Goal: Information Seeking & Learning: Learn about a topic

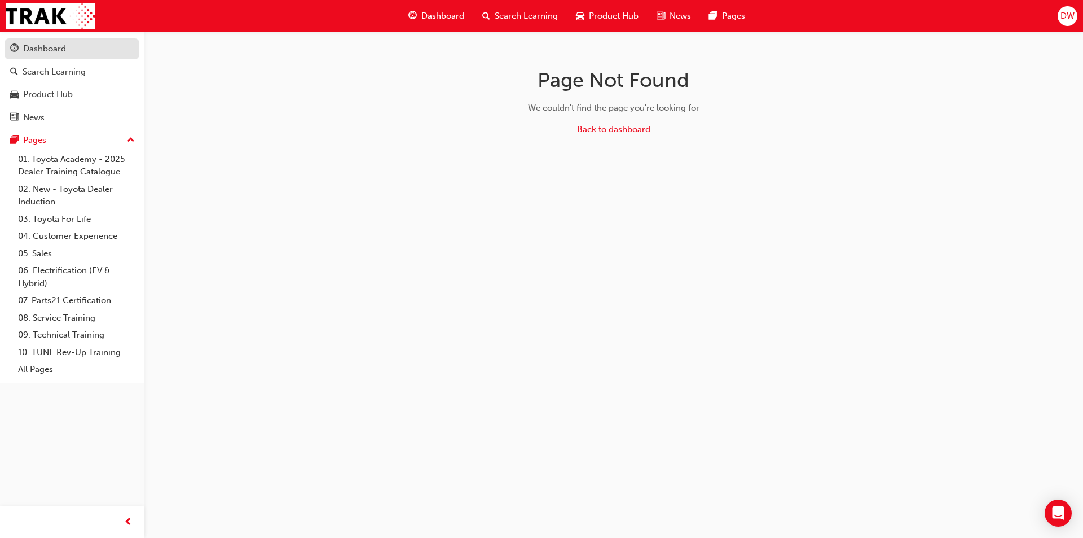
click at [30, 57] on link "Dashboard" at bounding box center [72, 48] width 135 height 21
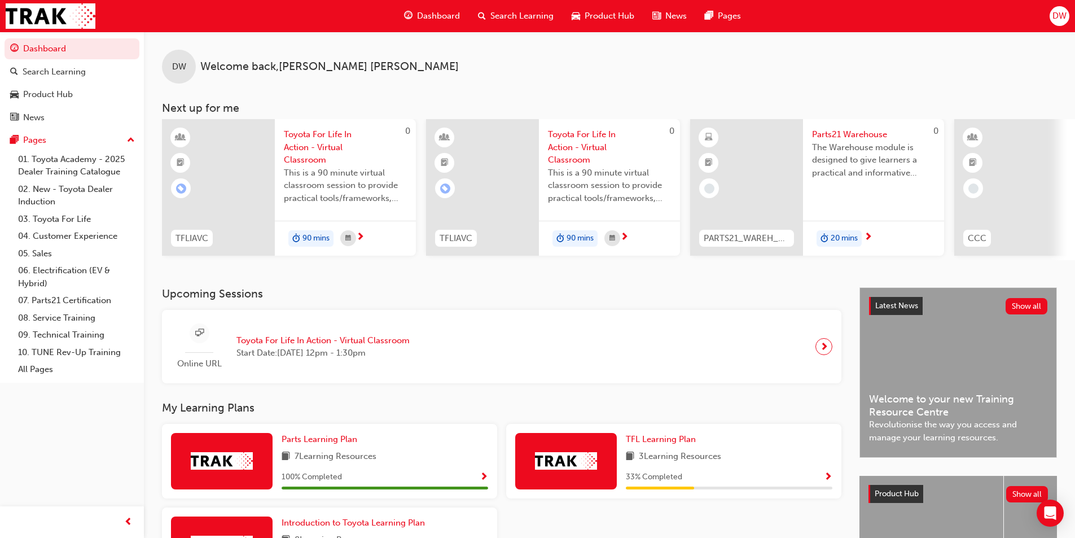
click at [925, 81] on div "DW Welcome back , [PERSON_NAME]" at bounding box center [609, 58] width 931 height 52
click at [22, 103] on link "Product Hub" at bounding box center [72, 94] width 135 height 21
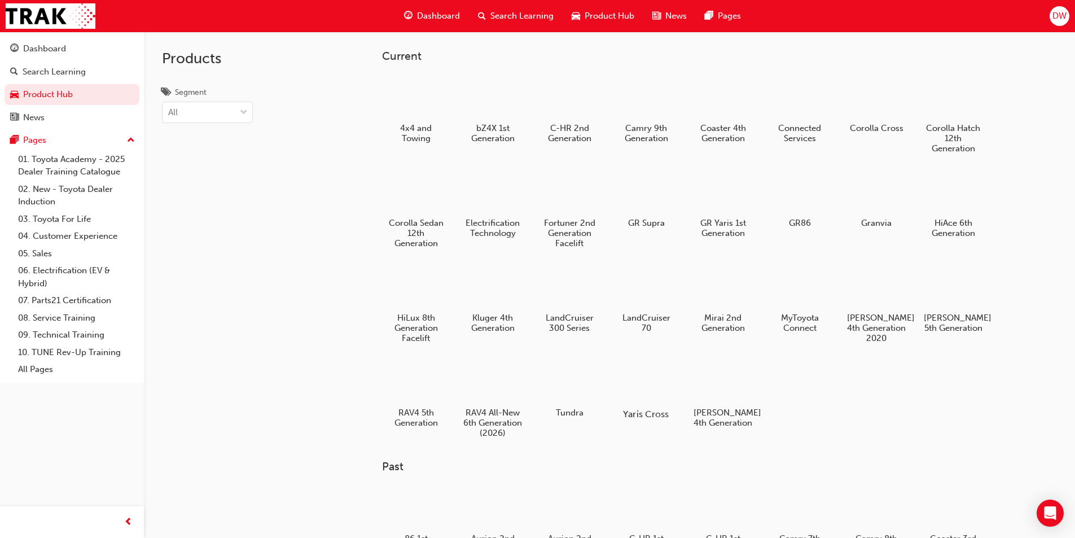
click at [653, 372] on div at bounding box center [645, 381] width 63 height 45
click at [714, 191] on div at bounding box center [722, 191] width 63 height 45
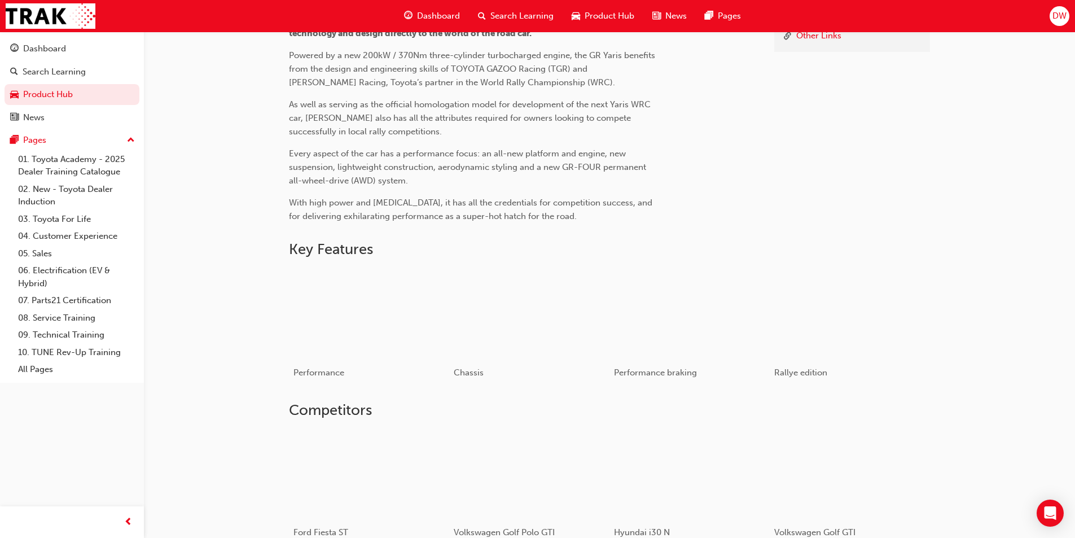
scroll to position [395, 0]
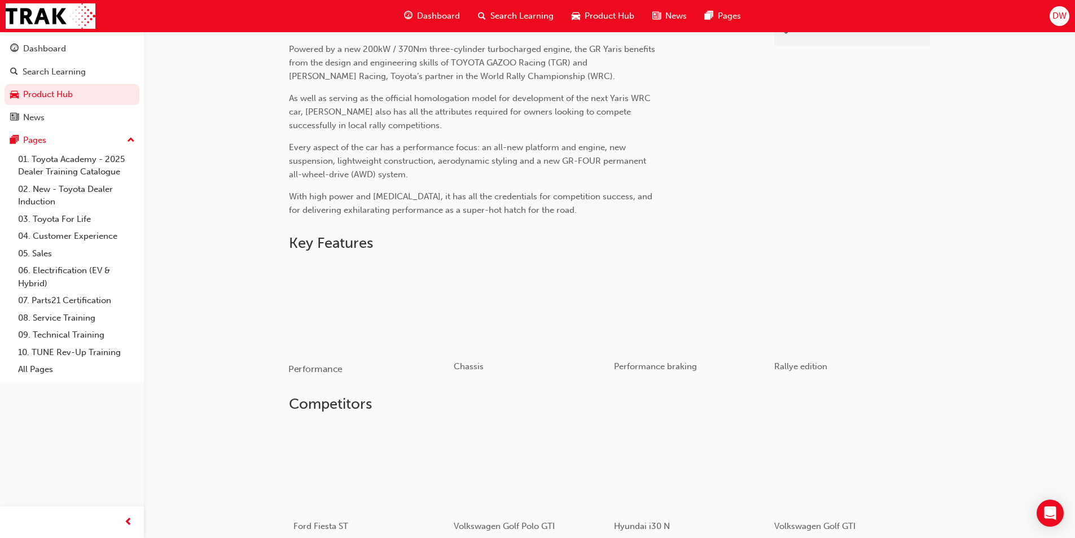
click at [366, 320] on div "button" at bounding box center [368, 307] width 161 height 90
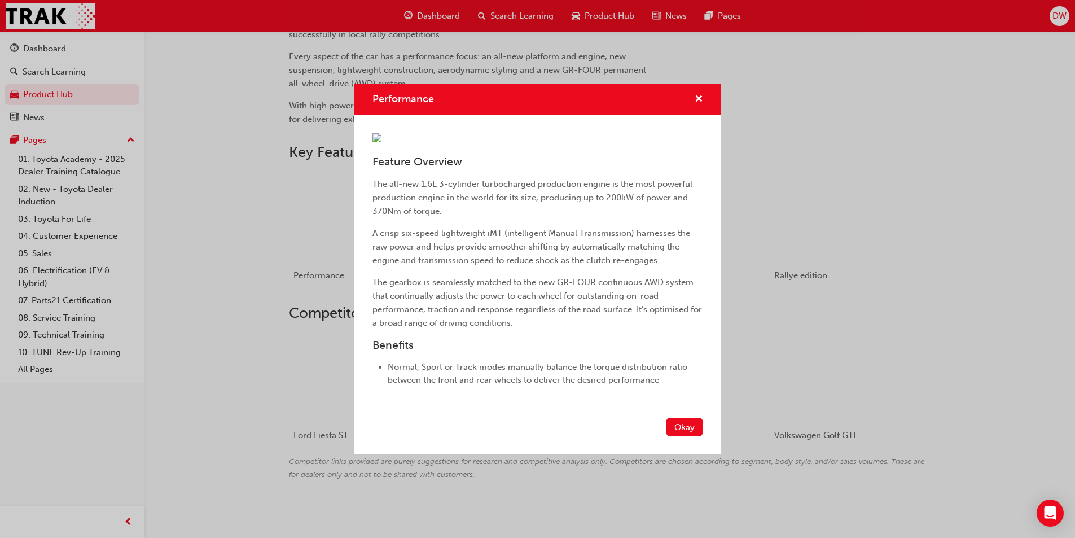
scroll to position [494, 0]
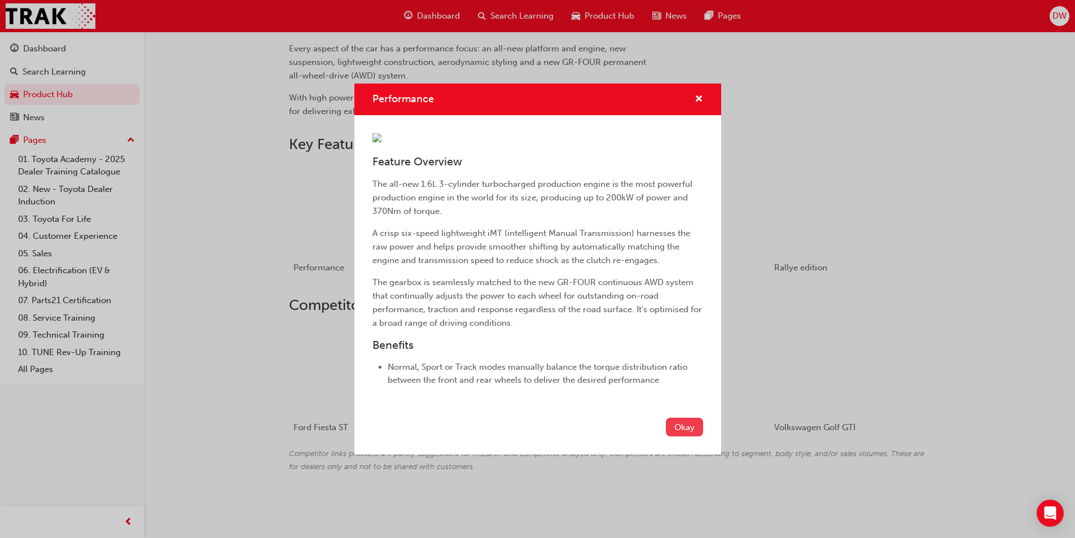
click at [666, 436] on button "Okay" at bounding box center [684, 426] width 37 height 19
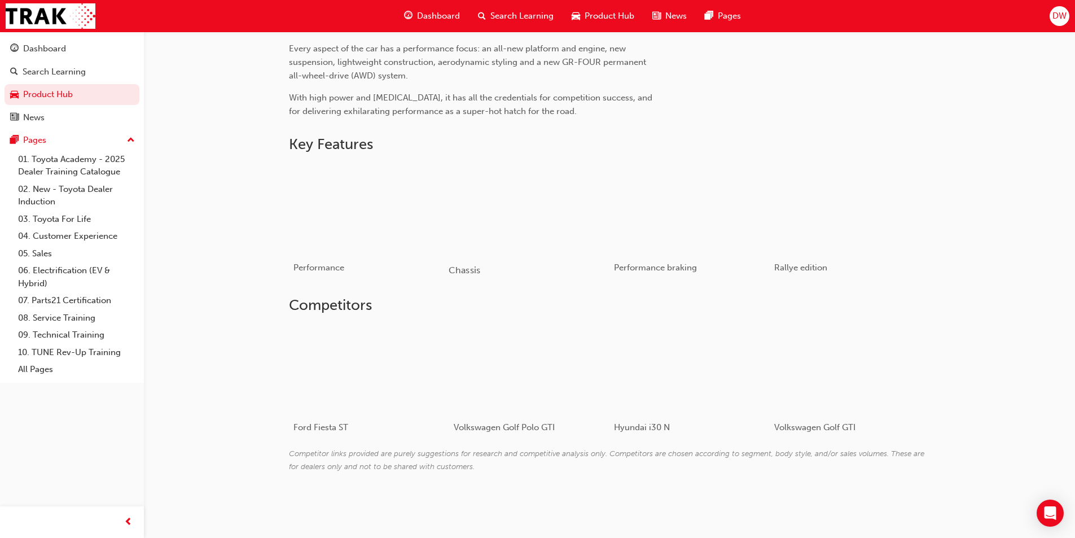
click at [508, 205] on div "button" at bounding box center [528, 208] width 161 height 90
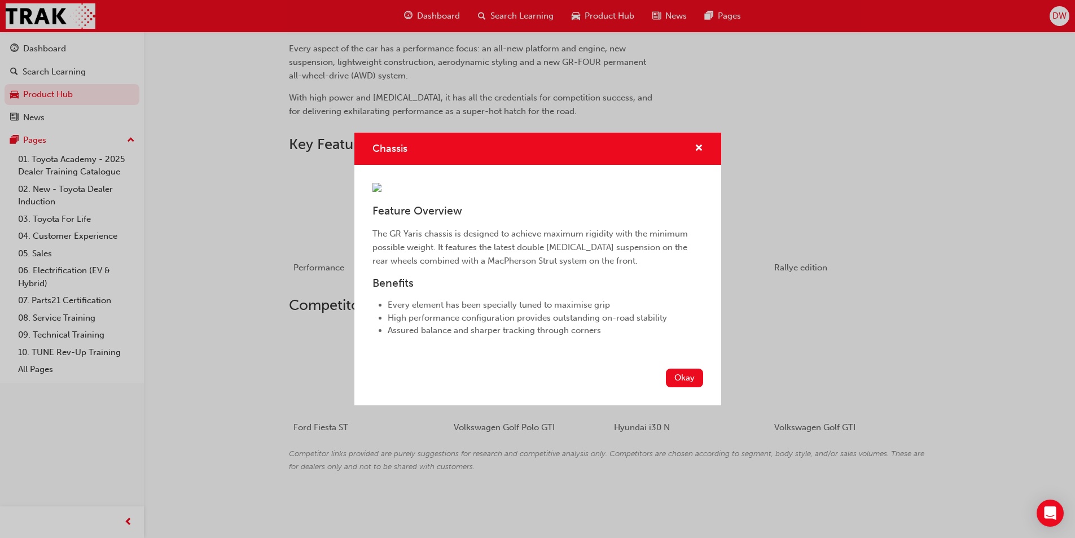
click at [674, 387] on button "Okay" at bounding box center [684, 377] width 37 height 19
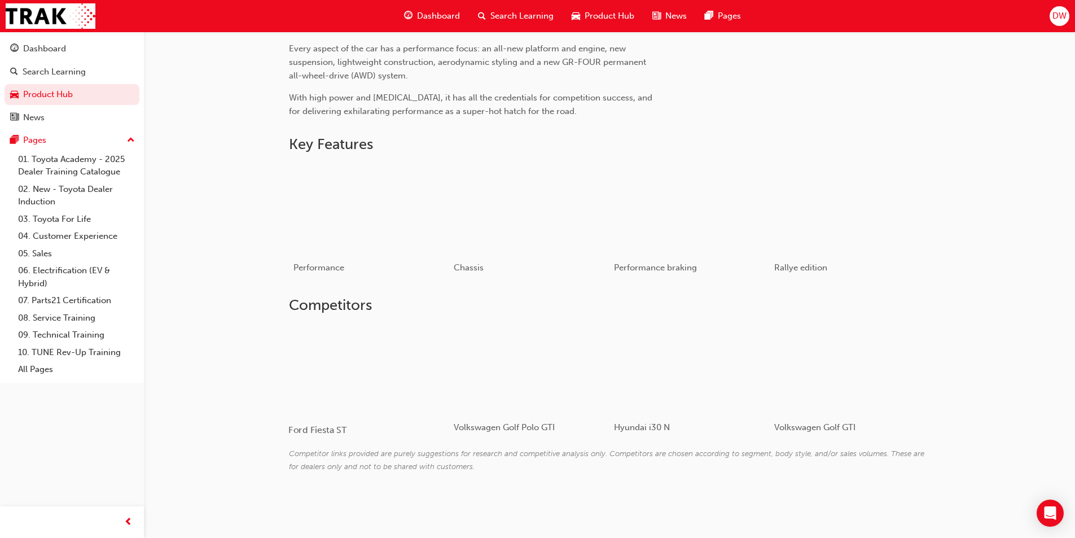
click at [381, 384] on div at bounding box center [355, 369] width 134 height 90
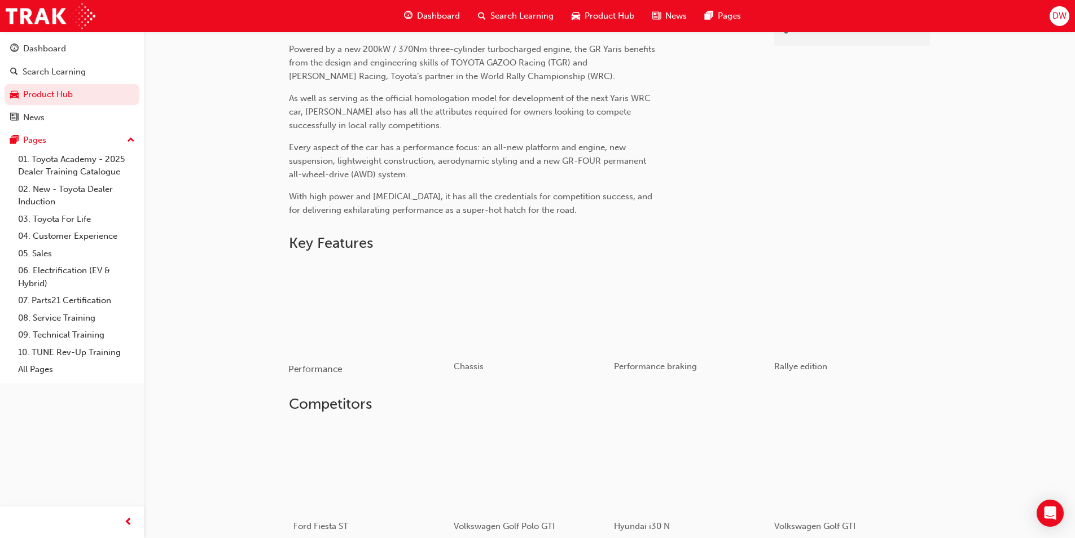
scroll to position [494, 0]
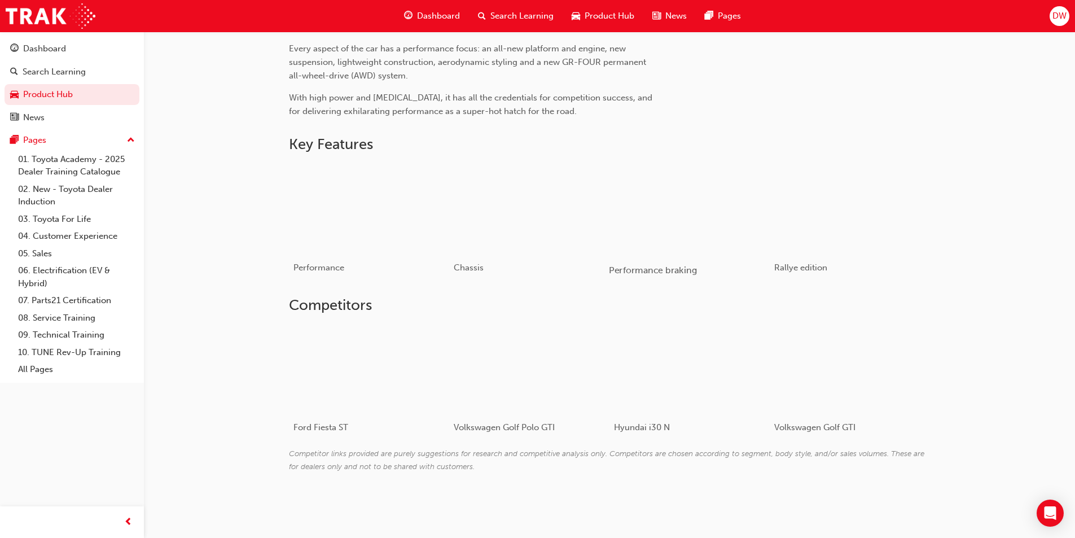
click at [717, 222] on div "button" at bounding box center [689, 208] width 161 height 90
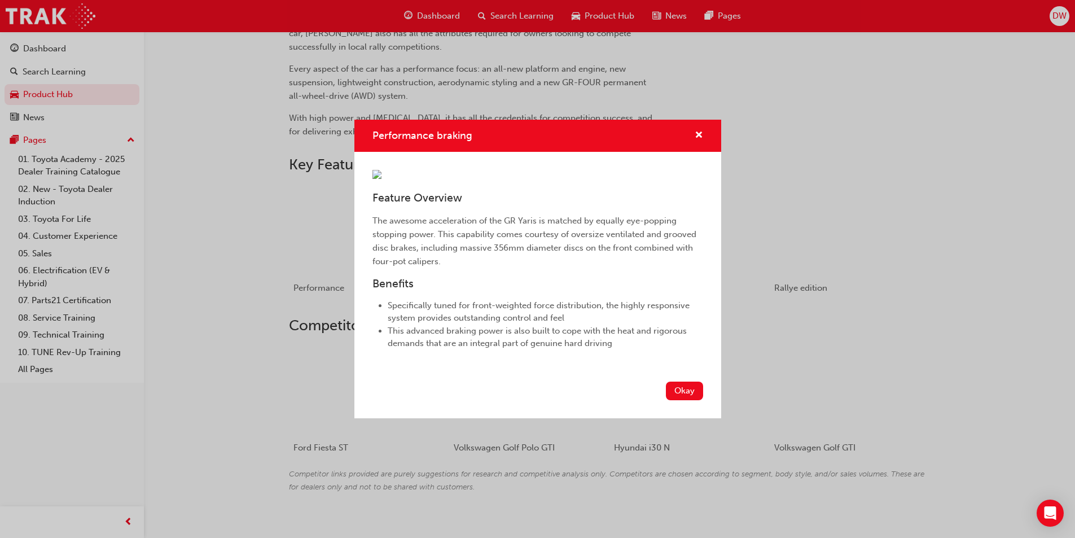
scroll to position [437, 0]
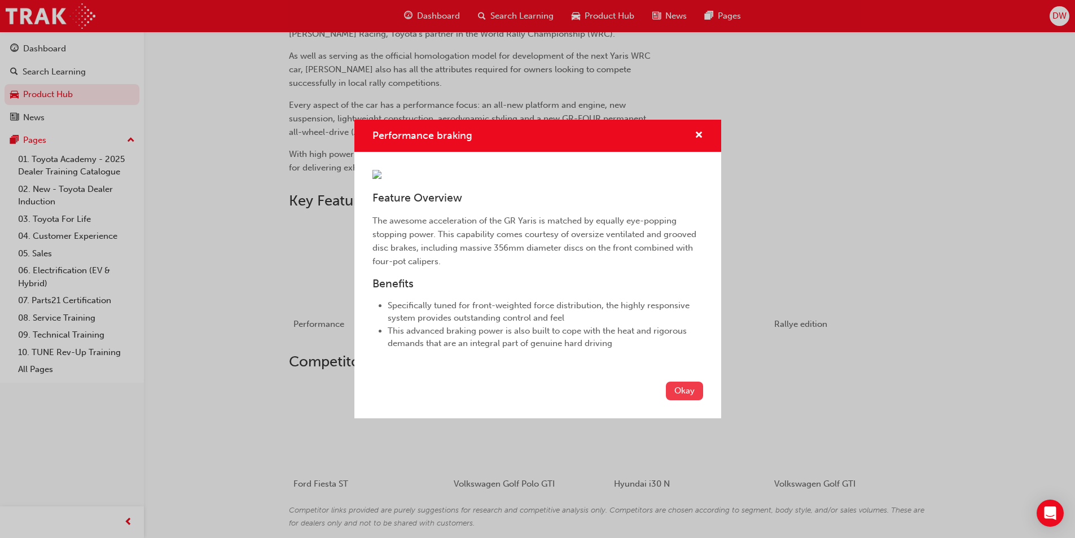
click at [679, 400] on button "Okay" at bounding box center [684, 390] width 37 height 19
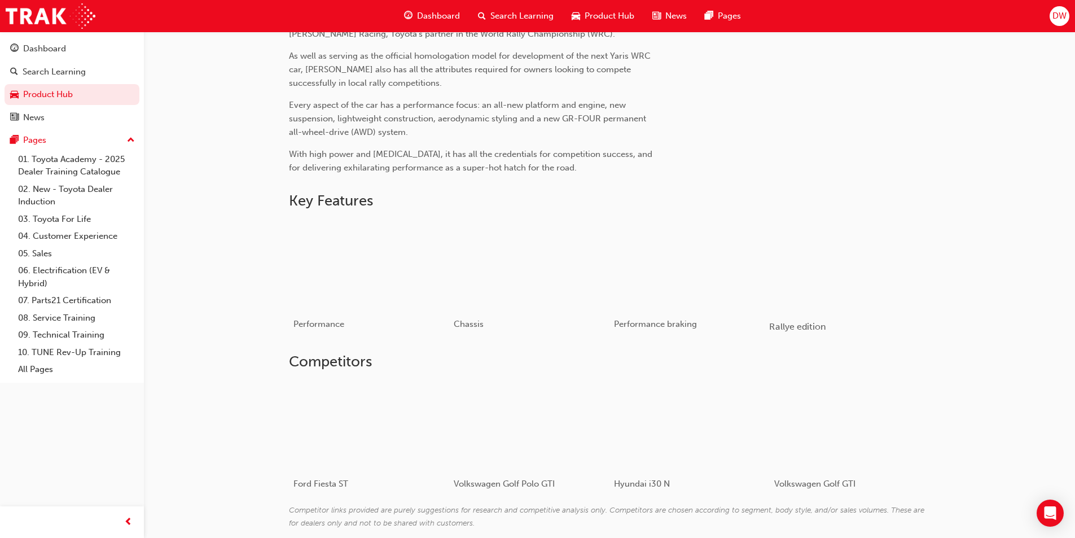
click at [808, 254] on div "button" at bounding box center [849, 264] width 161 height 90
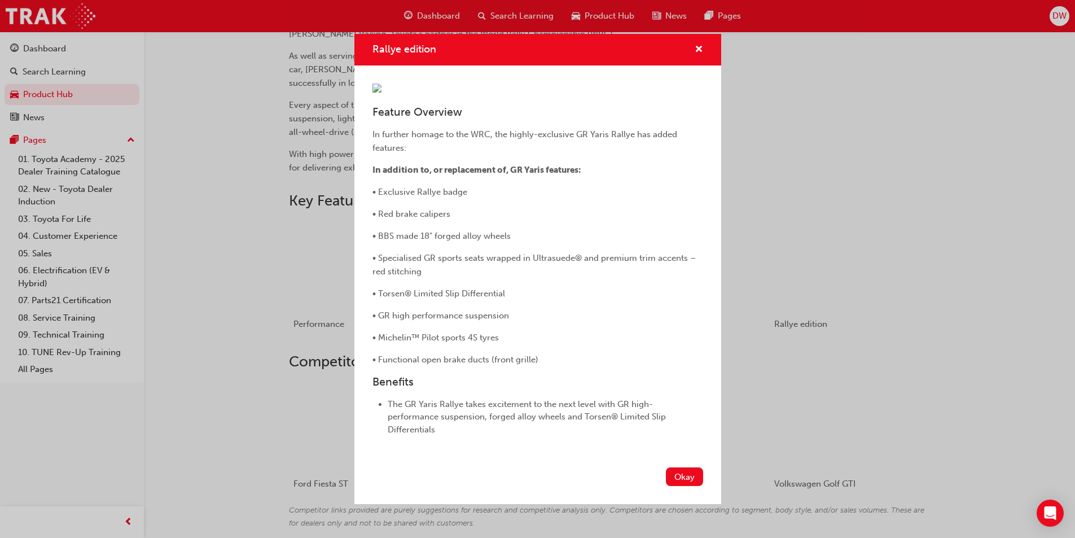
scroll to position [102, 0]
click at [677, 486] on button "Okay" at bounding box center [684, 476] width 37 height 19
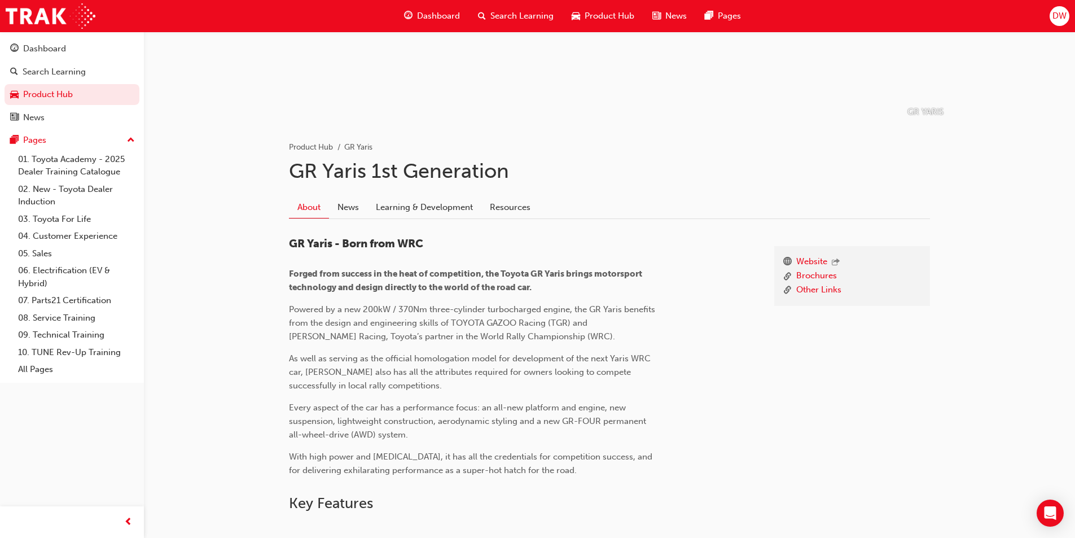
scroll to position [0, 0]
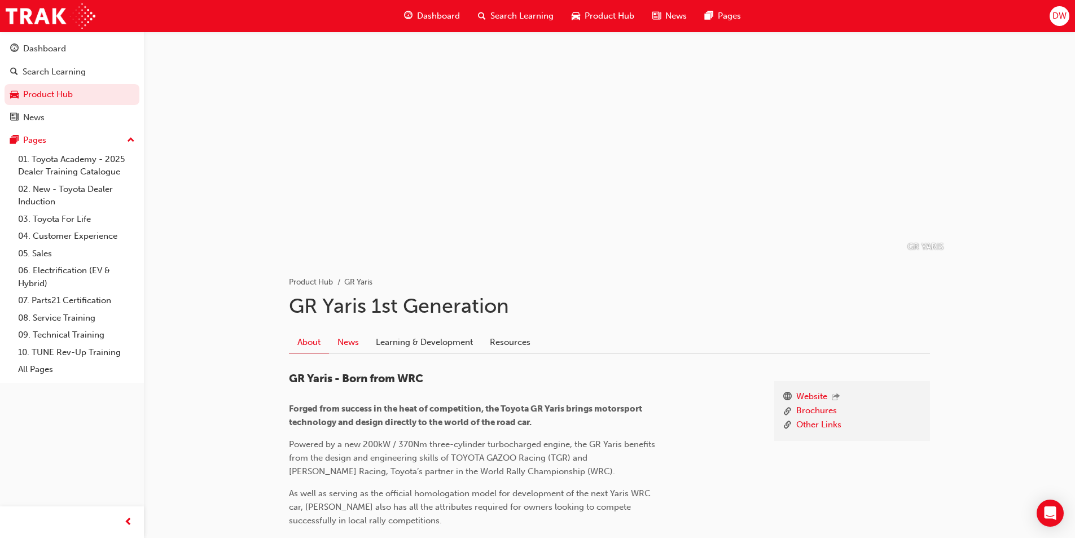
click at [351, 342] on link "News" at bounding box center [348, 341] width 38 height 21
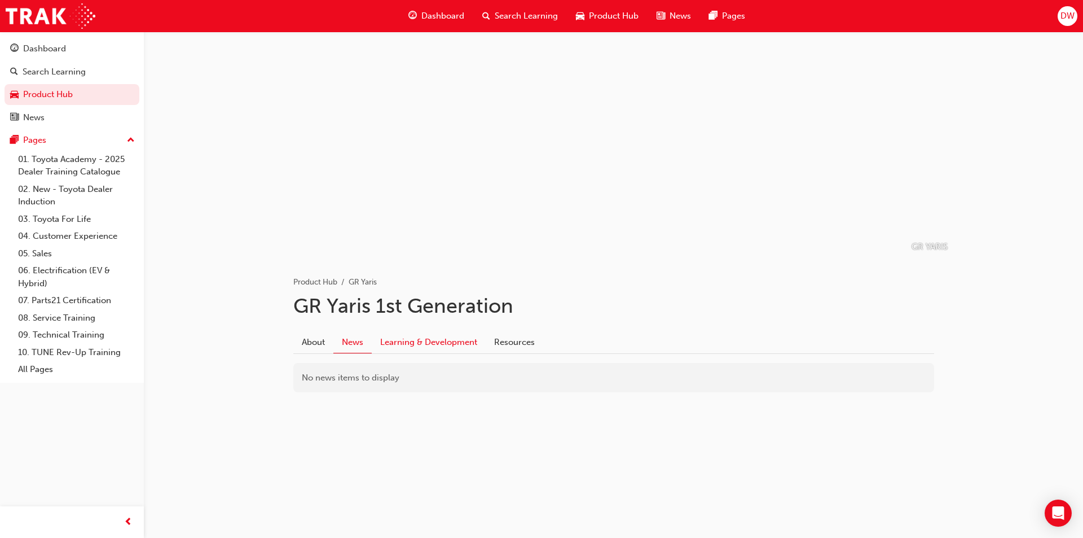
click at [404, 337] on link "Learning & Development" at bounding box center [429, 341] width 114 height 21
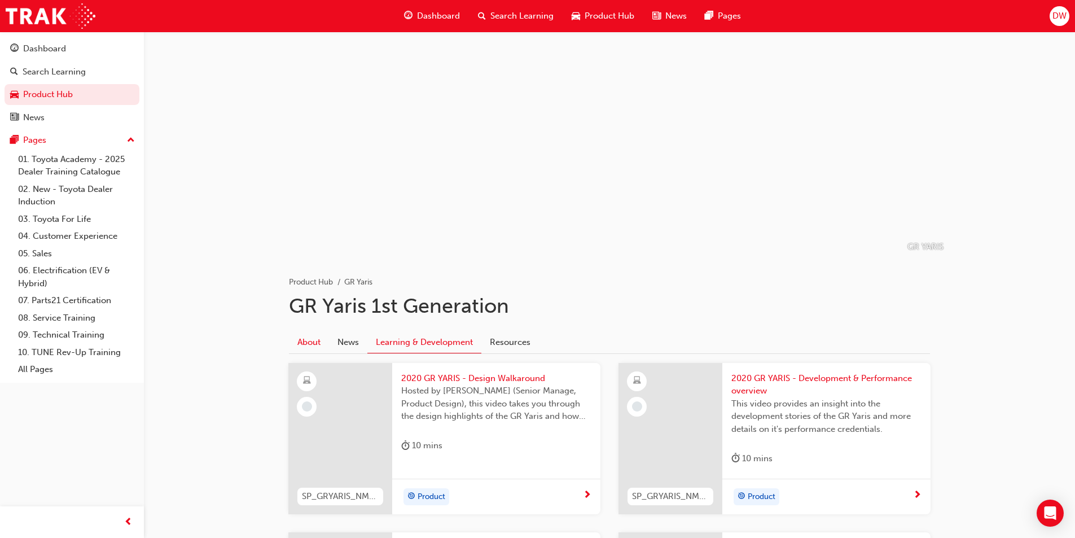
click at [318, 341] on link "About" at bounding box center [309, 341] width 40 height 21
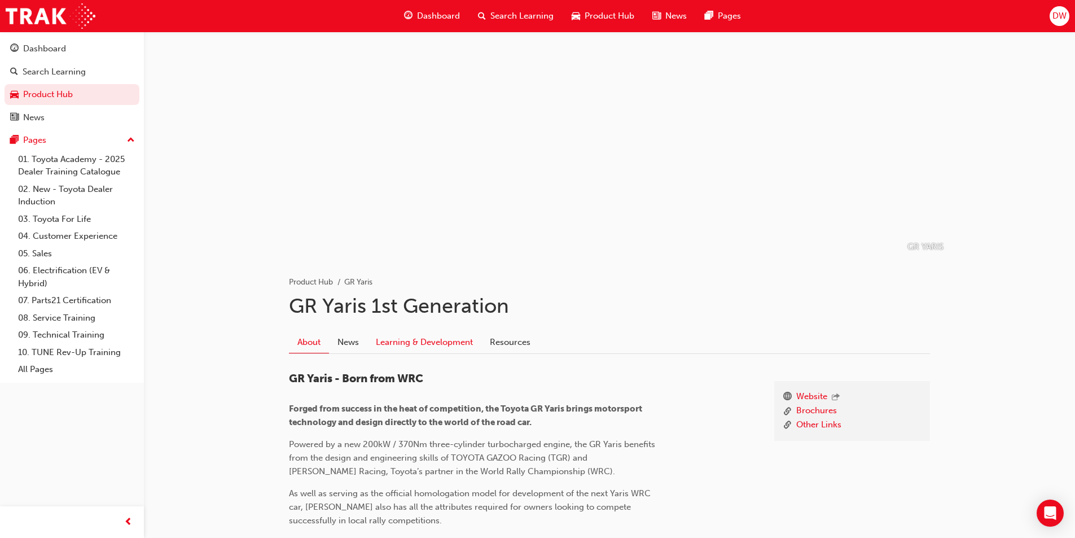
click at [425, 346] on link "Learning & Development" at bounding box center [424, 341] width 114 height 21
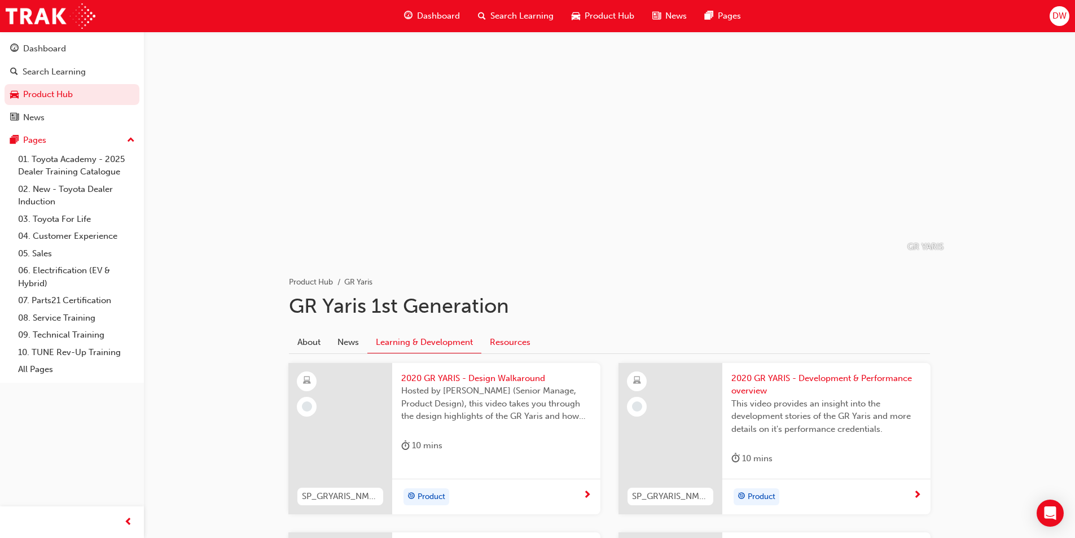
click at [510, 340] on link "Resources" at bounding box center [510, 341] width 58 height 21
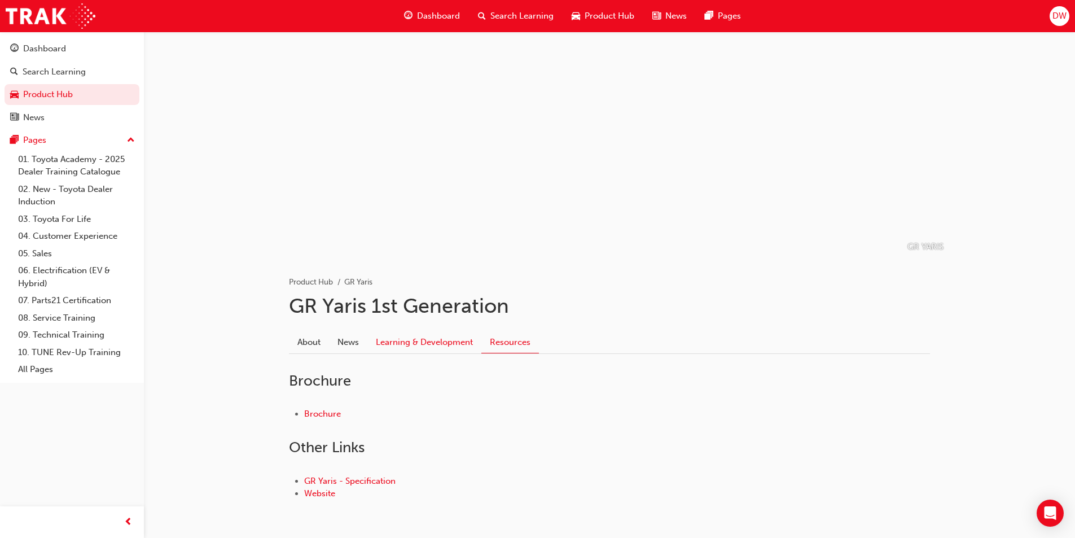
click at [423, 347] on link "Learning & Development" at bounding box center [424, 341] width 114 height 21
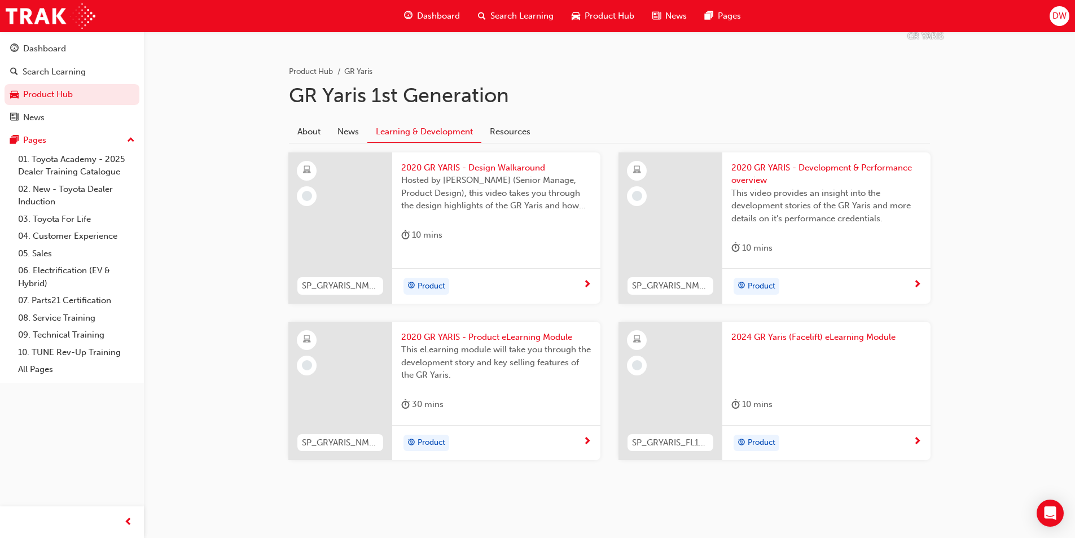
scroll to position [215, 0]
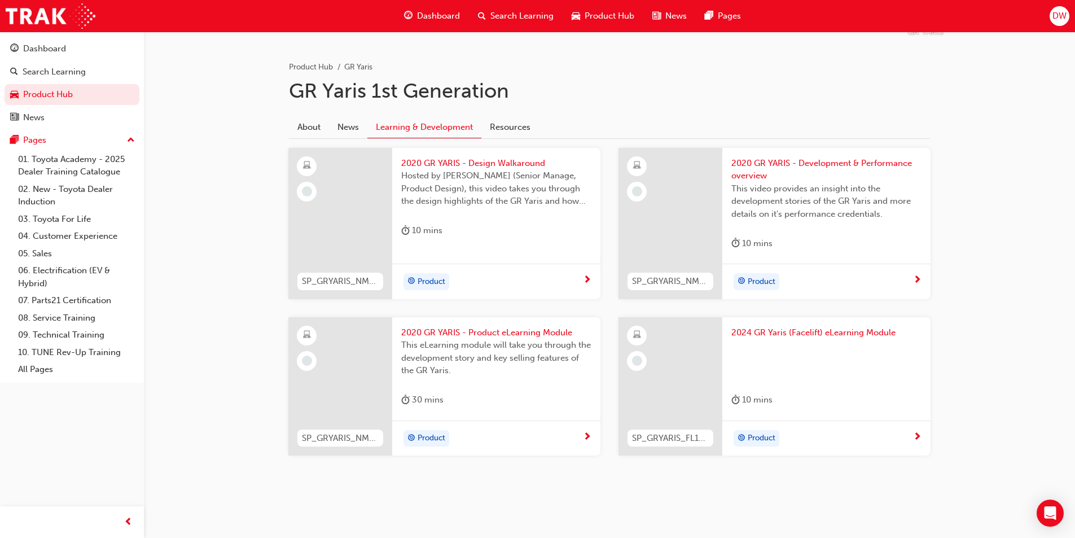
click at [782, 165] on span "2020 GR YARIS - Development & Performance overview" at bounding box center [826, 169] width 190 height 25
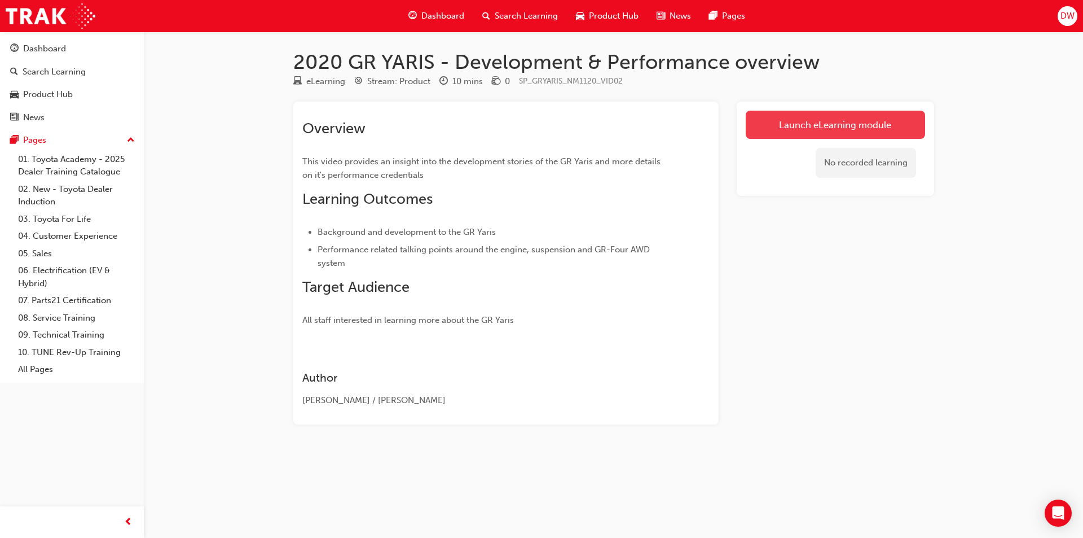
click at [765, 112] on link "Launch eLearning module" at bounding box center [835, 125] width 179 height 28
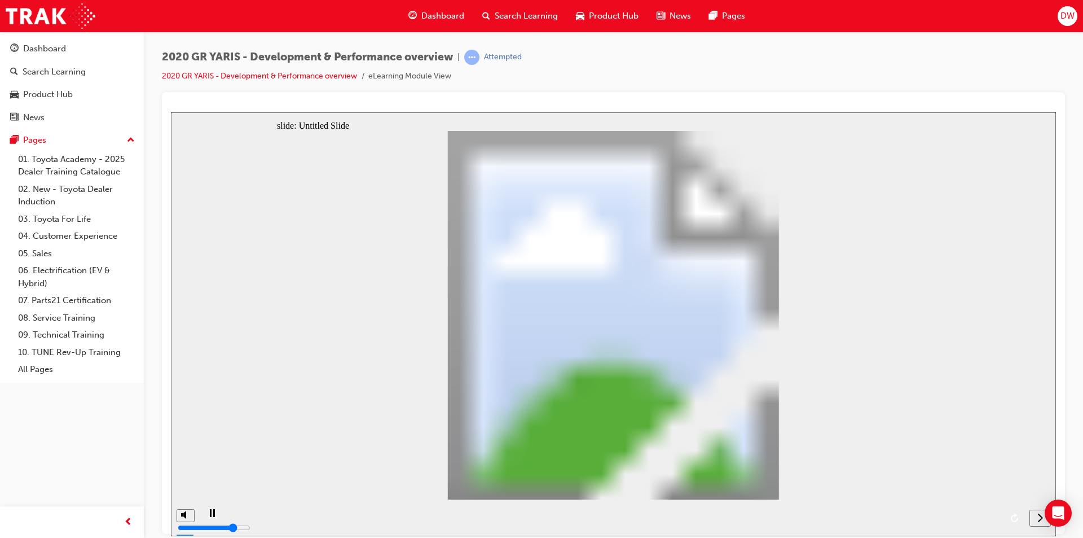
click at [289, 517] on div "playback controls" at bounding box center [611, 517] width 825 height 37
click at [236, 518] on div "playback controls" at bounding box center [611, 517] width 825 height 37
click at [242, 516] on div "playback controls" at bounding box center [611, 517] width 825 height 37
click at [1035, 517] on div "next" at bounding box center [1040, 518] width 12 height 12
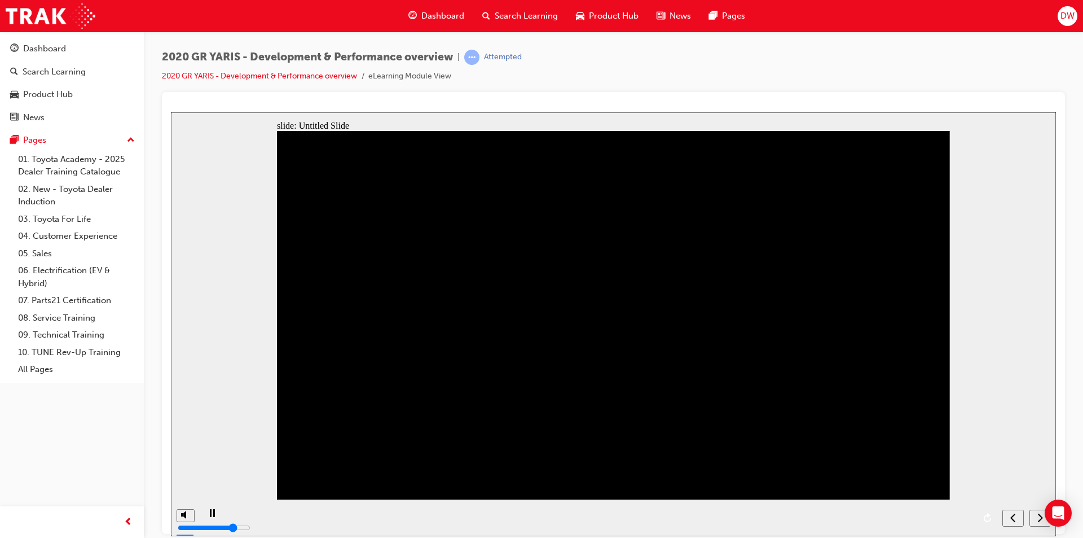
click at [1035, 517] on div "next" at bounding box center [1040, 518] width 12 height 12
click at [1022, 393] on div "slide: Untitled Slide Back to top" at bounding box center [613, 324] width 885 height 424
click at [205, 516] on div "play/pause" at bounding box center [211, 517] width 19 height 19
click at [209, 514] on icon "play/pause" at bounding box center [212, 511] width 6 height 7
click at [1037, 327] on div "slide: Untitled Slide Back to top" at bounding box center [613, 324] width 885 height 424
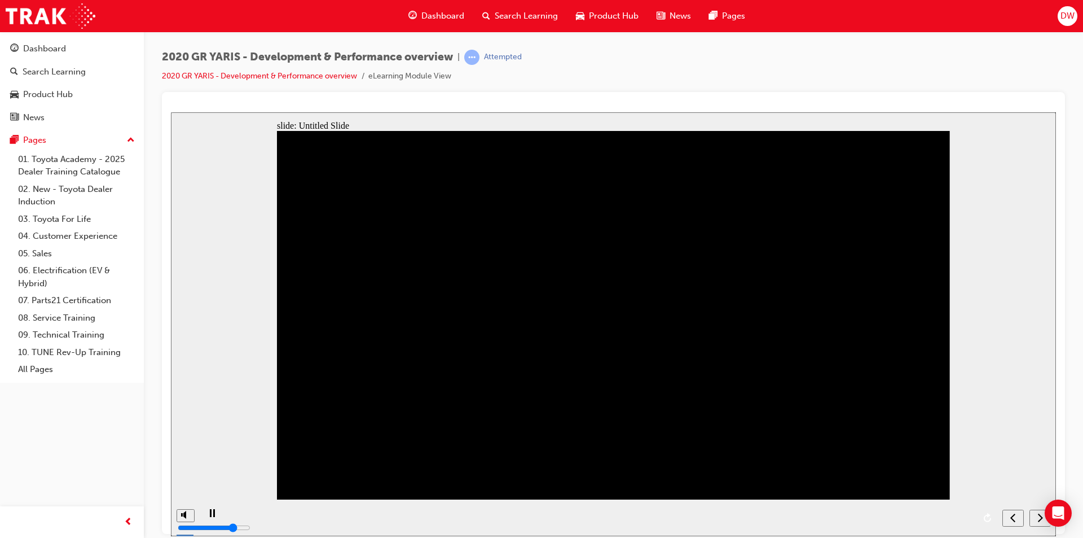
click at [267, 256] on div "slide: Untitled Slide Back to top" at bounding box center [613, 324] width 885 height 424
click at [1040, 517] on icon "next" at bounding box center [1040, 517] width 6 height 10
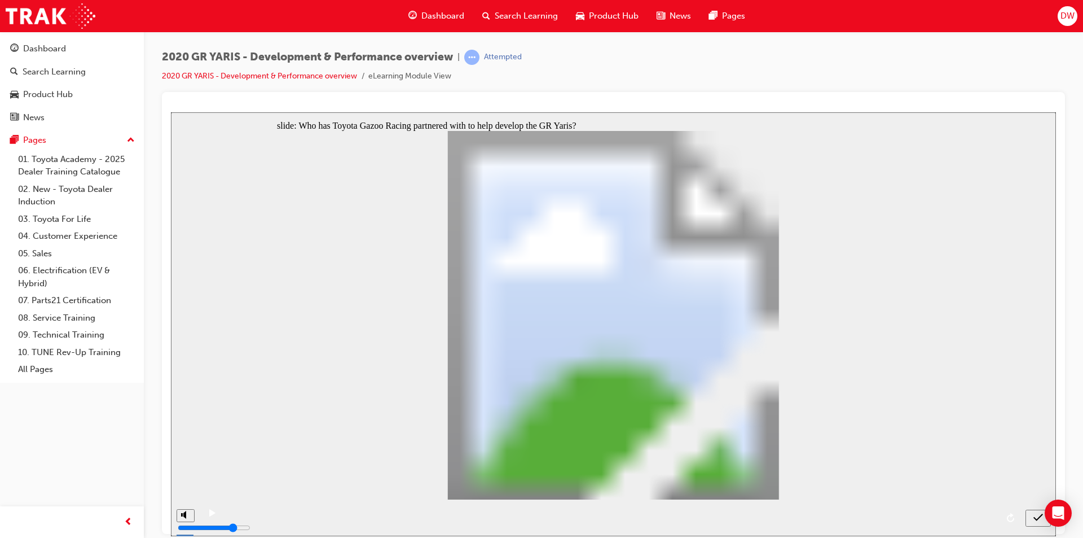
radio input "true"
click at [1039, 512] on icon "submit" at bounding box center [1038, 517] width 10 height 10
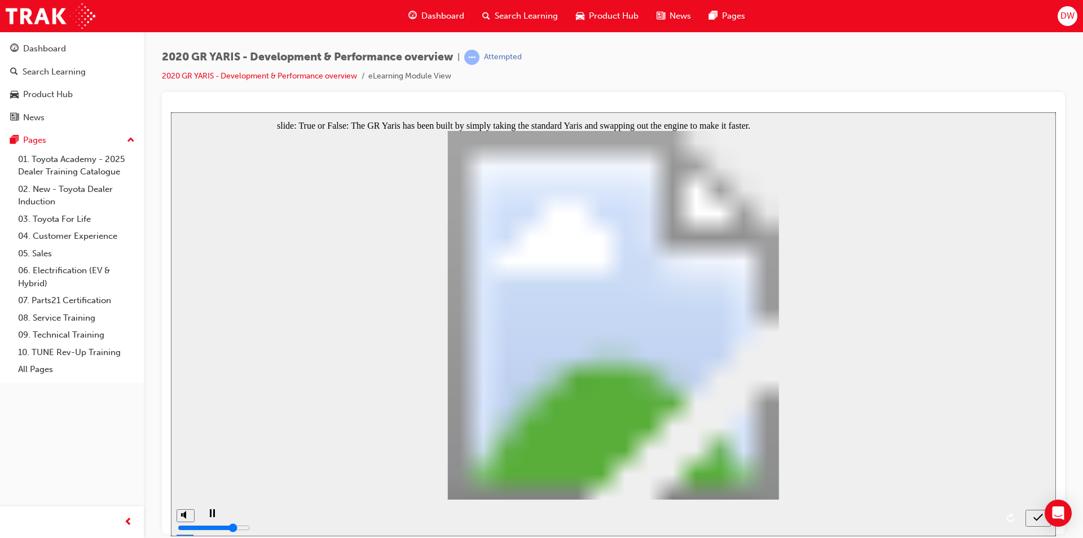
radio input "true"
click at [1033, 514] on div "submit" at bounding box center [1038, 518] width 16 height 12
radio input "true"
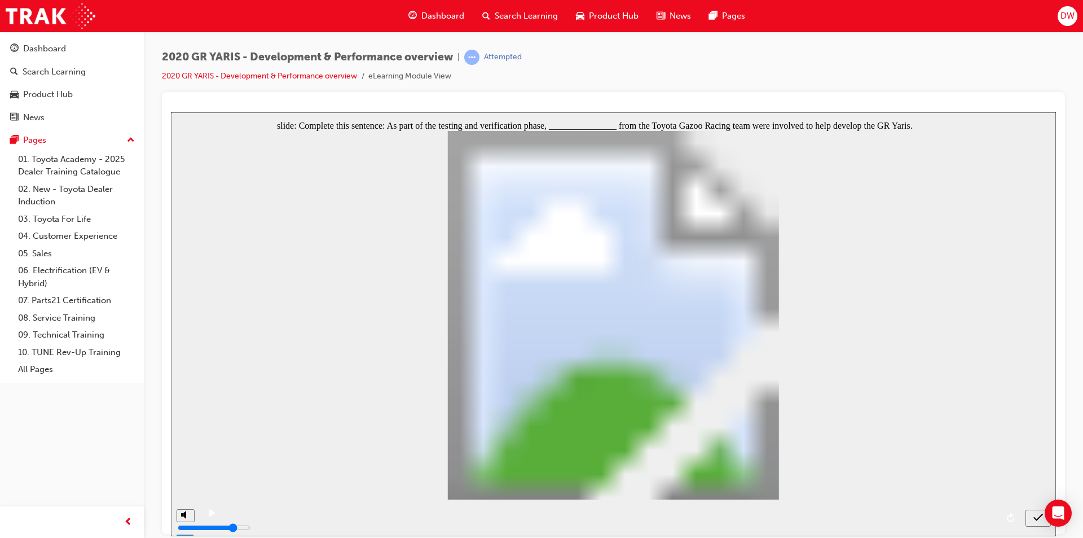
click at [1036, 512] on icon "submit" at bounding box center [1038, 517] width 10 height 10
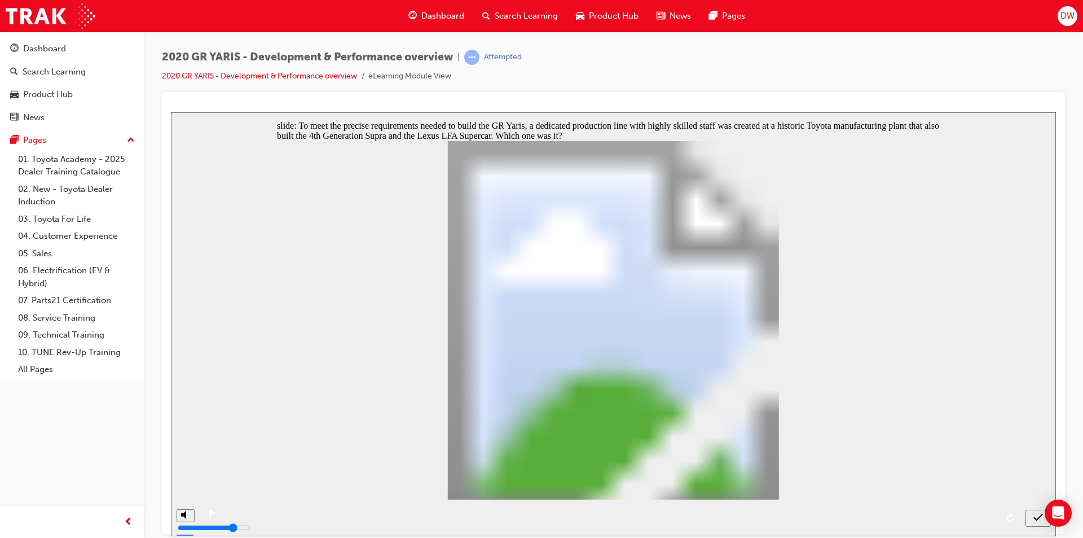
radio input "true"
click at [1038, 515] on icon "submit" at bounding box center [1038, 517] width 10 height 10
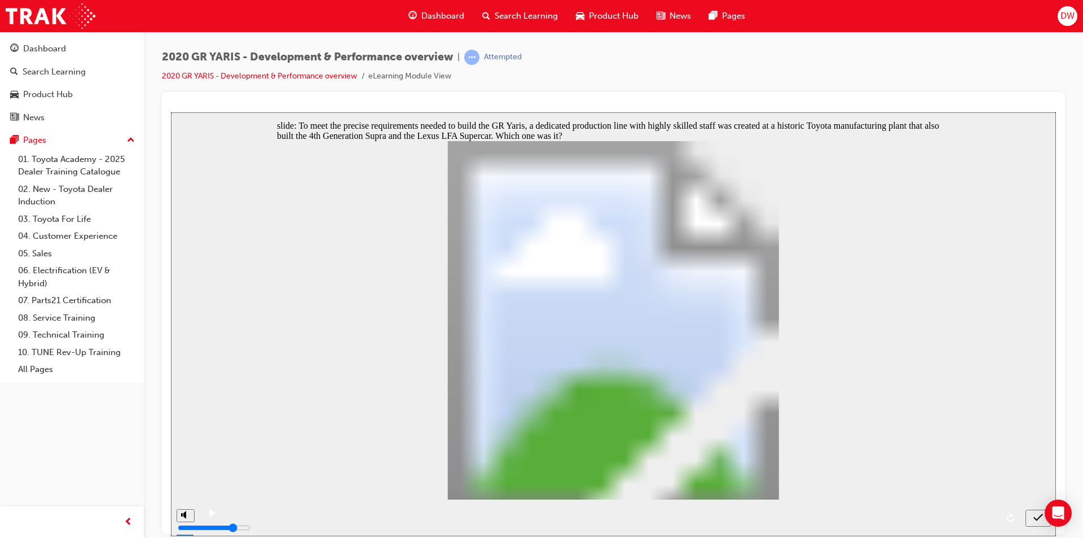
radio input "true"
click at [1039, 512] on icon "submit" at bounding box center [1038, 517] width 10 height 10
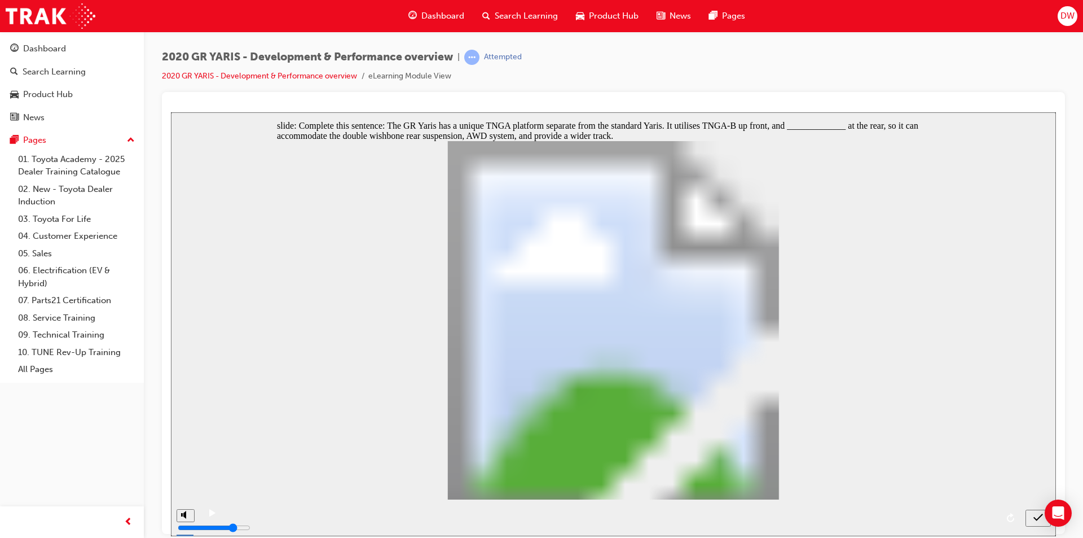
radio input "true"
click at [1036, 512] on icon "submit" at bounding box center [1038, 517] width 10 height 10
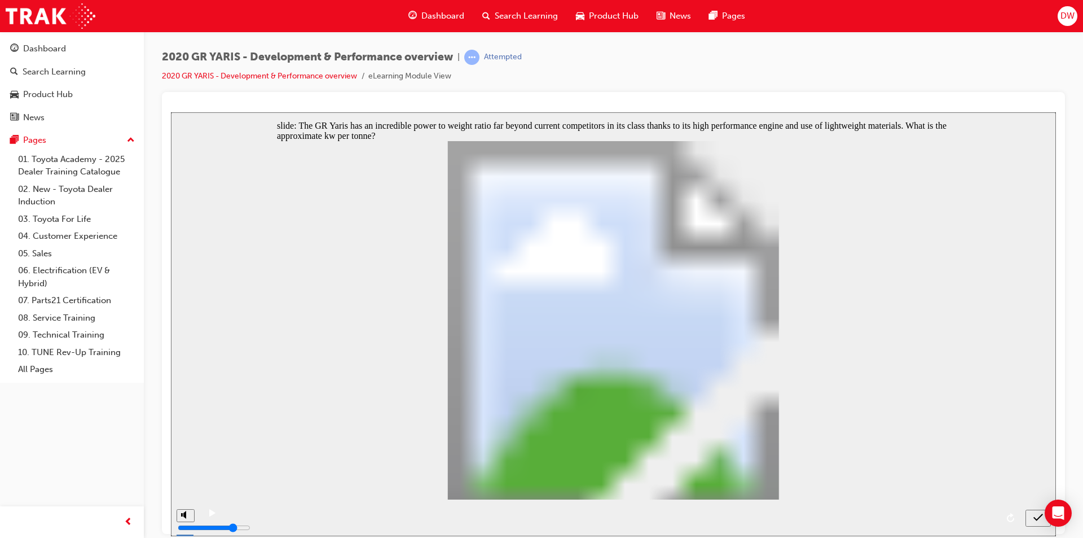
click at [1038, 519] on icon "submit" at bounding box center [1038, 517] width 10 height 10
radio input "false"
radio input "true"
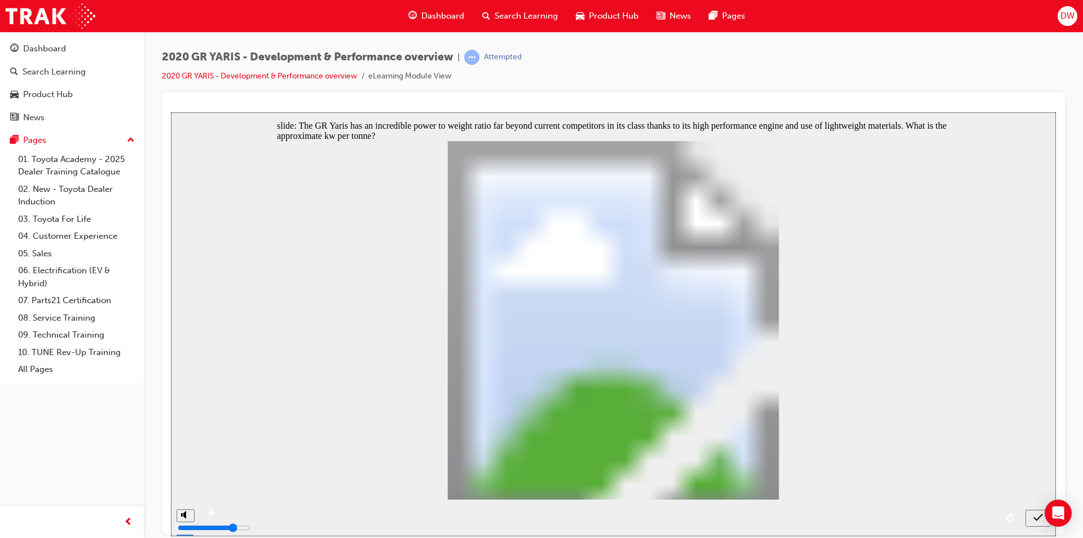
click at [1036, 515] on icon "submit" at bounding box center [1038, 517] width 10 height 10
checkbox input "true"
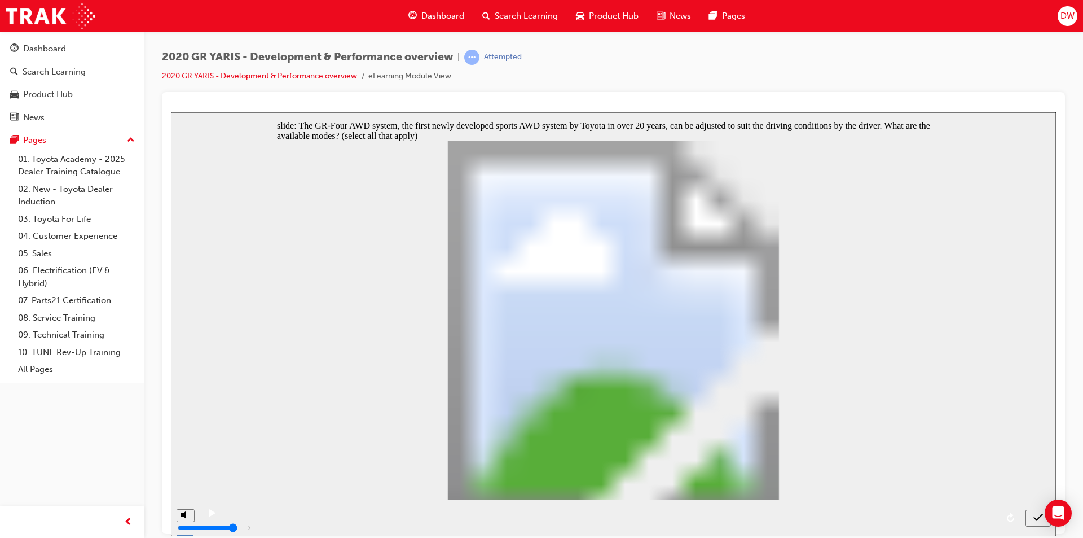
checkbox input "true"
click at [1032, 519] on div "submit" at bounding box center [1038, 518] width 16 height 12
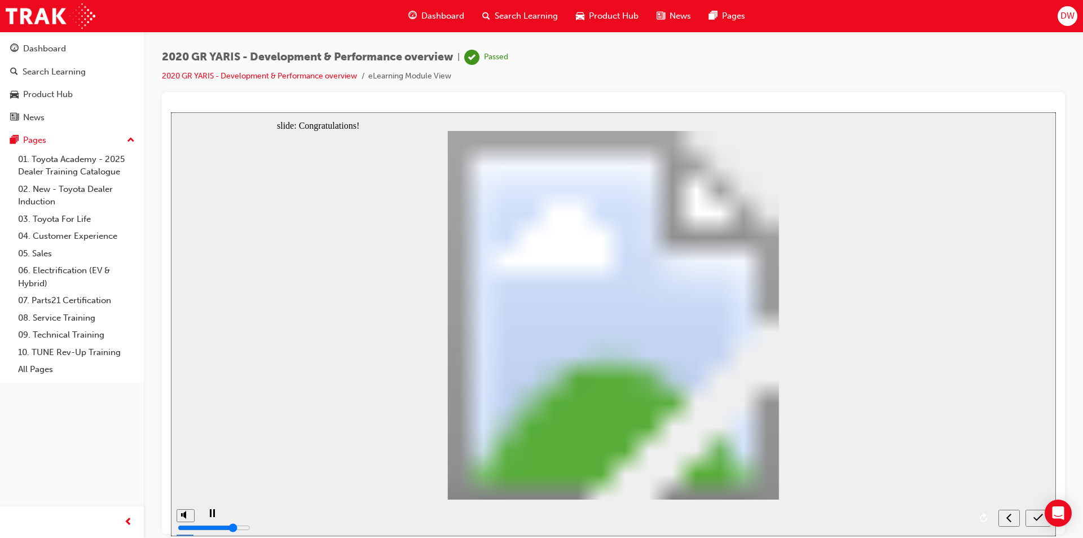
click at [1034, 513] on icon "submit" at bounding box center [1038, 517] width 10 height 10
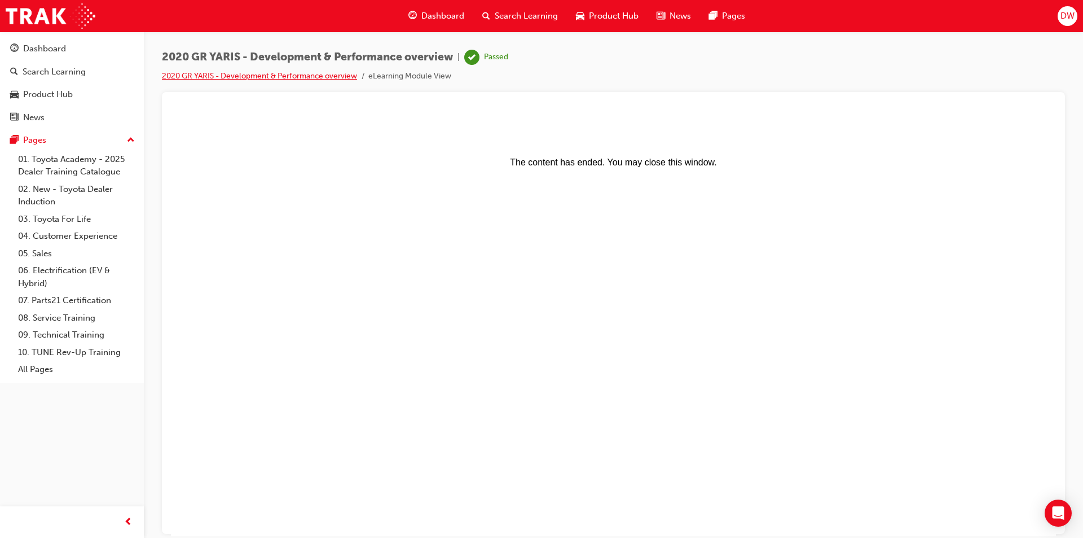
click at [265, 79] on link "2020 GR YARIS - Development & Performance overview" at bounding box center [259, 76] width 195 height 10
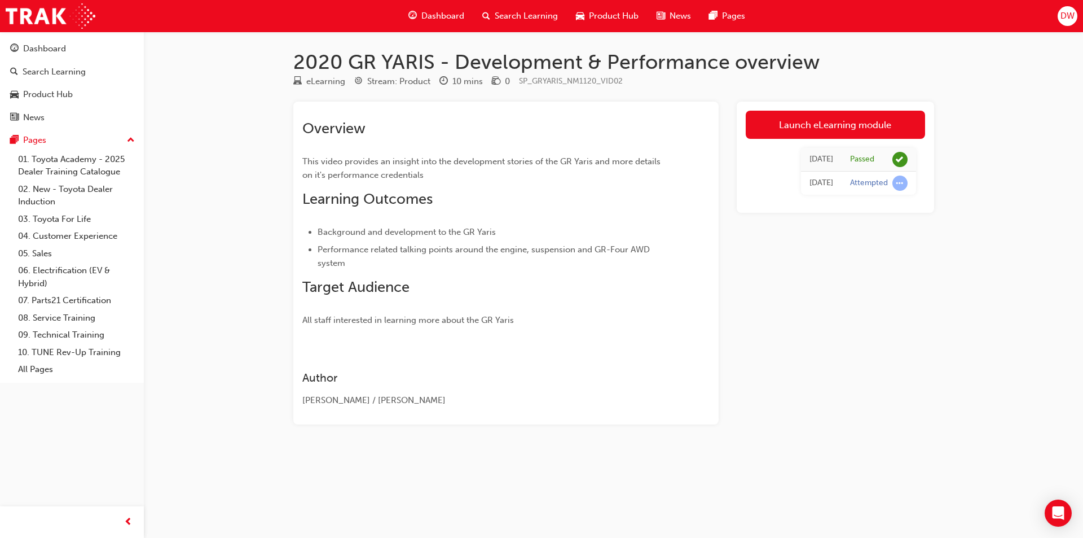
click at [606, 15] on span "Product Hub" at bounding box center [614, 16] width 50 height 13
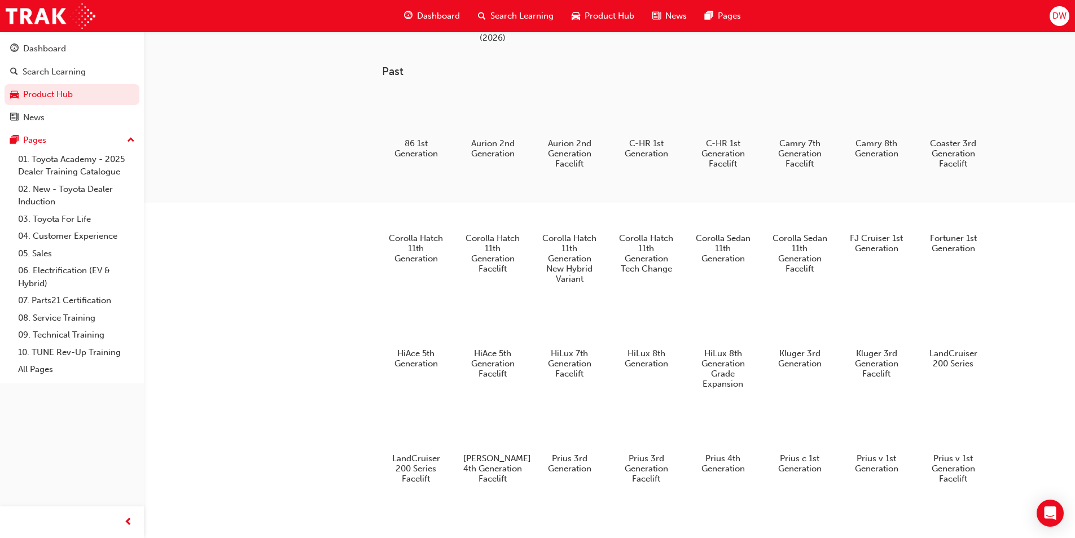
scroll to position [599, 0]
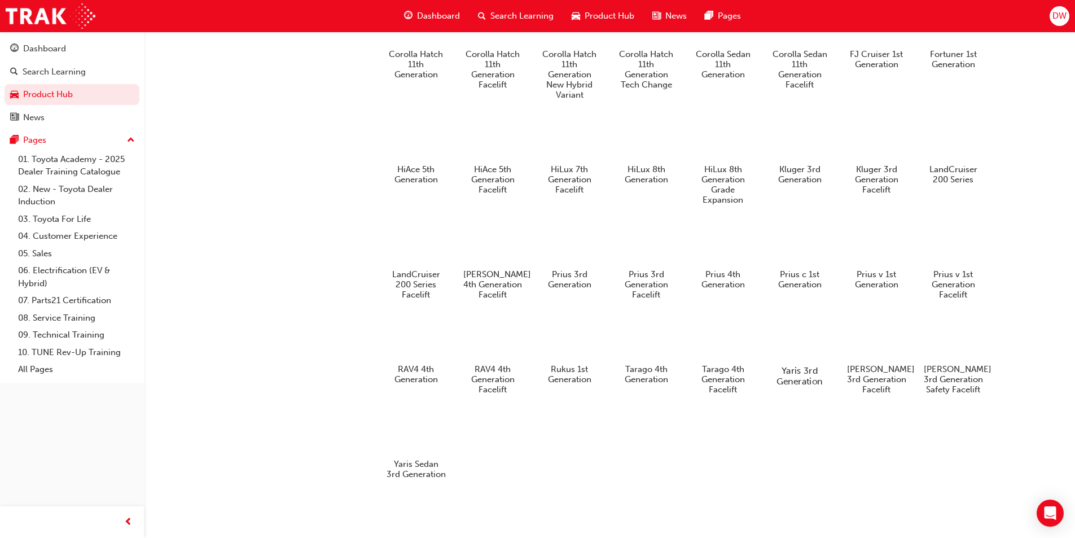
click at [800, 329] on div at bounding box center [799, 337] width 63 height 45
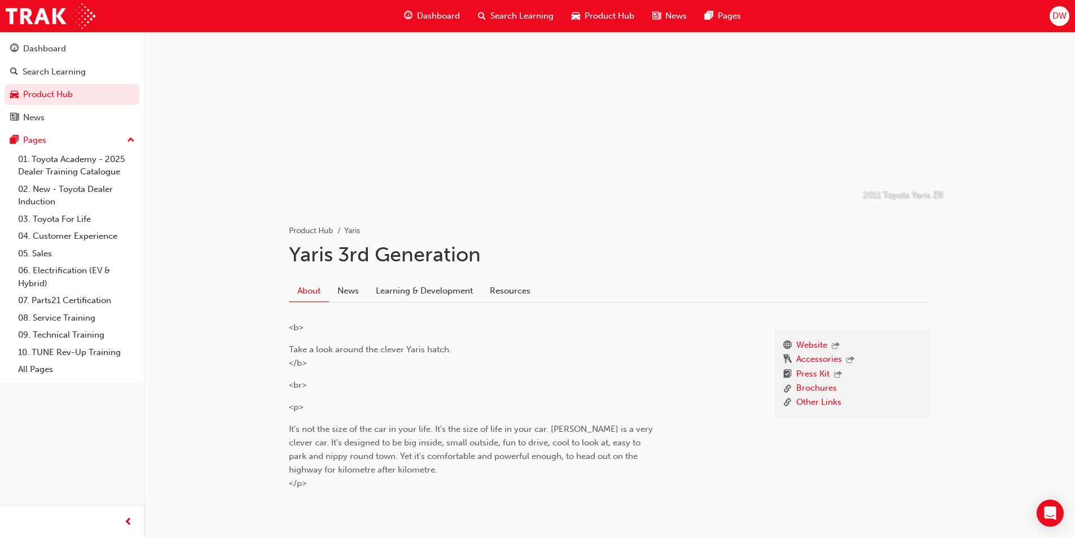
scroll to position [94, 0]
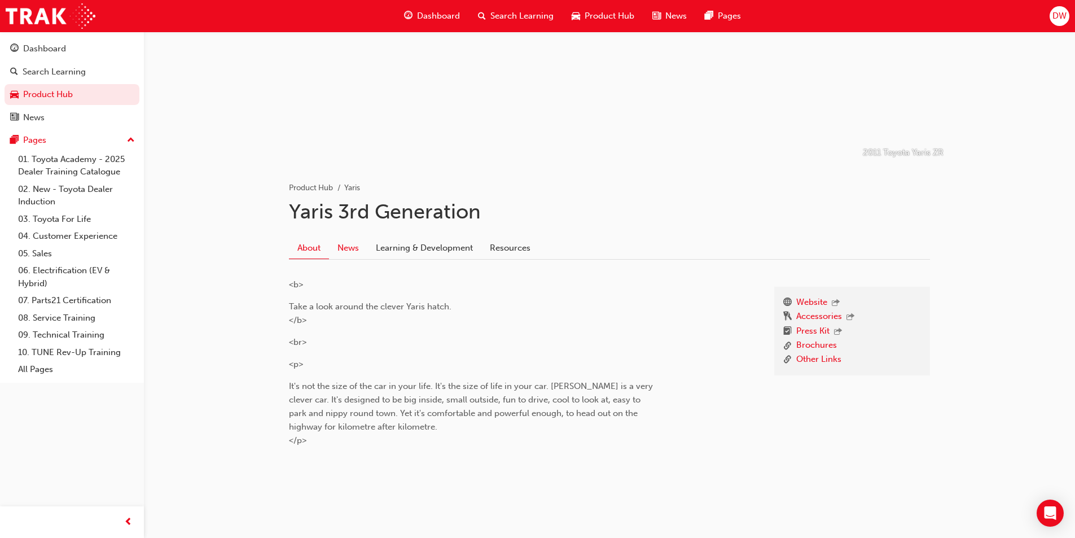
click at [345, 252] on link "News" at bounding box center [348, 247] width 38 height 21
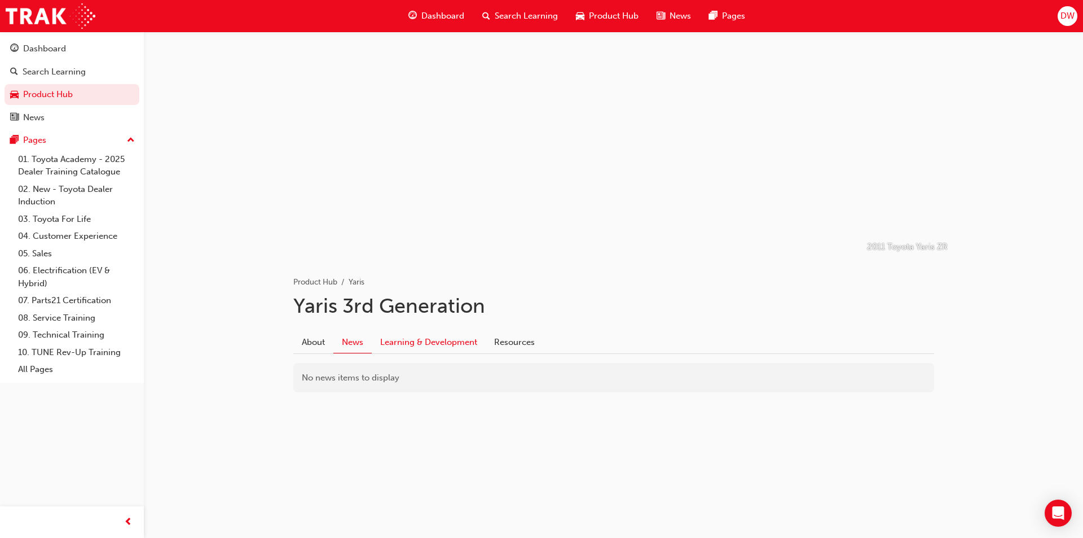
click at [459, 334] on link "Learning & Development" at bounding box center [429, 341] width 114 height 21
click at [50, 91] on link "Product Hub" at bounding box center [72, 94] width 135 height 21
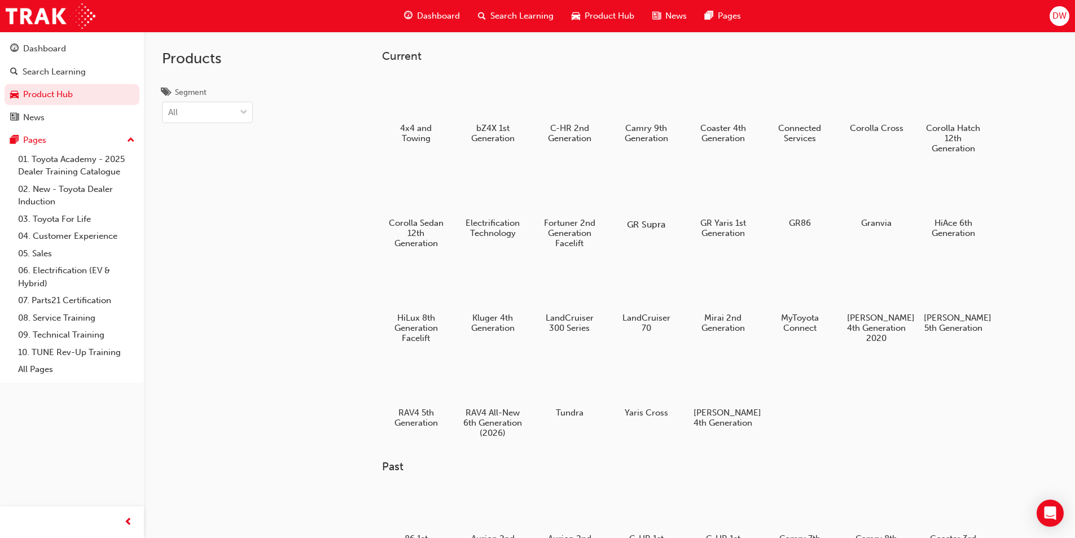
click at [645, 200] on div at bounding box center [645, 191] width 63 height 45
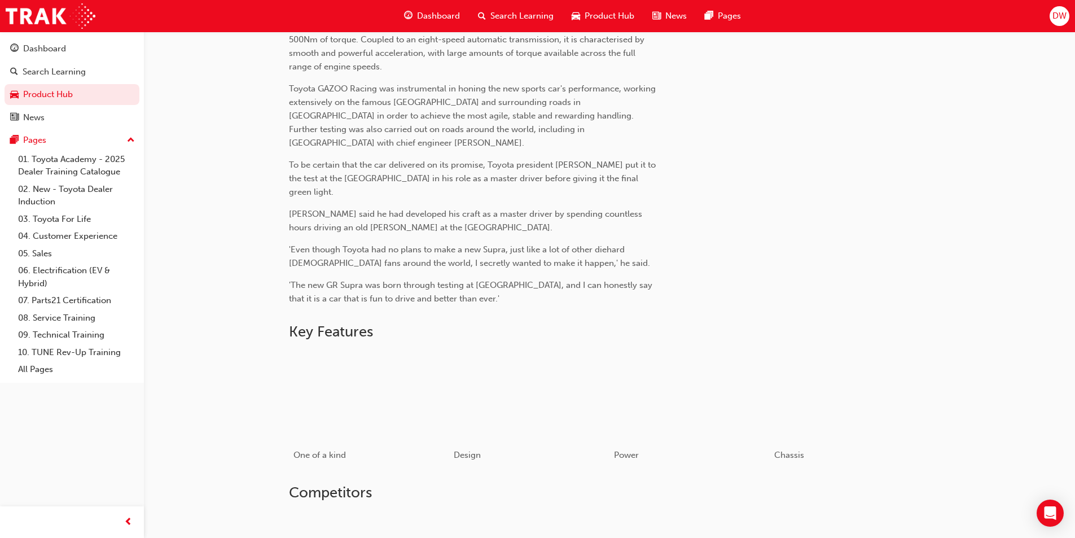
scroll to position [564, 0]
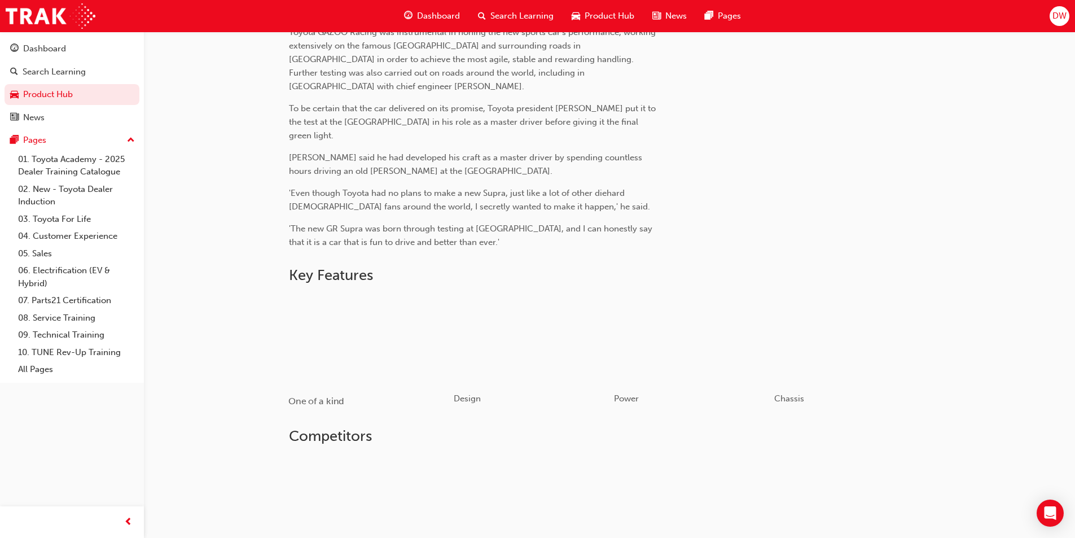
click at [417, 330] on div "button" at bounding box center [368, 339] width 161 height 90
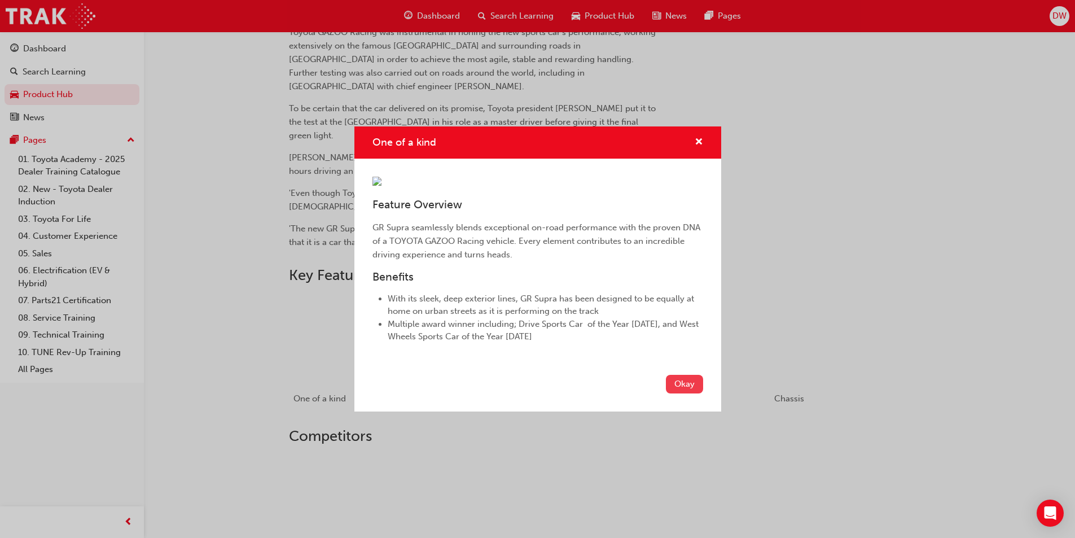
click at [685, 393] on button "Okay" at bounding box center [684, 384] width 37 height 19
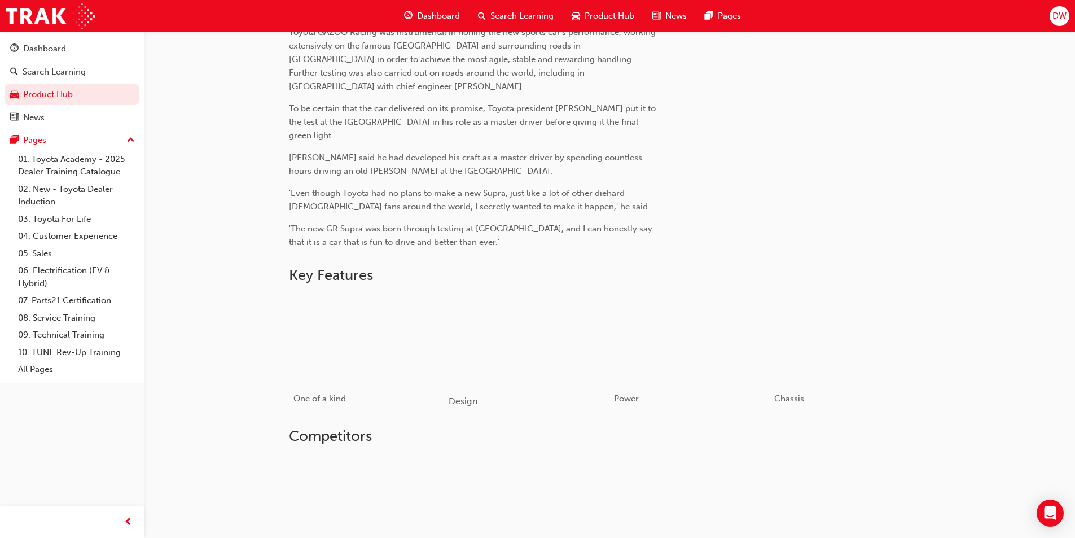
click at [531, 344] on div "button" at bounding box center [528, 339] width 161 height 90
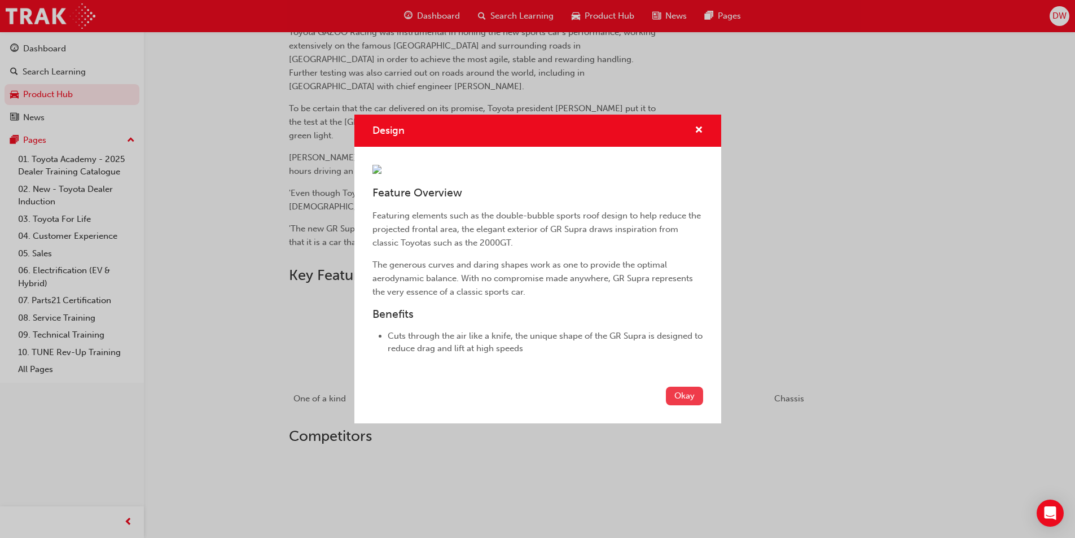
click at [686, 405] on button "Okay" at bounding box center [684, 395] width 37 height 19
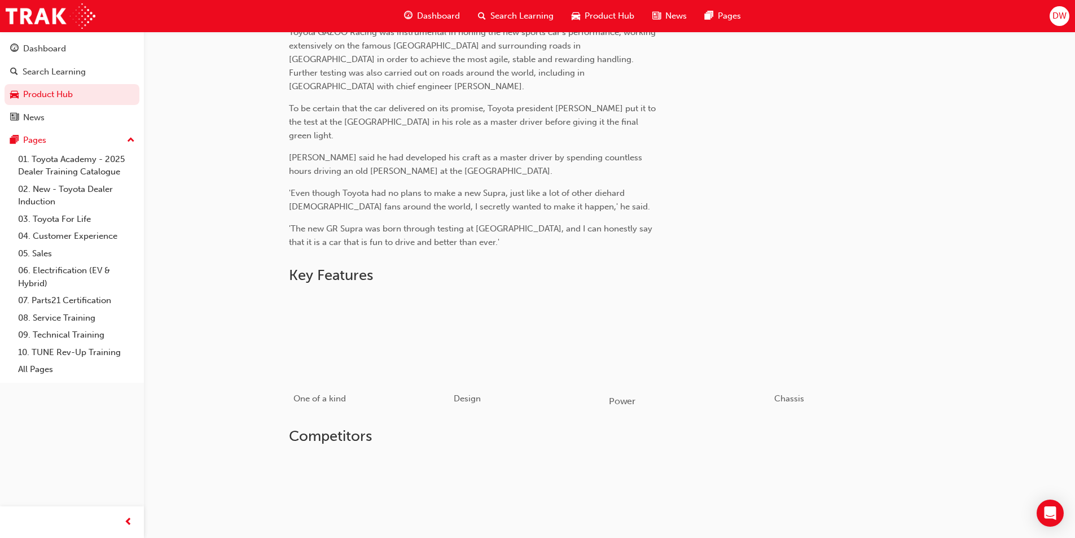
click at [685, 316] on div "button" at bounding box center [689, 339] width 161 height 90
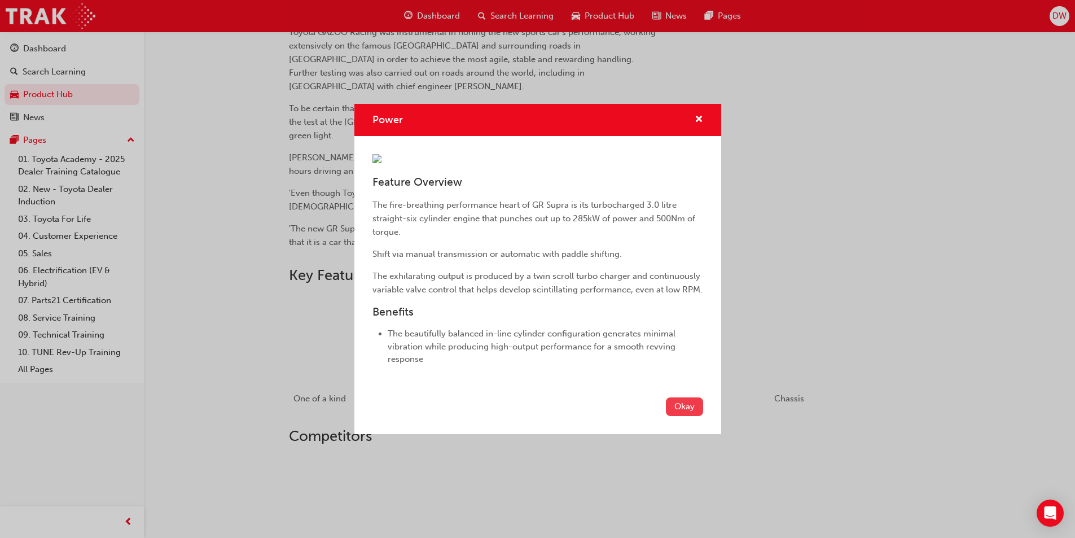
click at [675, 416] on button "Okay" at bounding box center [684, 406] width 37 height 19
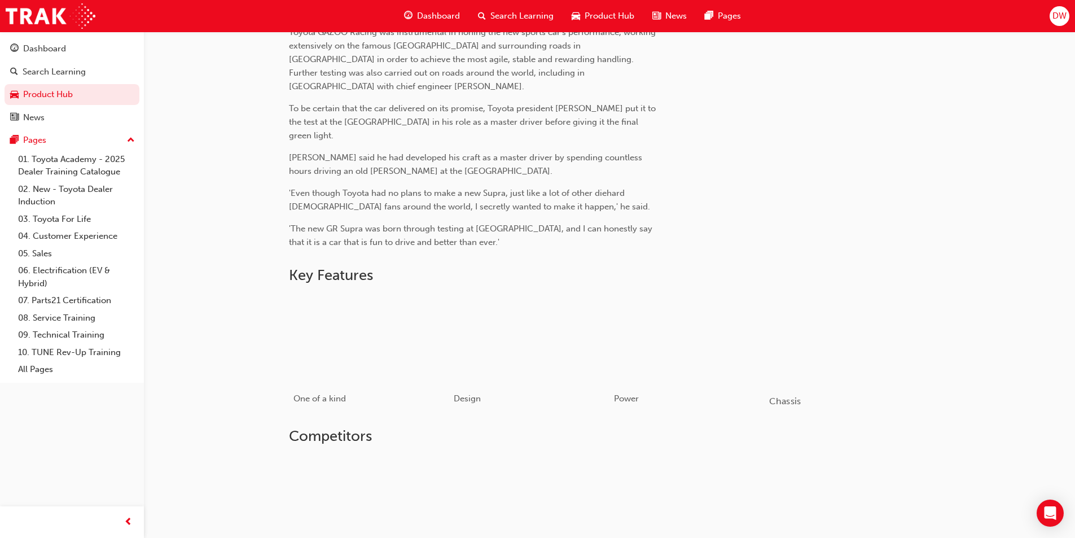
click at [805, 323] on div "button" at bounding box center [849, 339] width 161 height 90
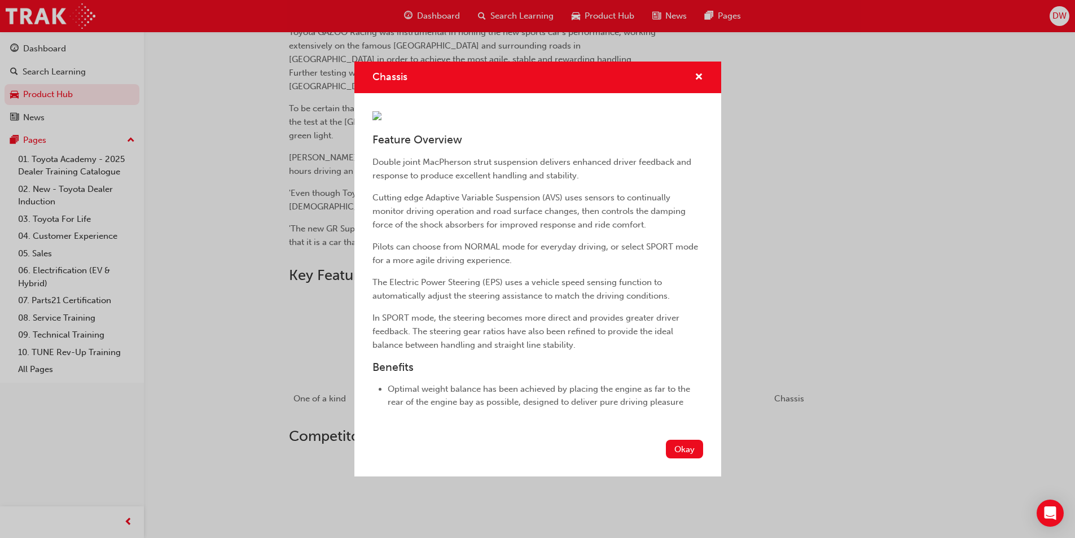
scroll to position [66, 0]
click at [666, 458] on button "Okay" at bounding box center [684, 448] width 37 height 19
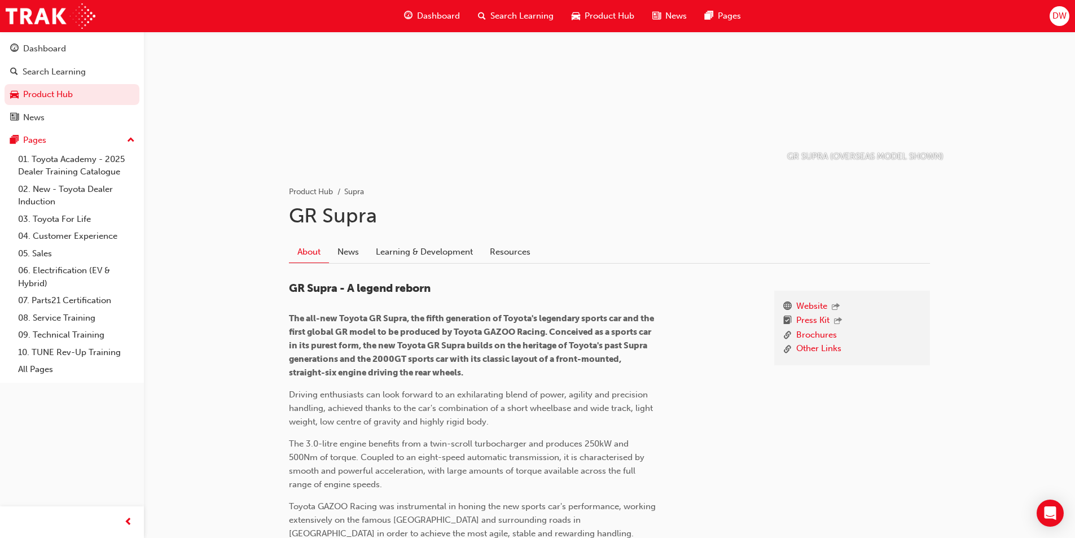
scroll to position [0, 0]
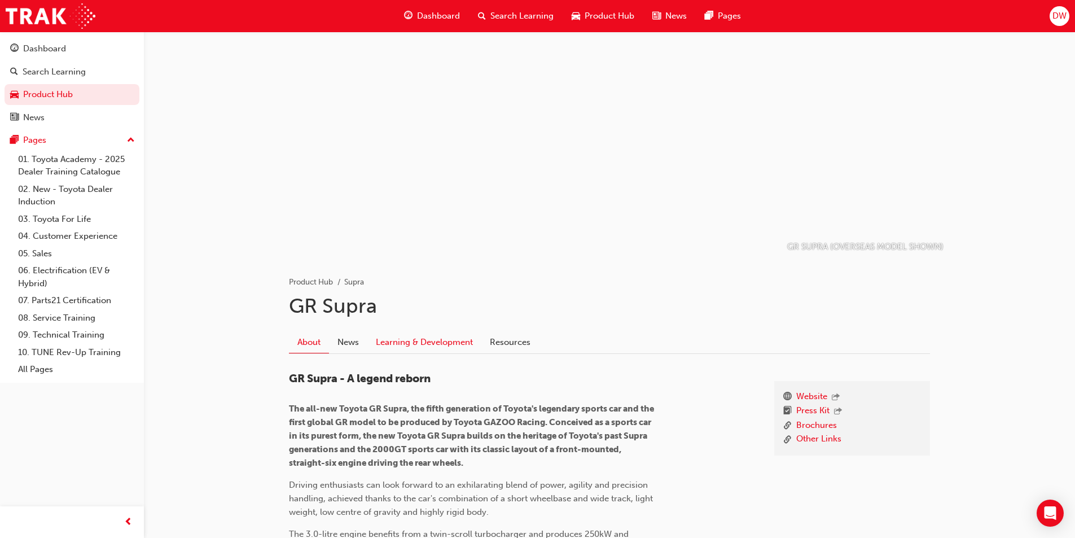
click at [423, 345] on link "Learning & Development" at bounding box center [424, 341] width 114 height 21
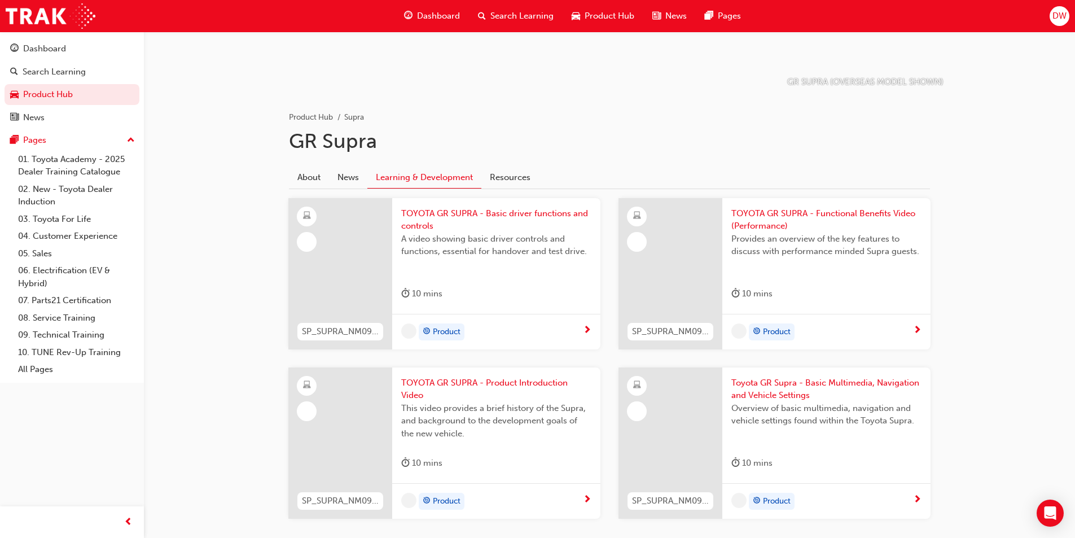
scroll to position [228, 0]
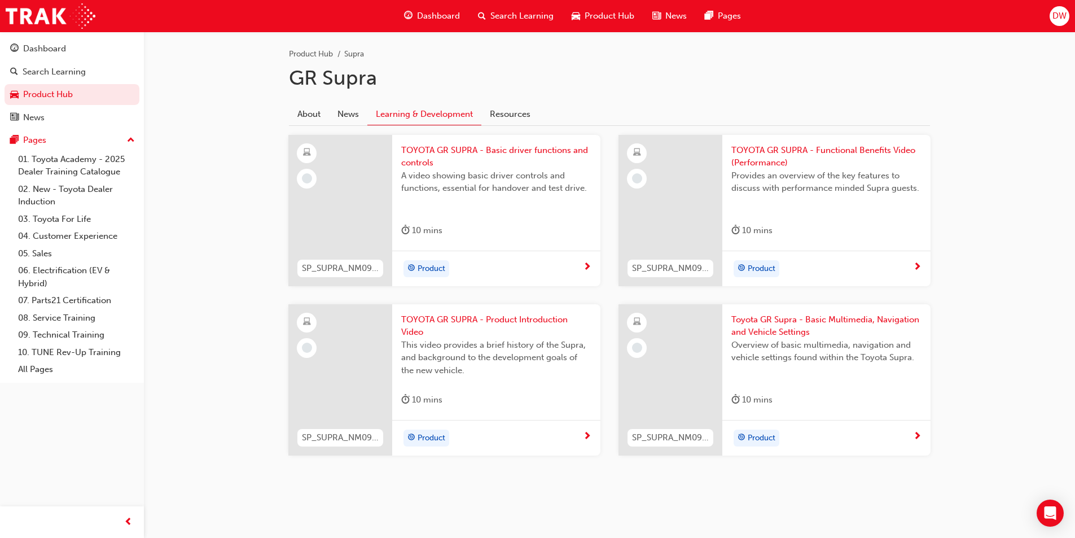
click at [494, 426] on div "Product" at bounding box center [496, 438] width 208 height 36
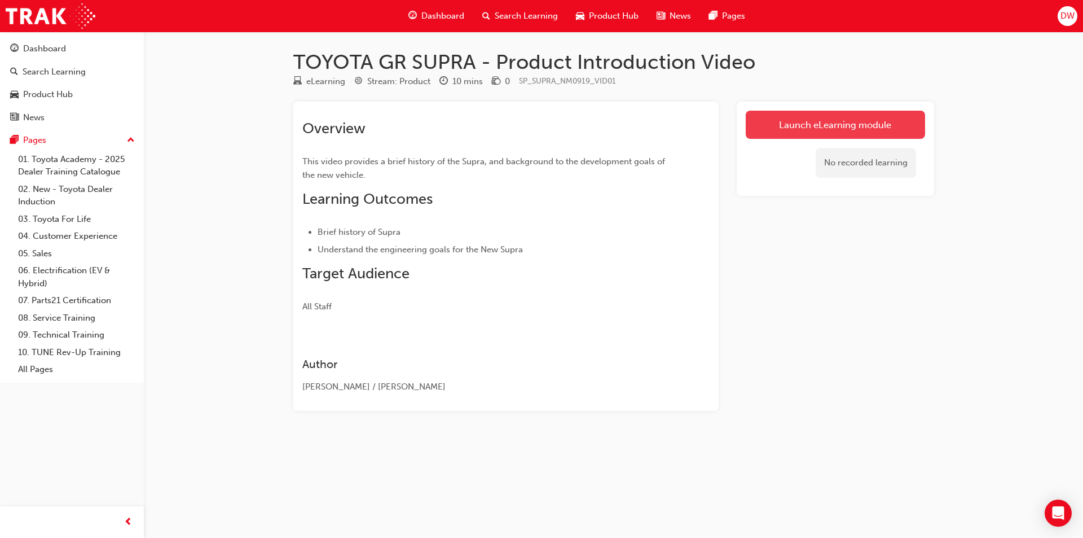
click at [851, 133] on link "Launch eLearning module" at bounding box center [835, 125] width 179 height 28
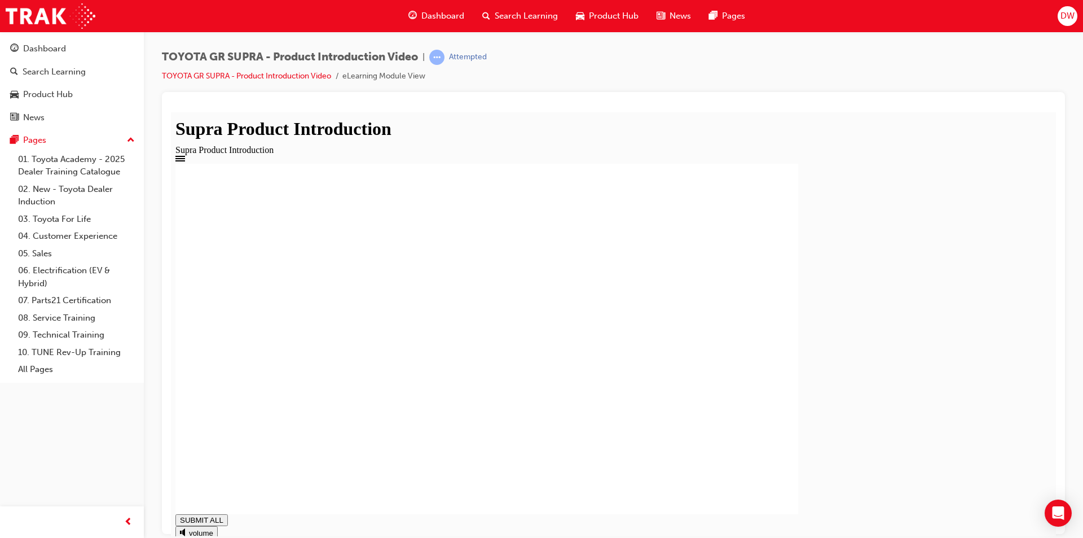
click at [993, 439] on div at bounding box center [613, 338] width 876 height 350
click at [978, 455] on div at bounding box center [613, 338] width 876 height 350
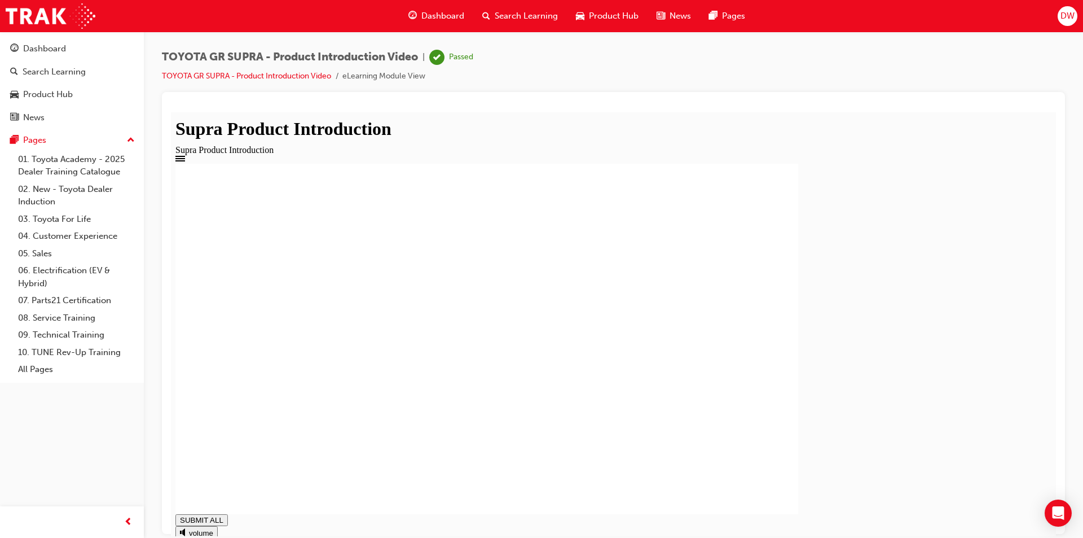
type input "0.997"
click at [605, 20] on span "Product Hub" at bounding box center [614, 16] width 50 height 13
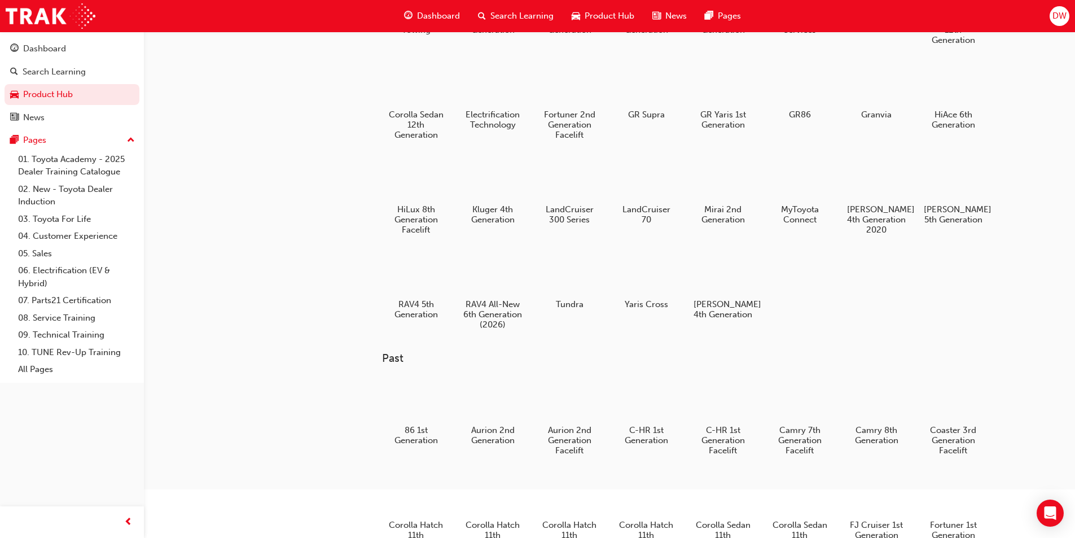
scroll to position [113, 0]
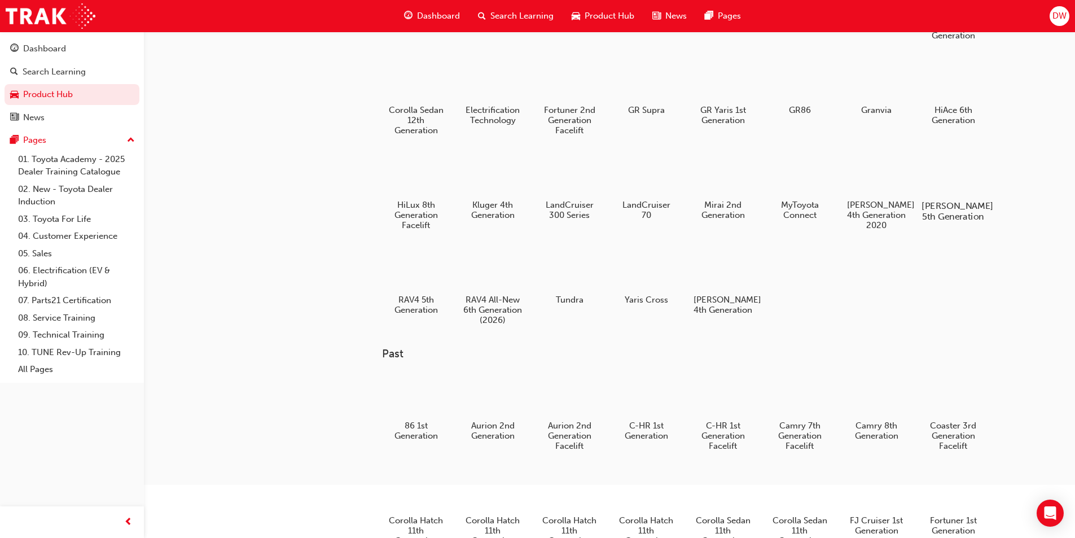
click at [957, 163] on div at bounding box center [952, 173] width 63 height 45
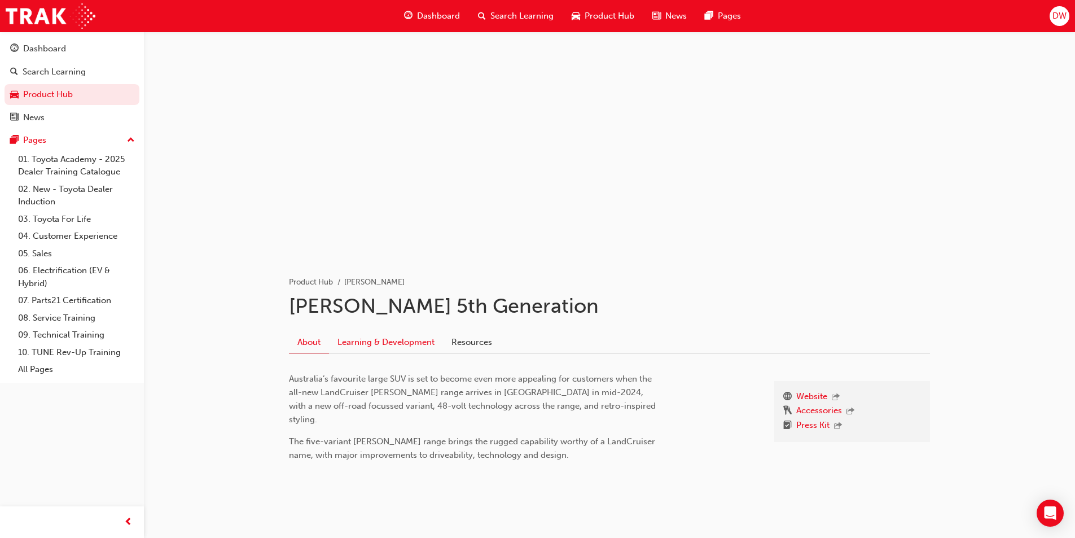
click at [367, 333] on link "Learning & Development" at bounding box center [386, 341] width 114 height 21
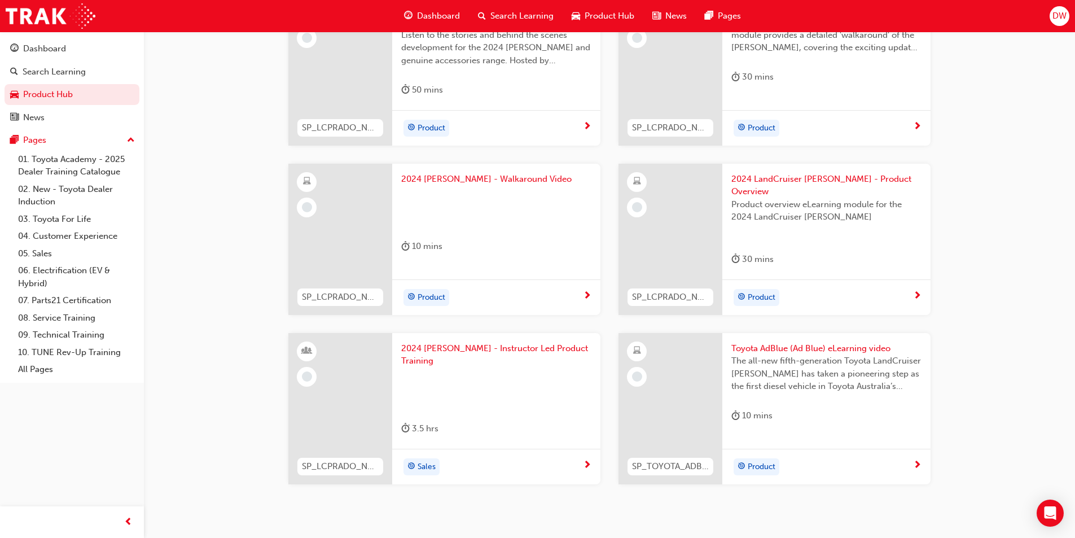
scroll to position [372, 0]
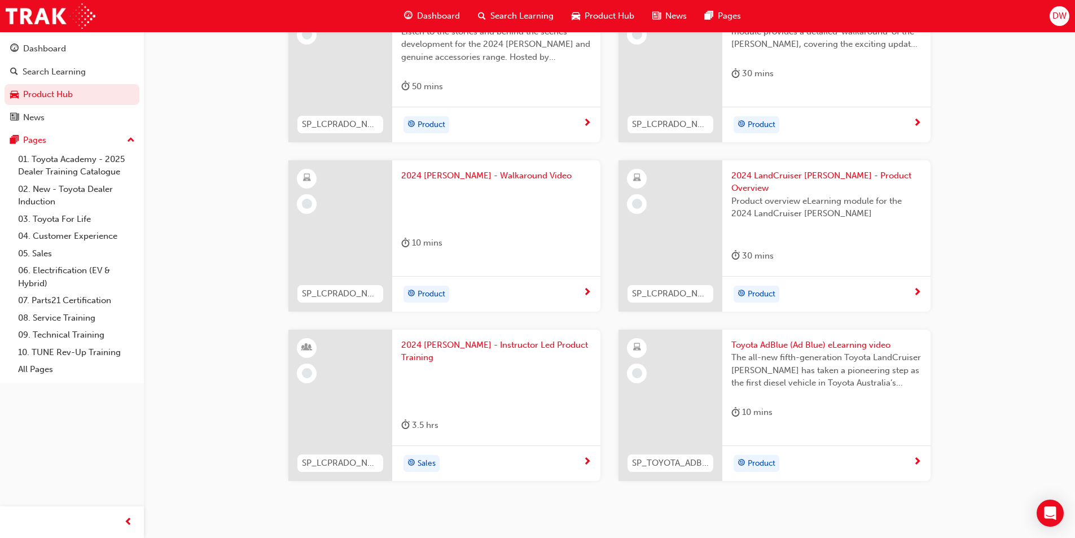
click at [824, 386] on div "Toyota AdBlue (Ad Blue) eLearning video The all-new fifth-generation Toyota Lan…" at bounding box center [826, 380] width 208 height 103
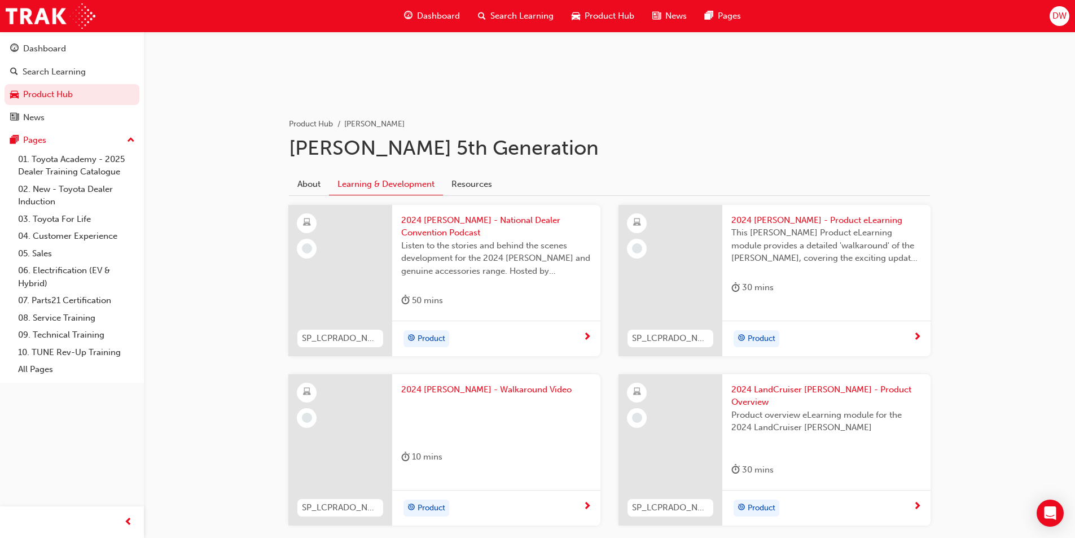
scroll to position [146, 0]
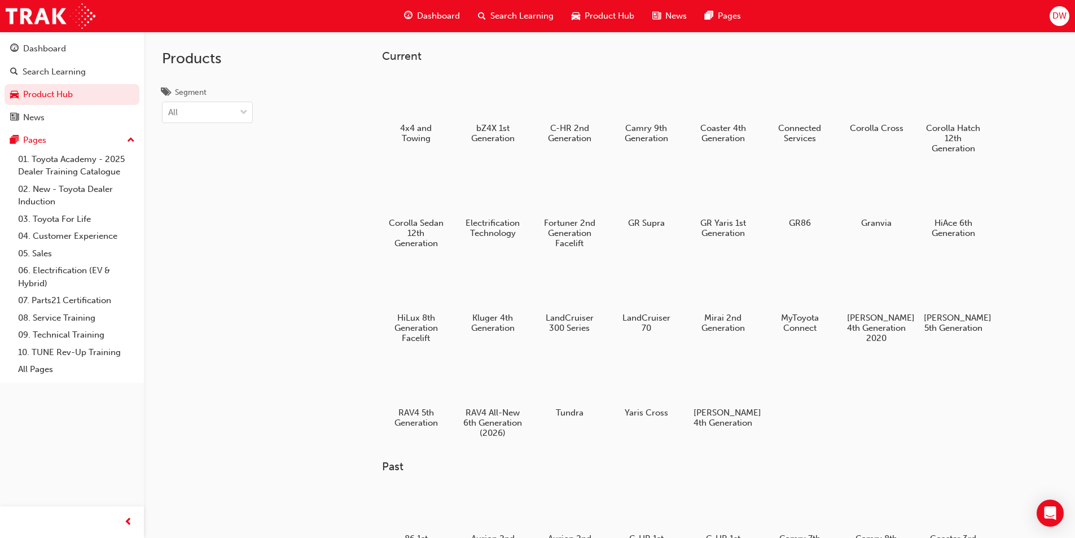
scroll to position [113, 0]
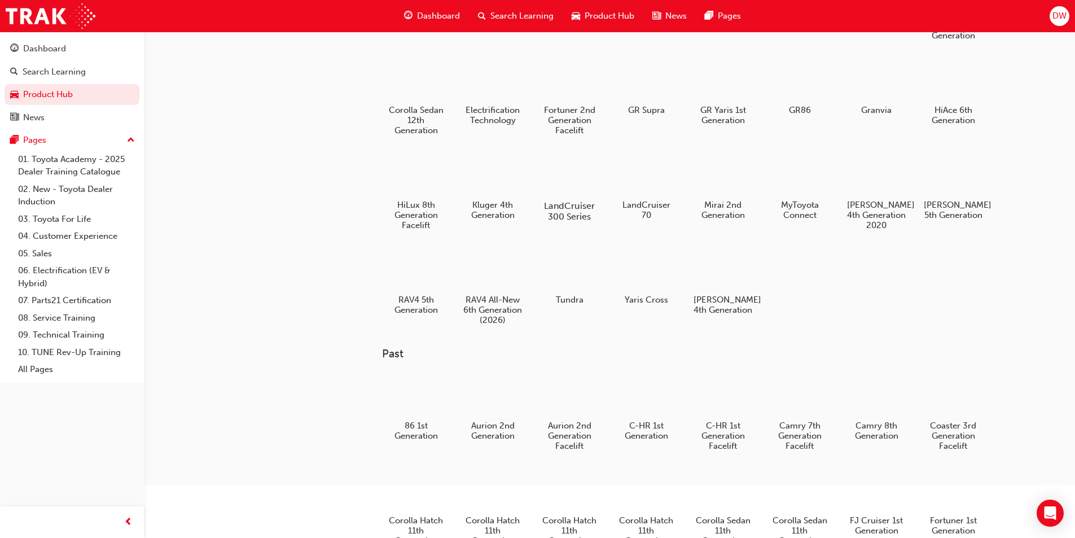
click at [591, 151] on div at bounding box center [569, 173] width 63 height 45
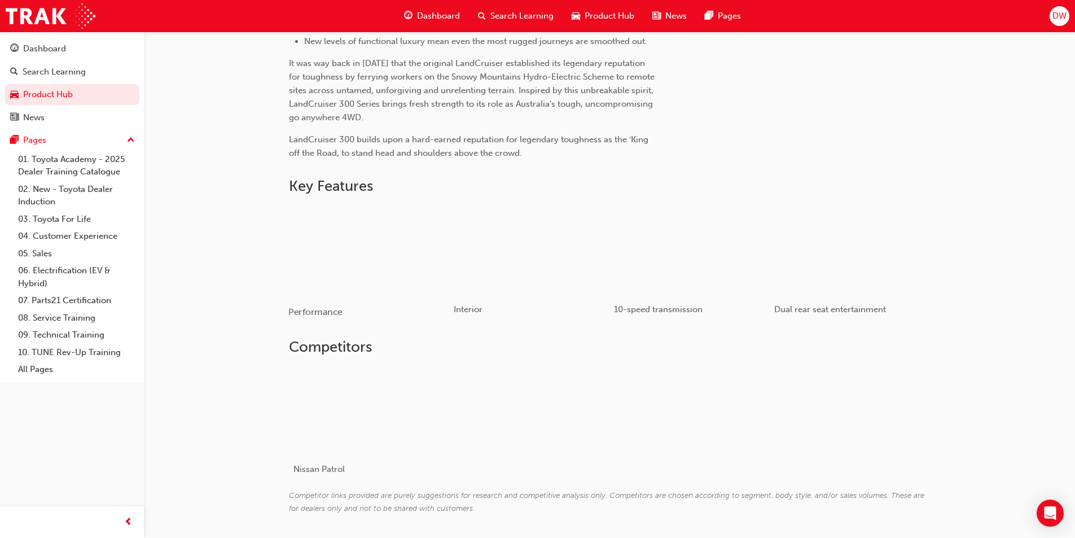
scroll to position [381, 0]
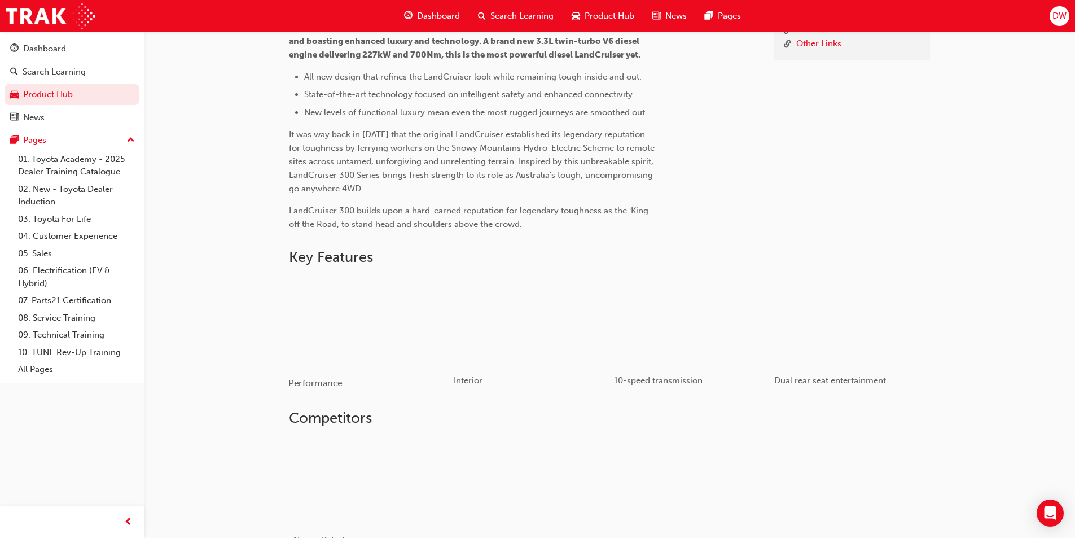
click at [341, 315] on div "button" at bounding box center [368, 321] width 161 height 90
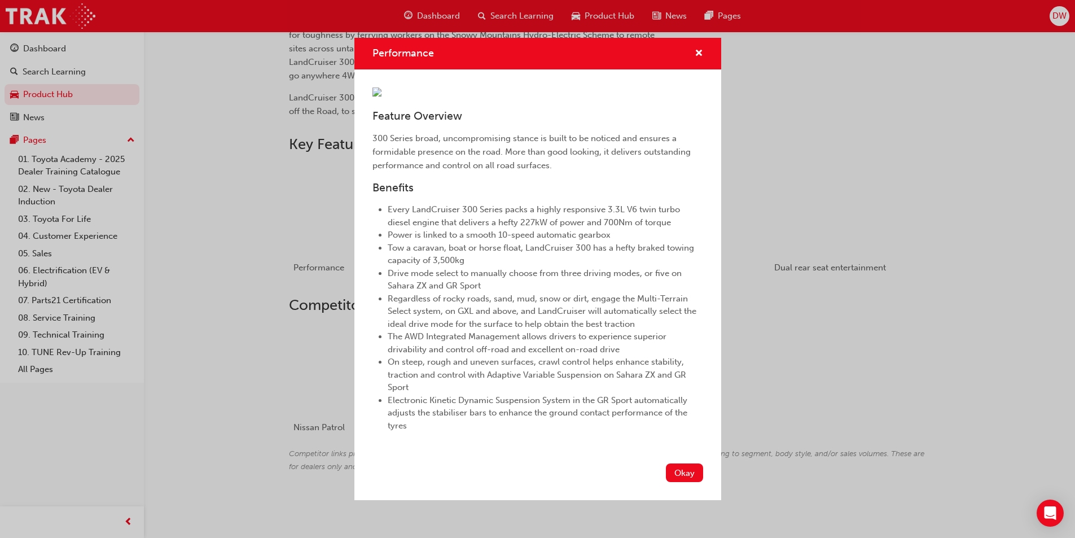
scroll to position [82, 0]
click at [672, 482] on button "Okay" at bounding box center [684, 472] width 37 height 19
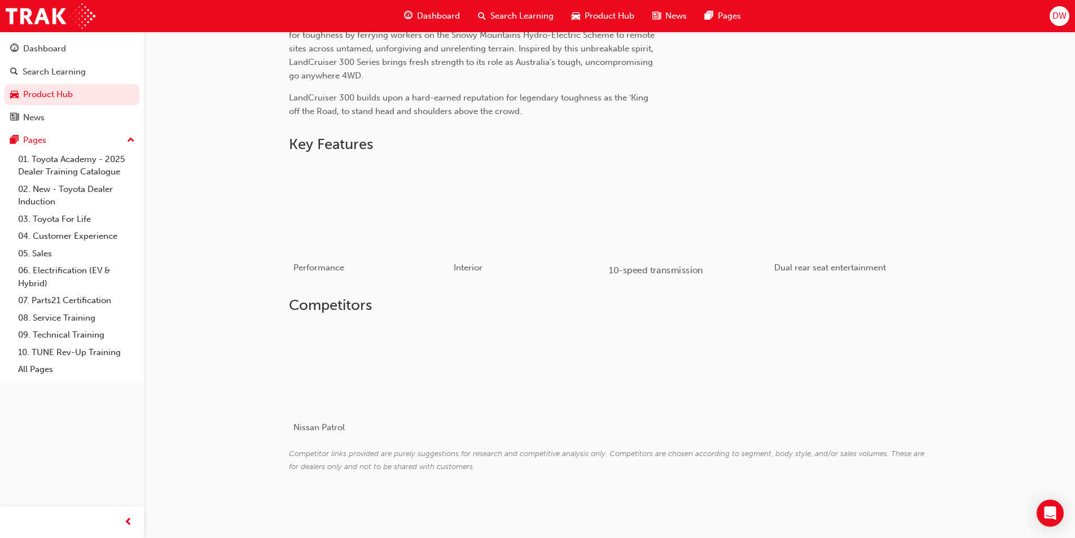
click at [694, 200] on div "button" at bounding box center [689, 208] width 161 height 90
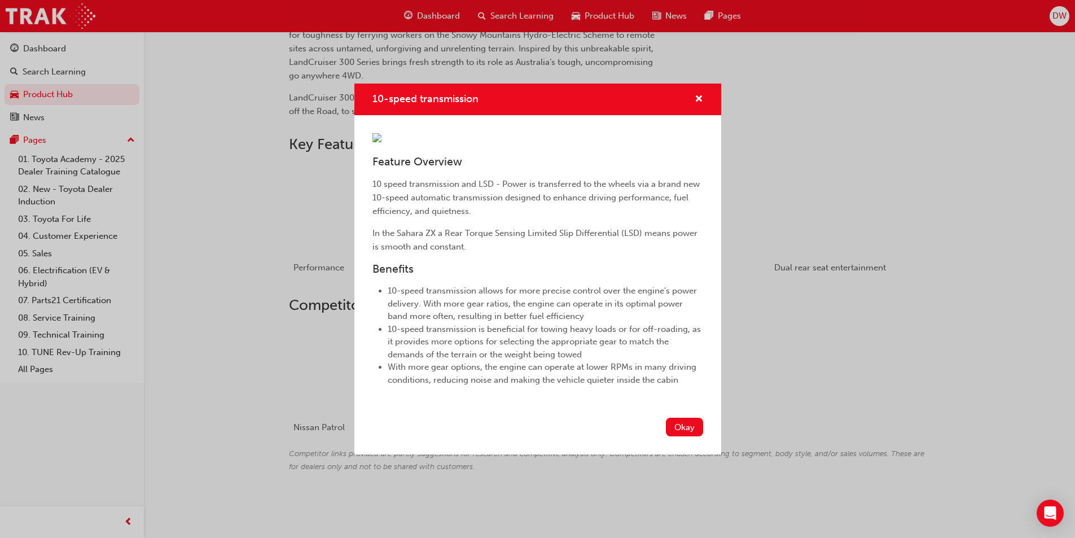
scroll to position [34, 0]
click at [675, 436] on button "Okay" at bounding box center [684, 426] width 37 height 19
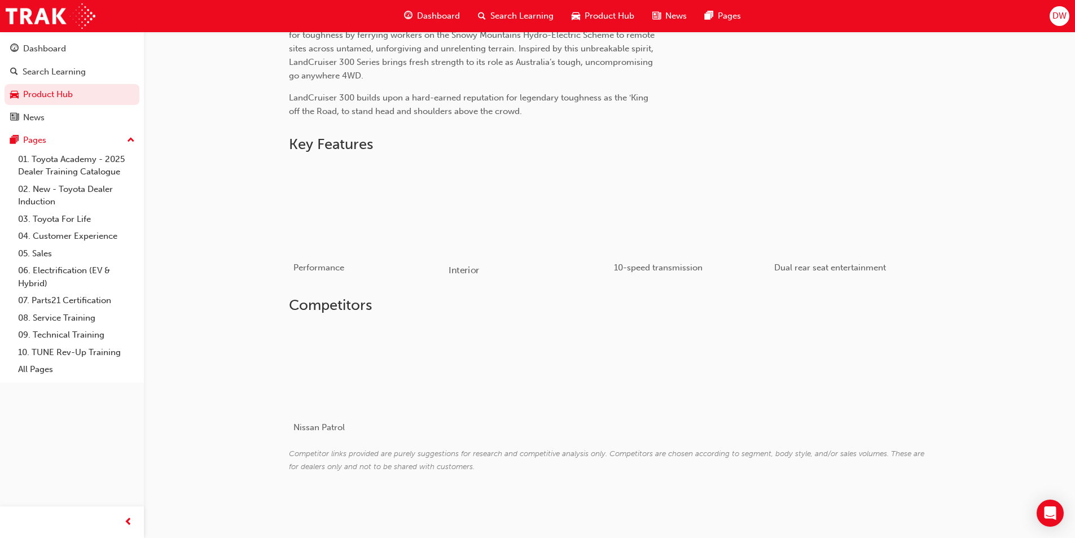
click at [508, 205] on div "button" at bounding box center [528, 208] width 161 height 90
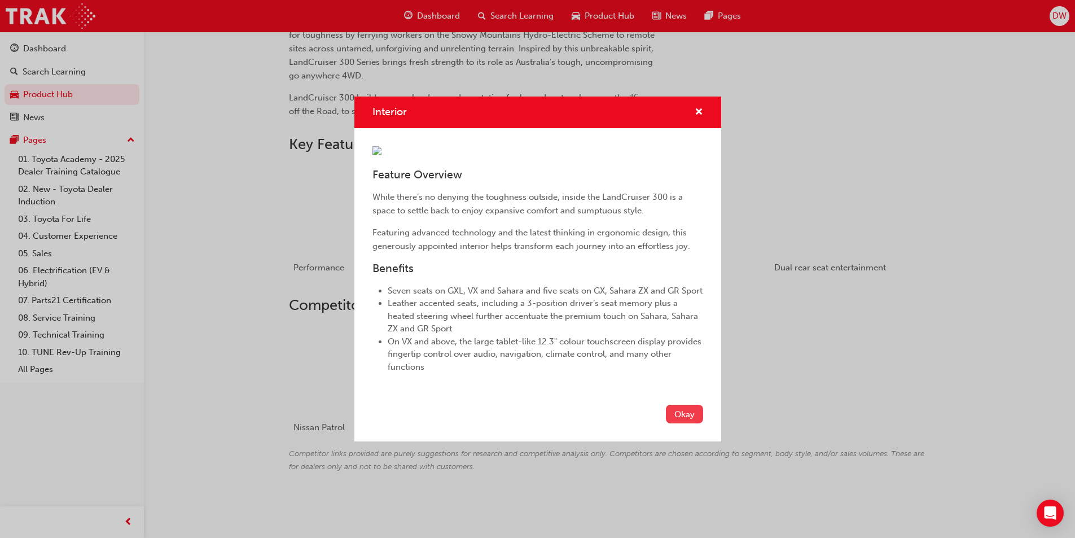
click at [688, 423] on button "Okay" at bounding box center [684, 413] width 37 height 19
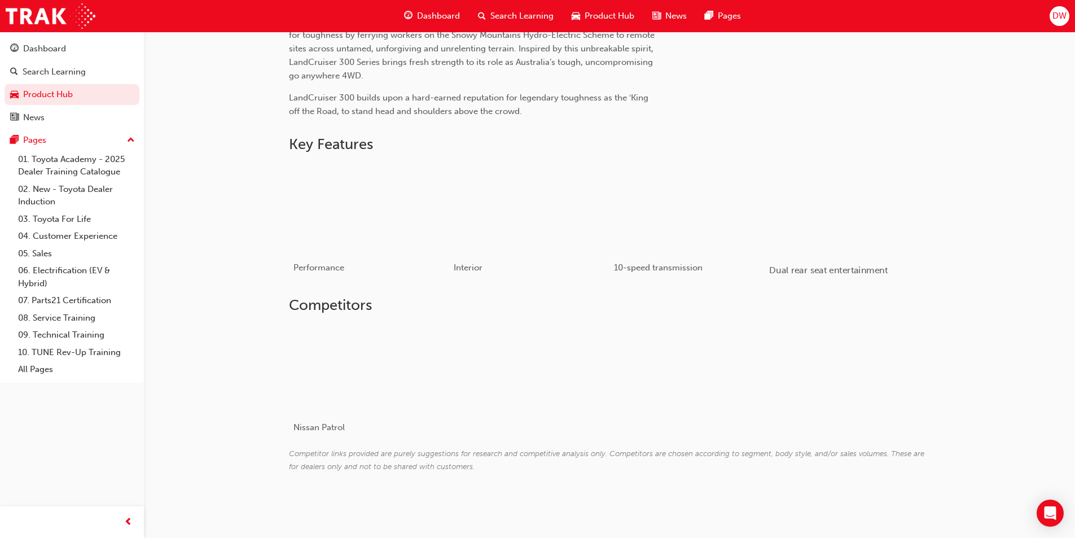
click at [840, 195] on div "button" at bounding box center [849, 208] width 161 height 90
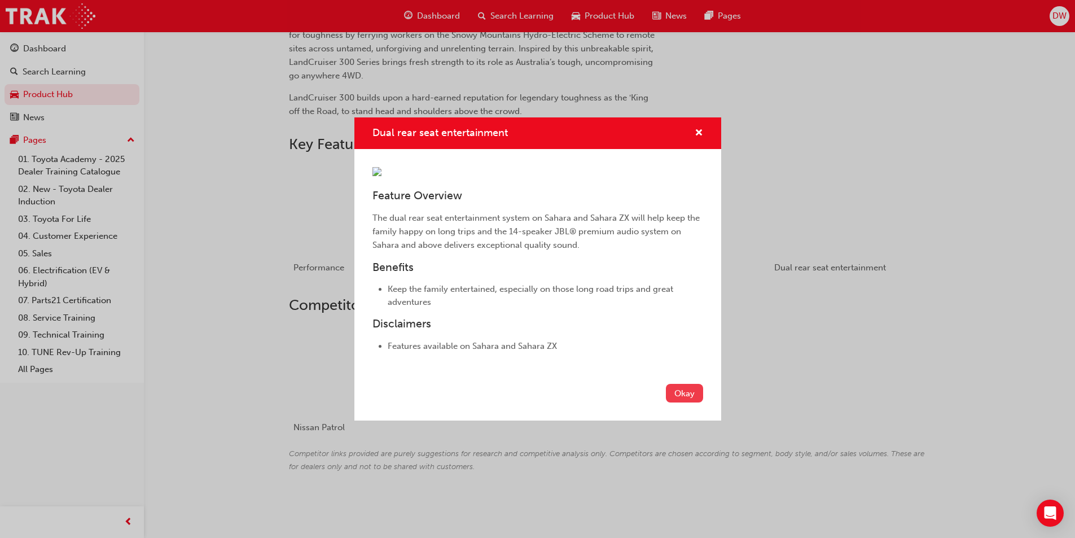
click at [676, 402] on button "Okay" at bounding box center [684, 393] width 37 height 19
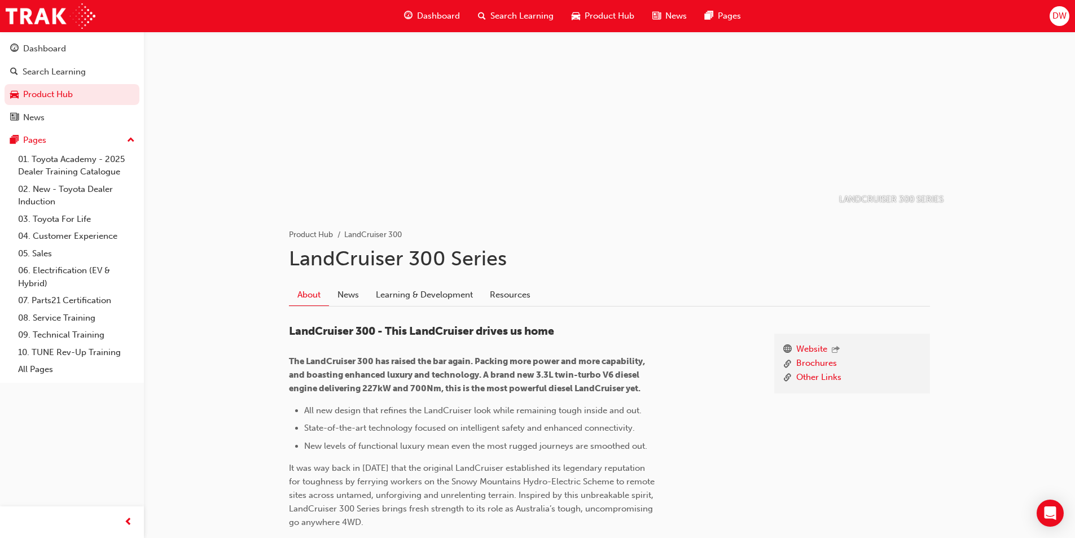
scroll to position [0, 0]
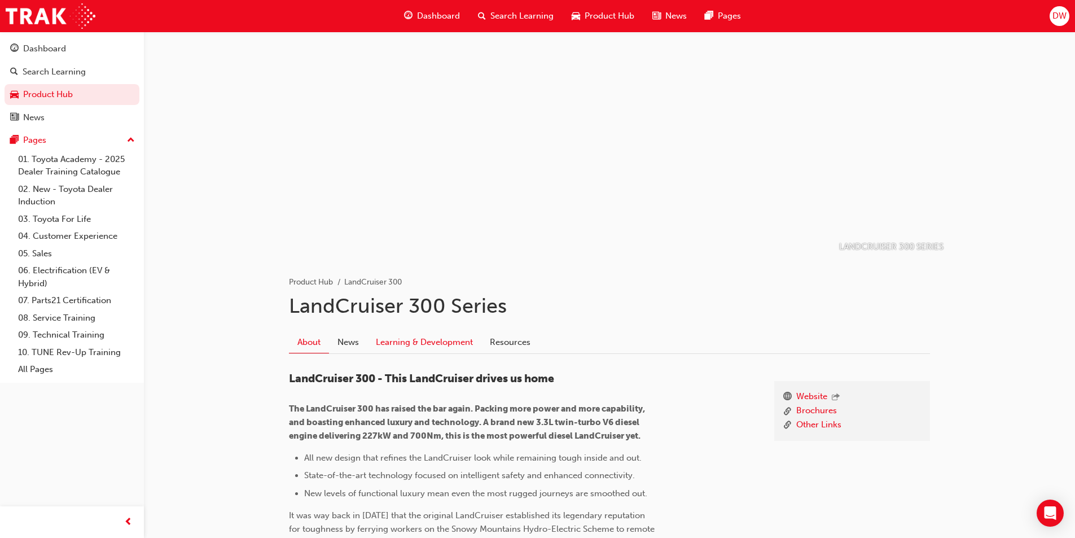
click at [412, 347] on link "Learning & Development" at bounding box center [424, 341] width 114 height 21
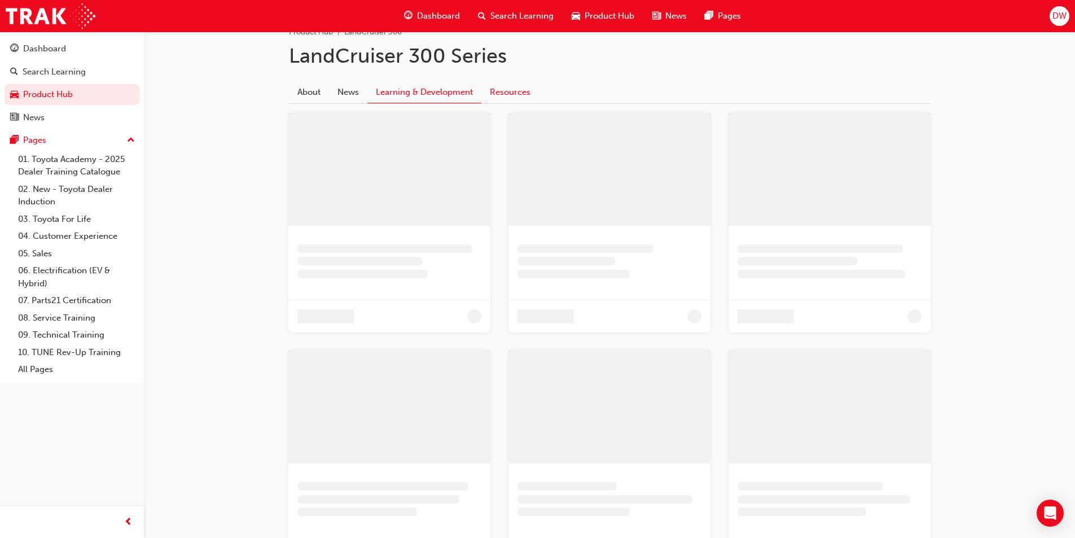
scroll to position [282, 0]
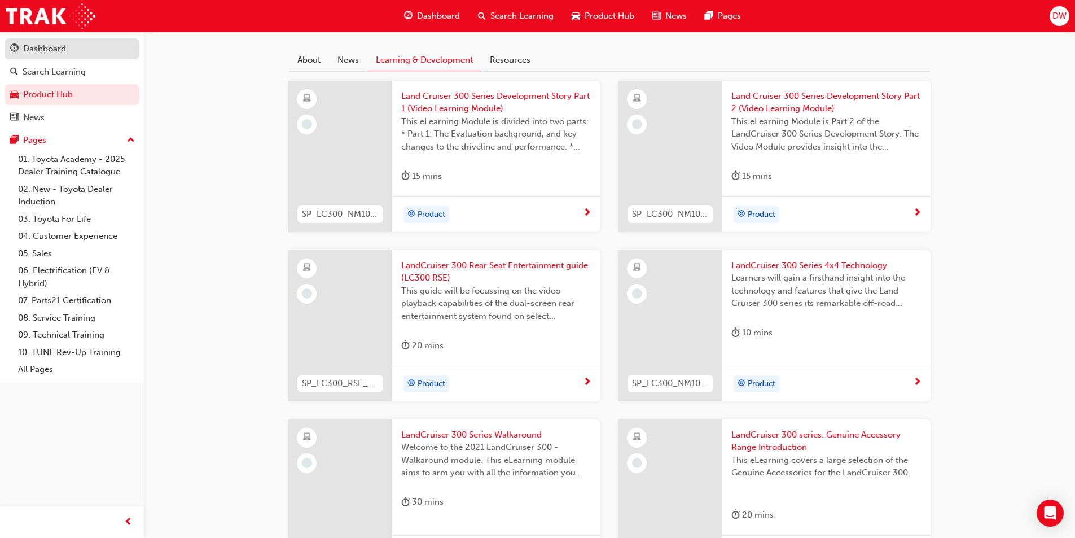
click at [57, 44] on div "Dashboard" at bounding box center [44, 48] width 43 height 13
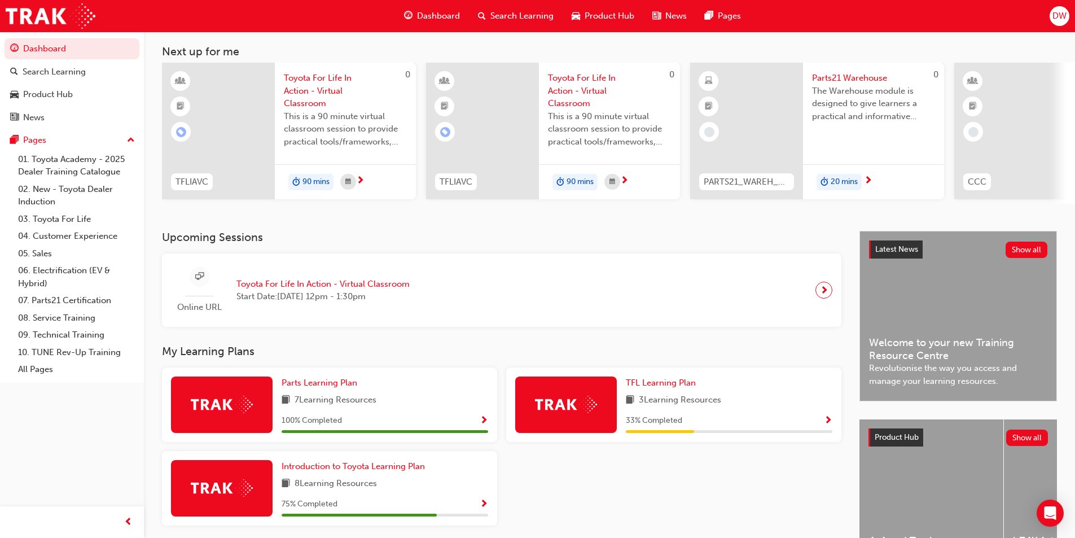
scroll to position [137, 0]
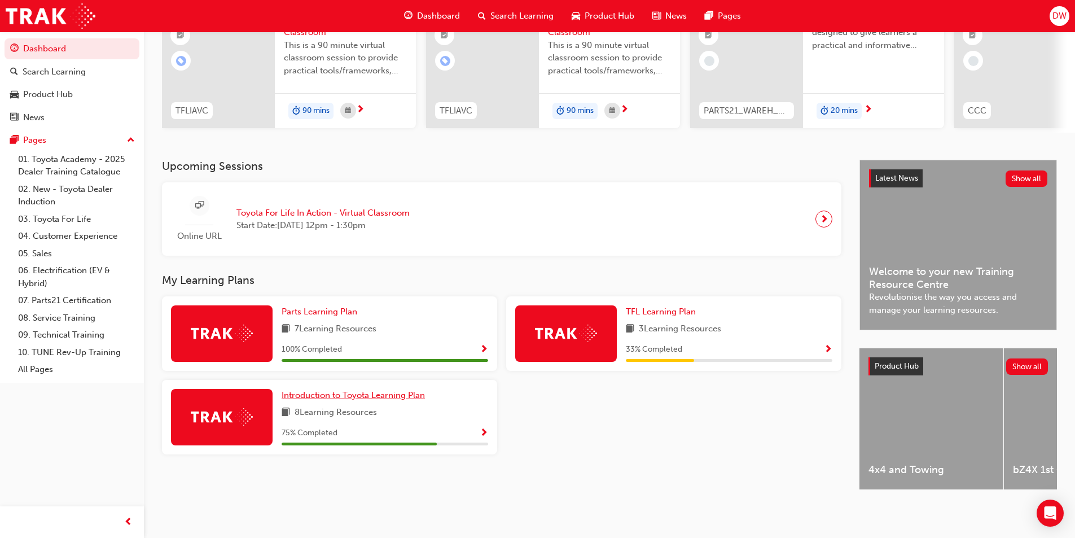
click at [395, 392] on span "Introduction to Toyota Learning Plan" at bounding box center [352, 395] width 143 height 10
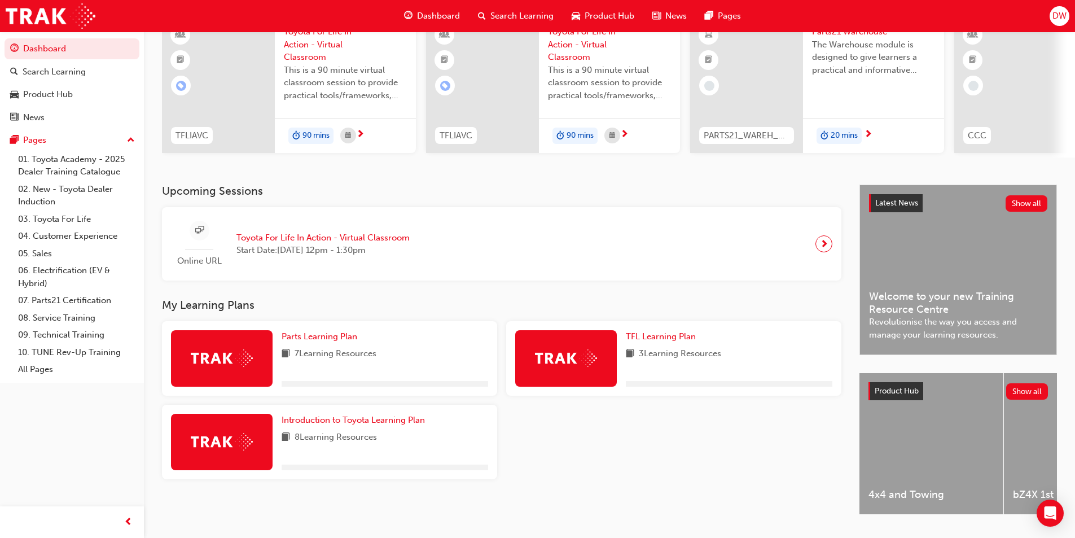
scroll to position [113, 0]
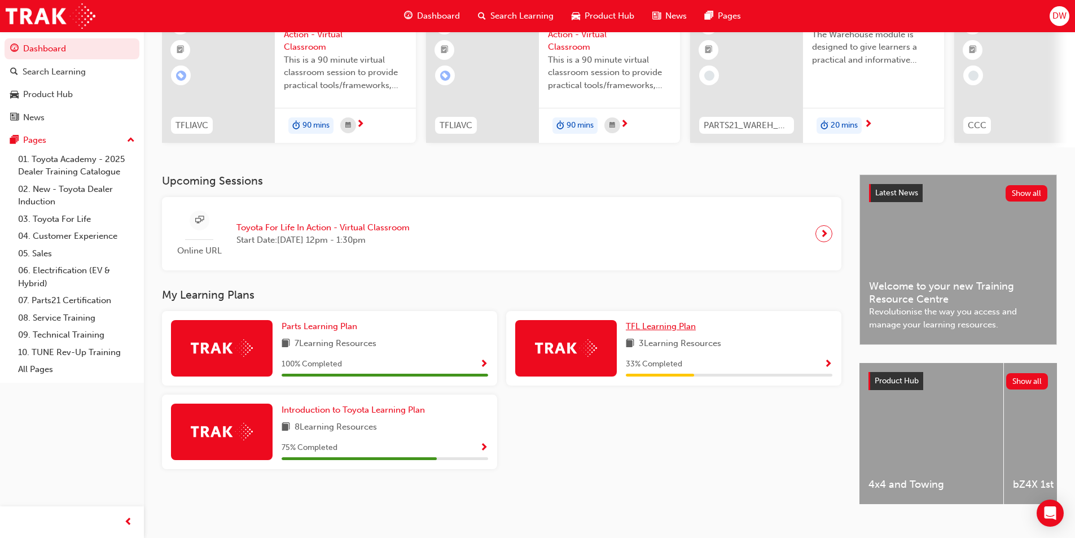
click at [673, 331] on span "TFL Learning Plan" at bounding box center [661, 326] width 70 height 10
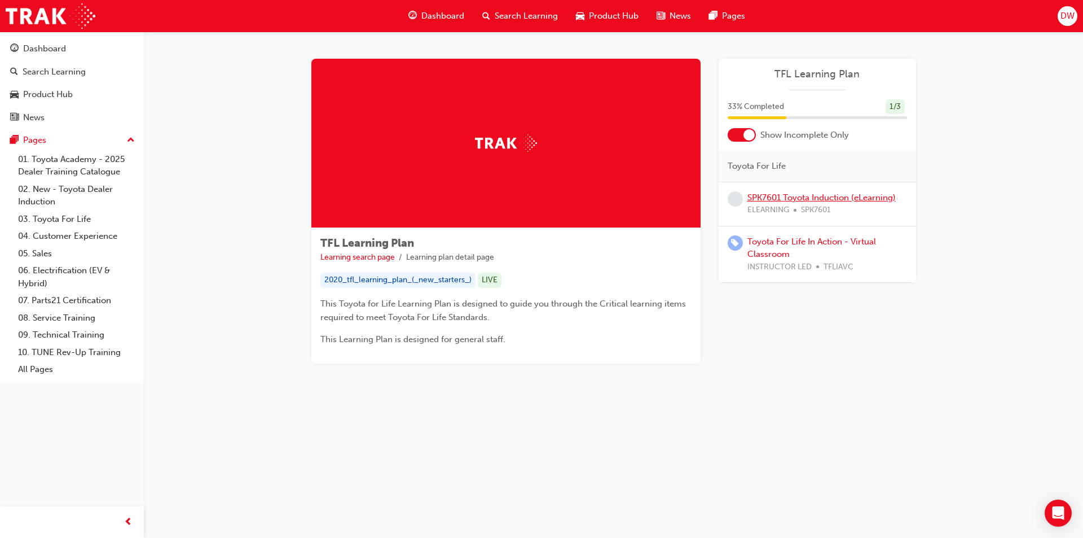
click at [815, 201] on link "SPK7601 Toyota Induction (eLearning)" at bounding box center [821, 197] width 148 height 10
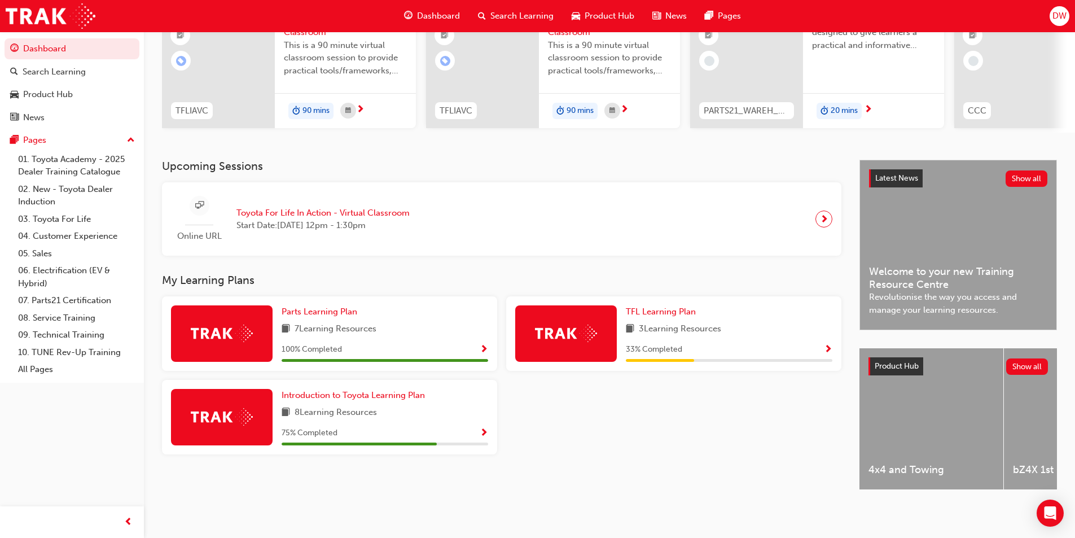
scroll to position [137, 0]
click at [38, 94] on div "Product Hub" at bounding box center [48, 94] width 50 height 13
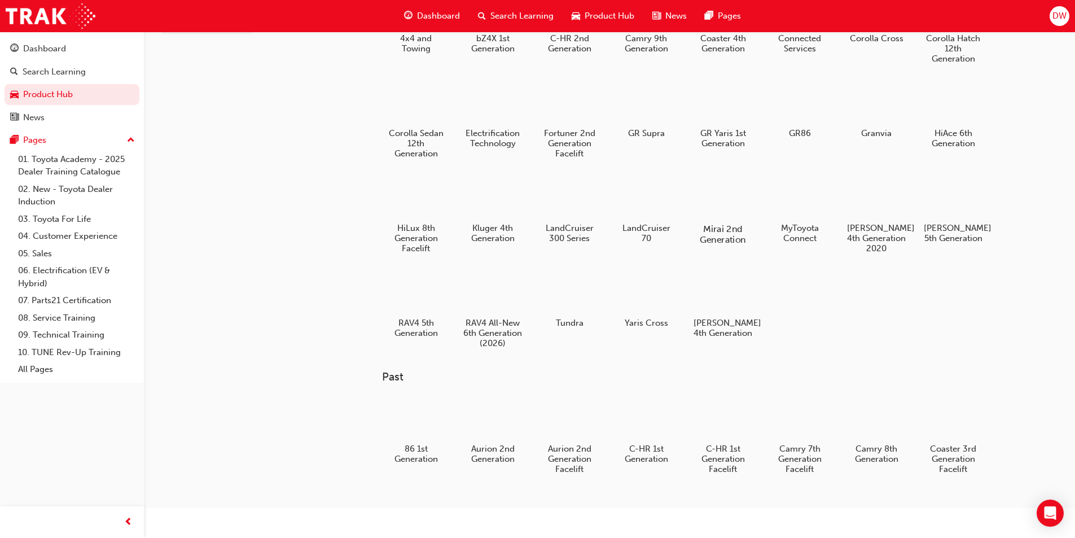
scroll to position [80, 0]
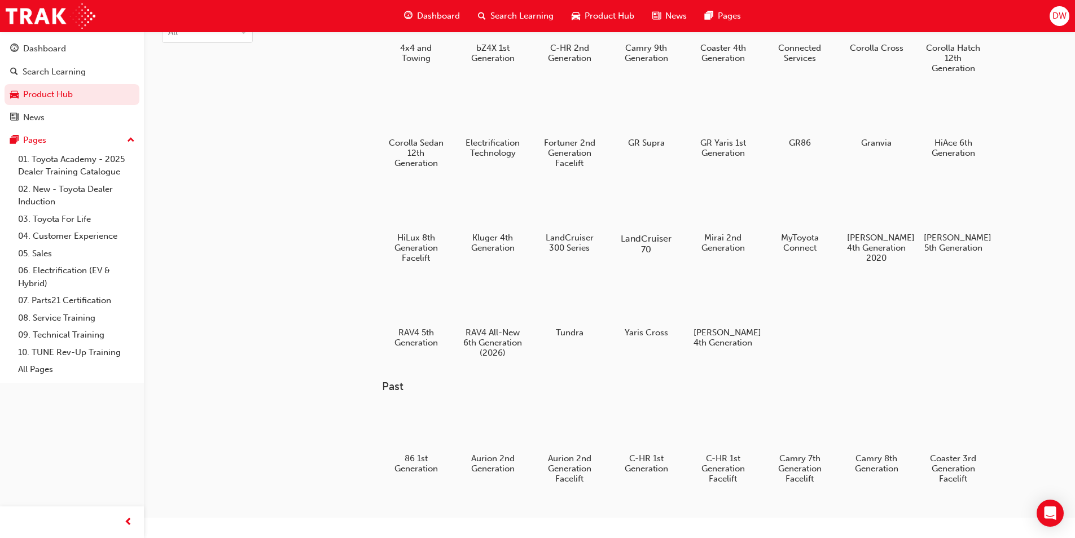
click at [641, 209] on div at bounding box center [645, 205] width 63 height 45
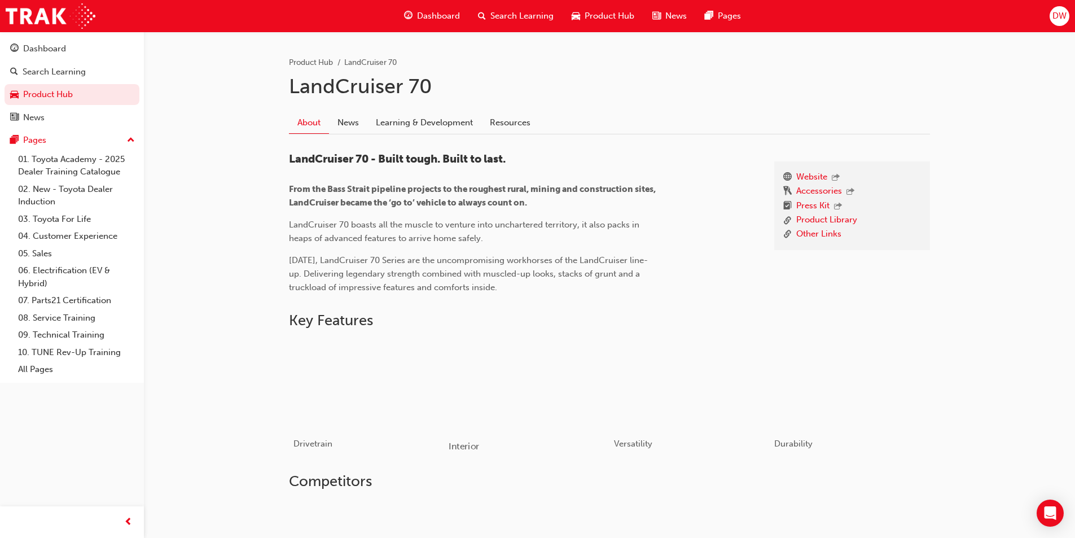
scroll to position [226, 0]
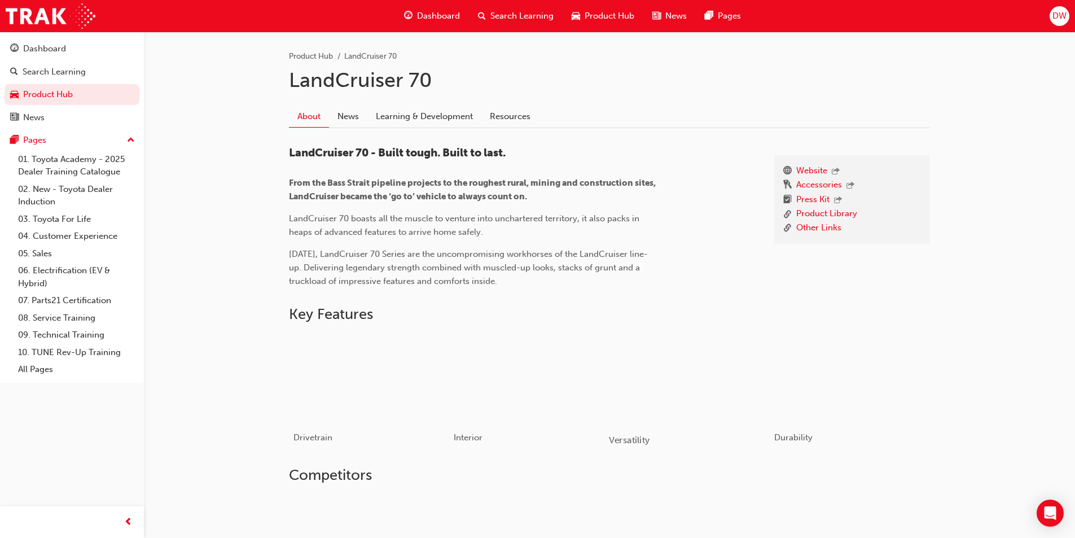
click at [685, 394] on div "button" at bounding box center [689, 378] width 161 height 90
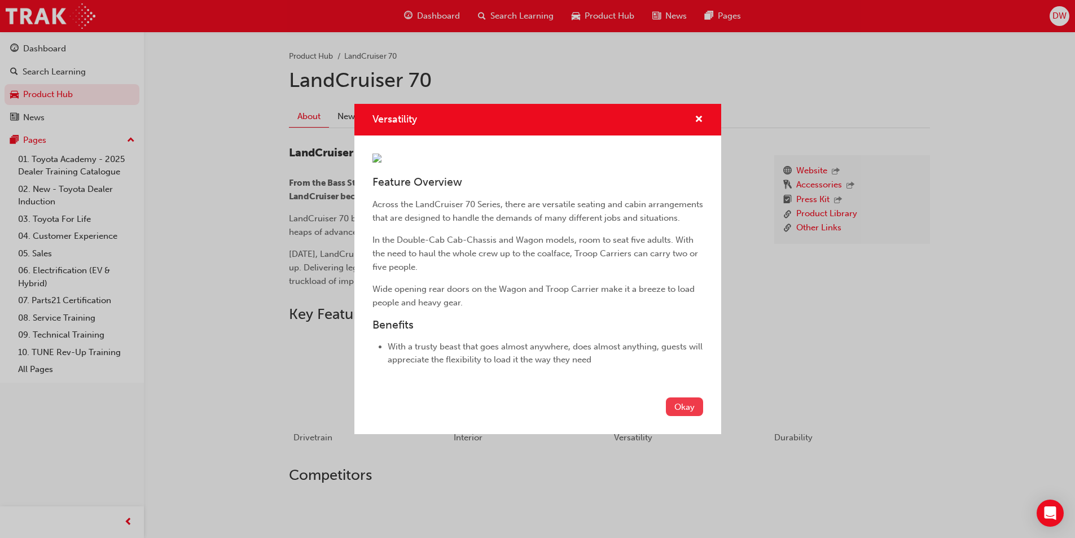
click at [685, 416] on button "Okay" at bounding box center [684, 406] width 37 height 19
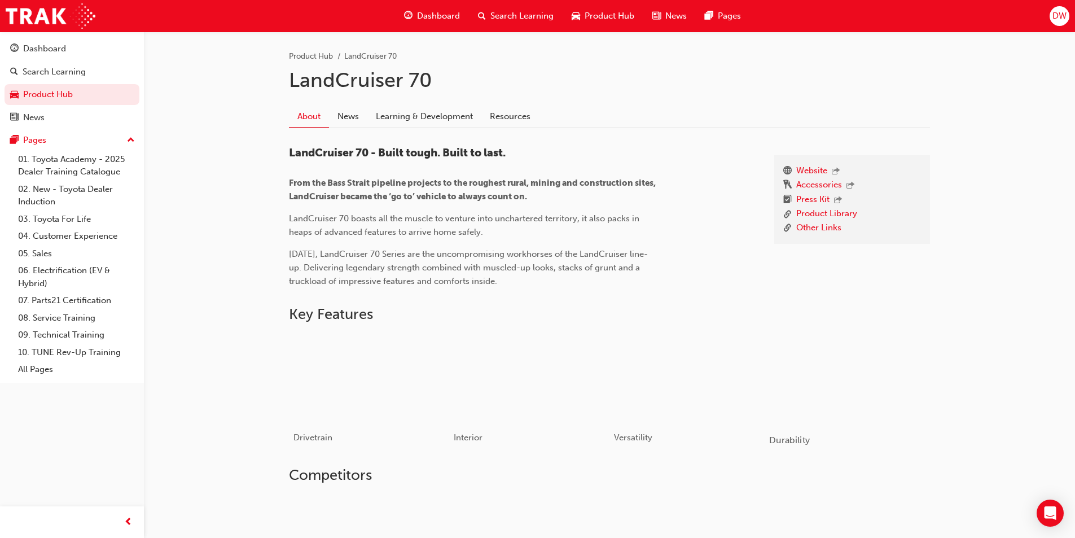
click at [809, 370] on div "button" at bounding box center [849, 378] width 161 height 90
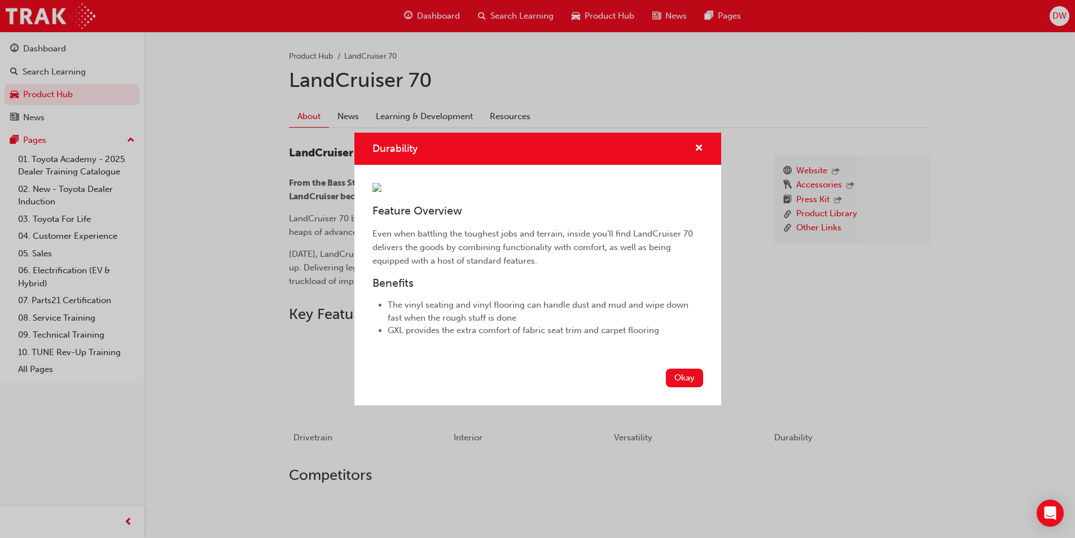
click at [697, 387] on button "Okay" at bounding box center [684, 377] width 37 height 19
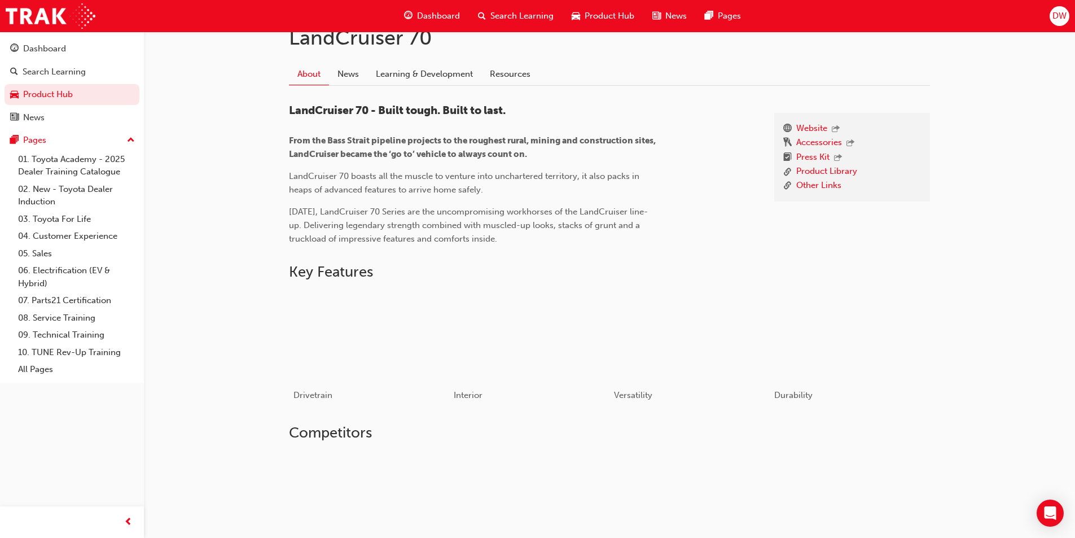
scroll to position [113, 0]
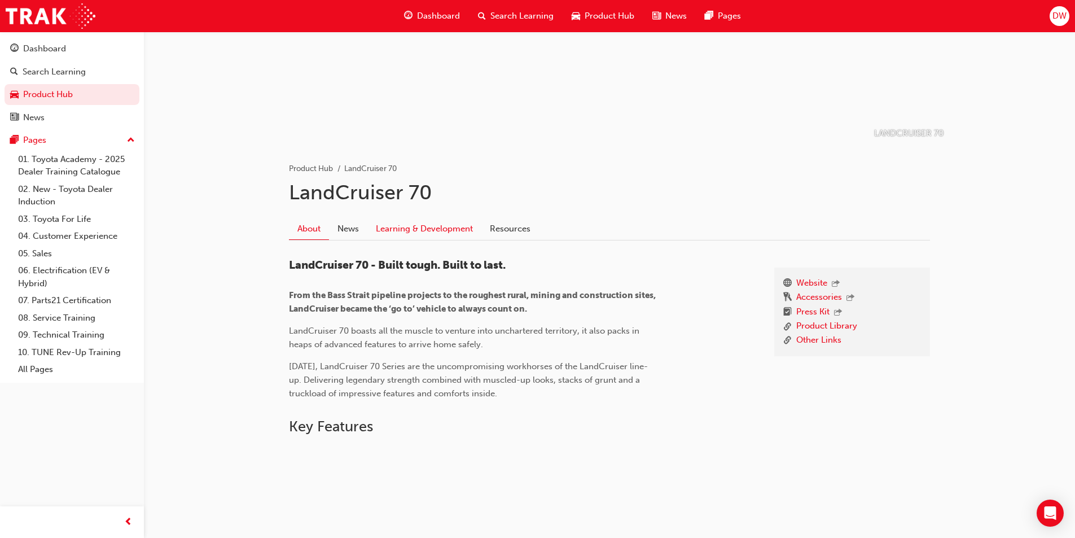
click at [382, 231] on link "Learning & Development" at bounding box center [424, 228] width 114 height 21
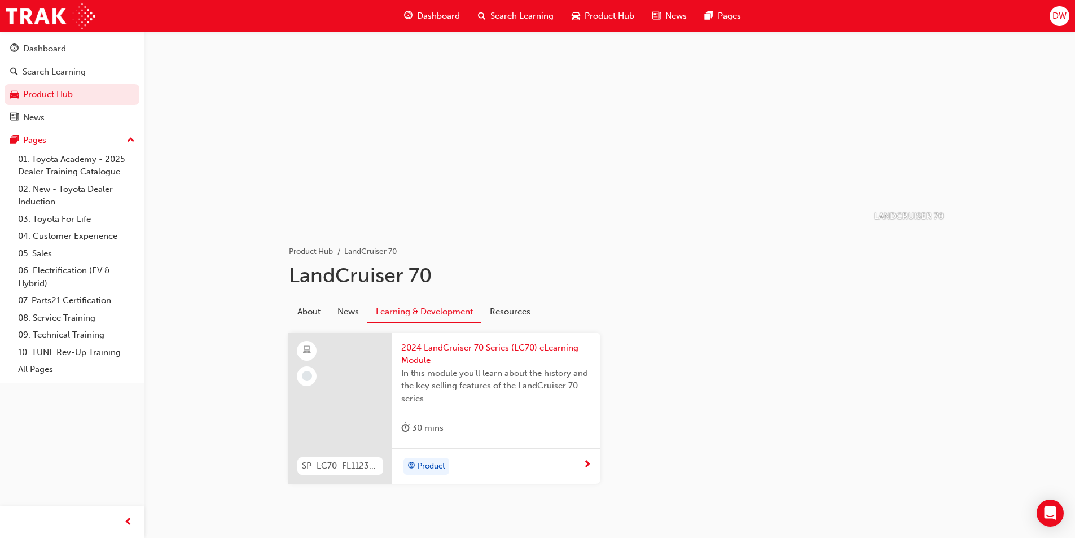
scroll to position [59, 0]
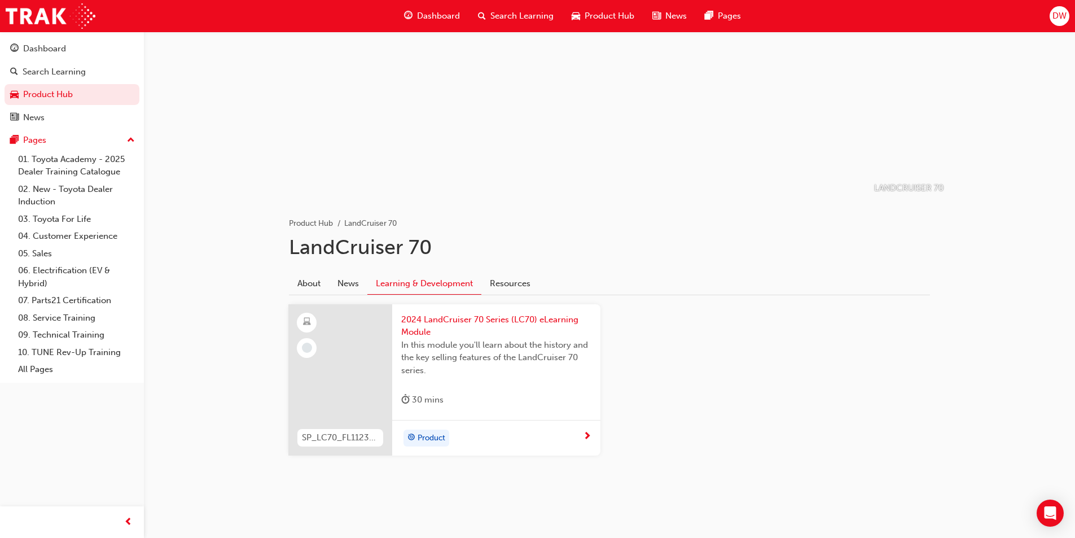
click at [474, 310] on div "2024 LandCruiser 70 Series (LC70) eLearning Module In this module you'll learn …" at bounding box center [496, 362] width 208 height 116
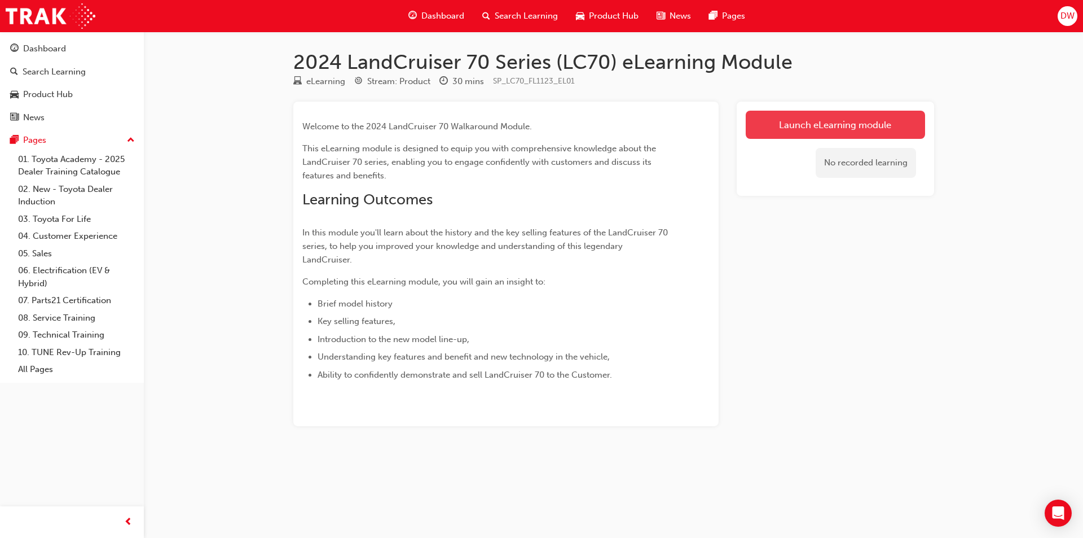
click at [822, 125] on link "Launch eLearning module" at bounding box center [835, 125] width 179 height 28
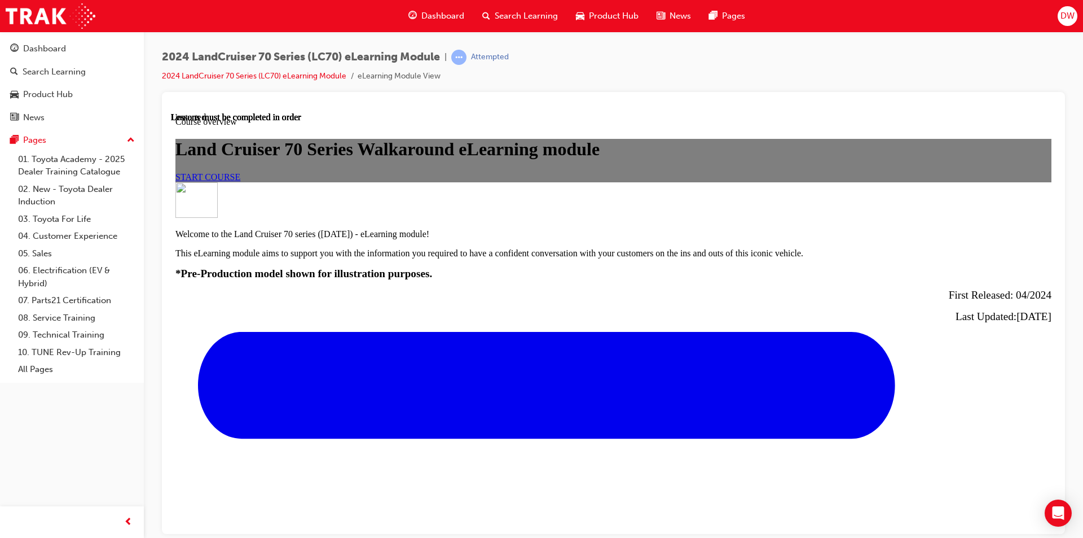
scroll to position [50, 0]
click at [240, 181] on span "START COURSE" at bounding box center [207, 176] width 65 height 10
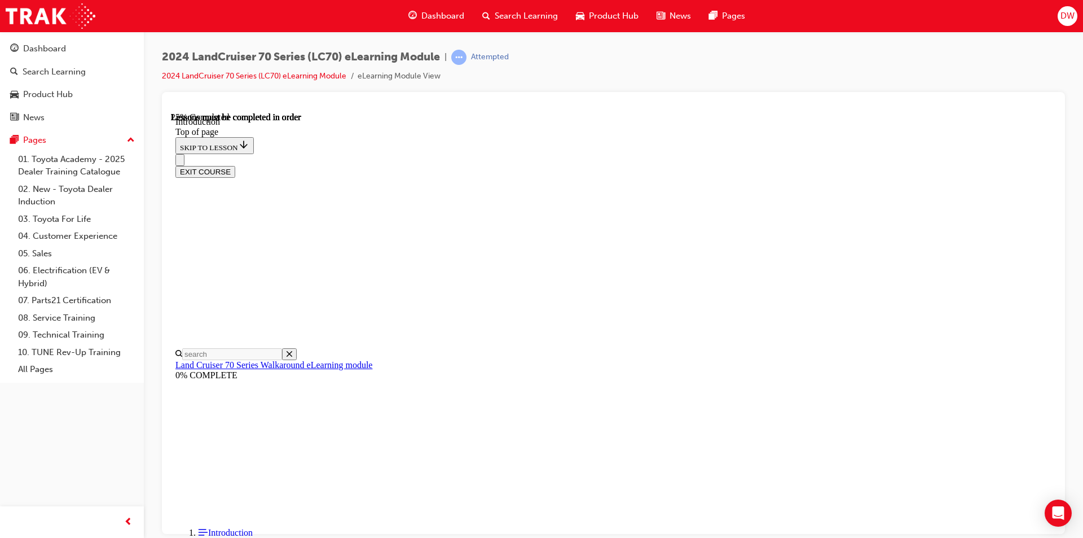
scroll to position [535, 0]
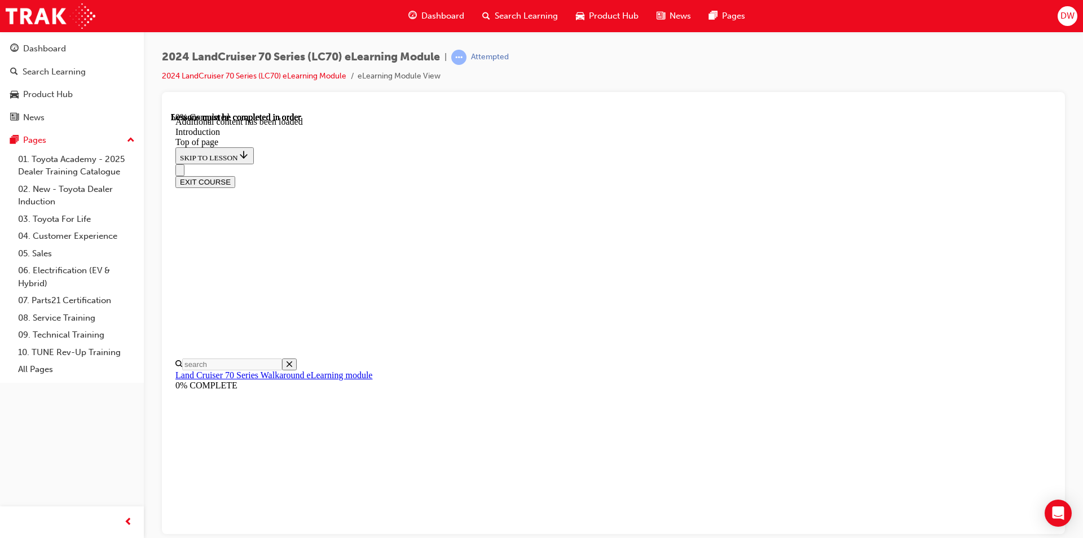
scroll to position [623, 0]
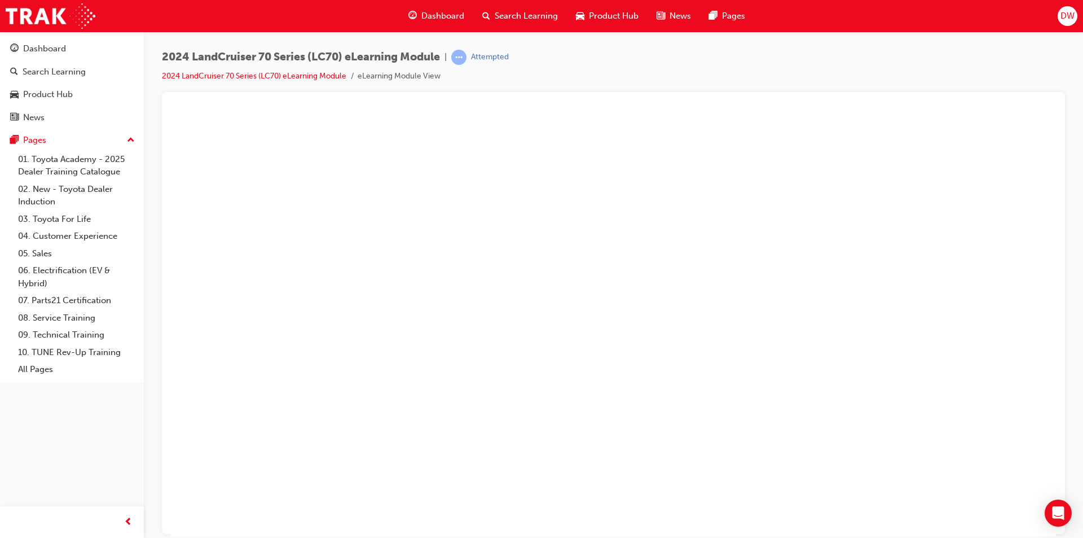
click at [691, 263] on button "Unzoom image" at bounding box center [613, 324] width 885 height 424
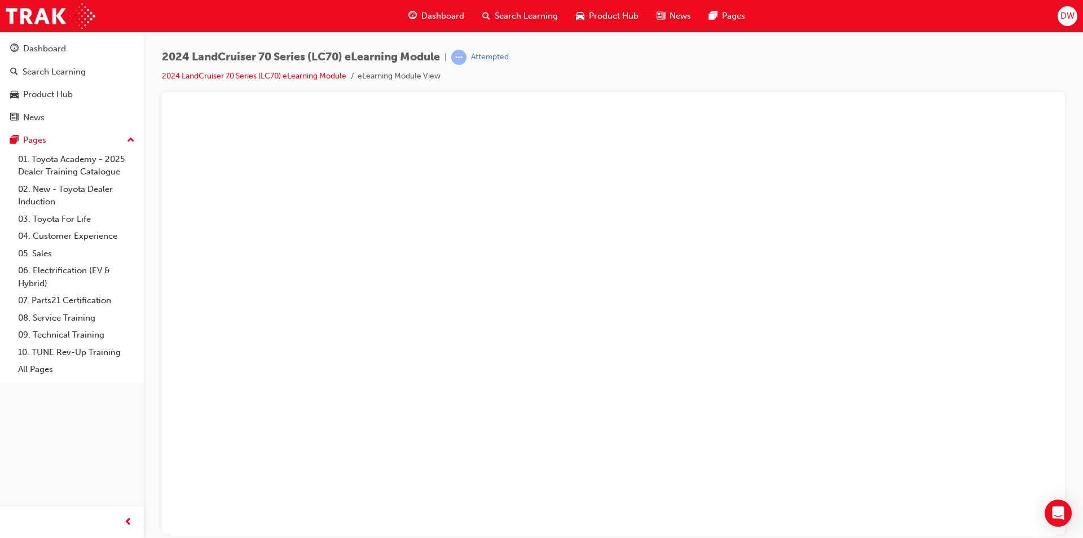
click at [948, 371] on button "Unzoom image" at bounding box center [613, 324] width 885 height 424
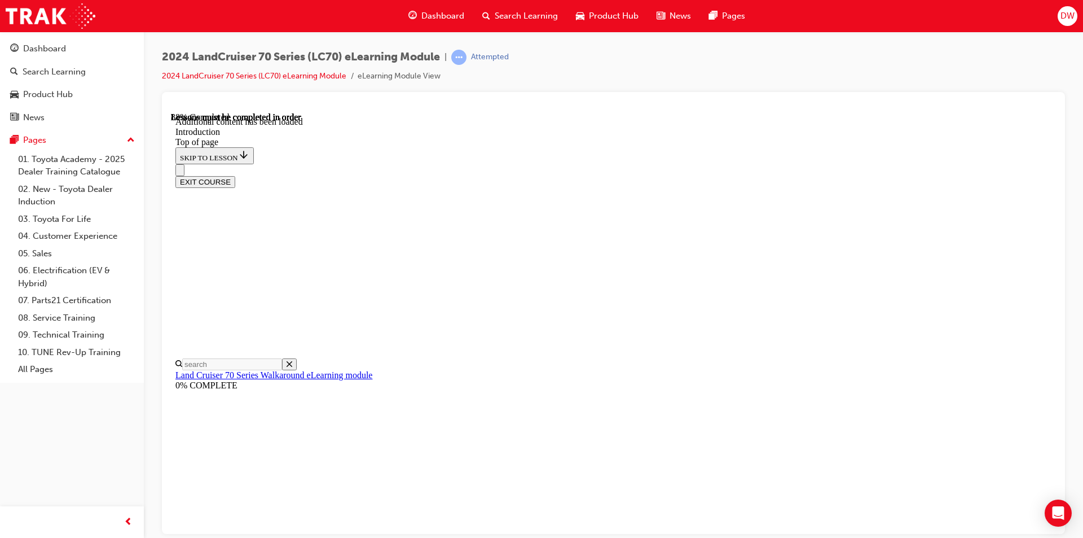
scroll to position [1998, 0]
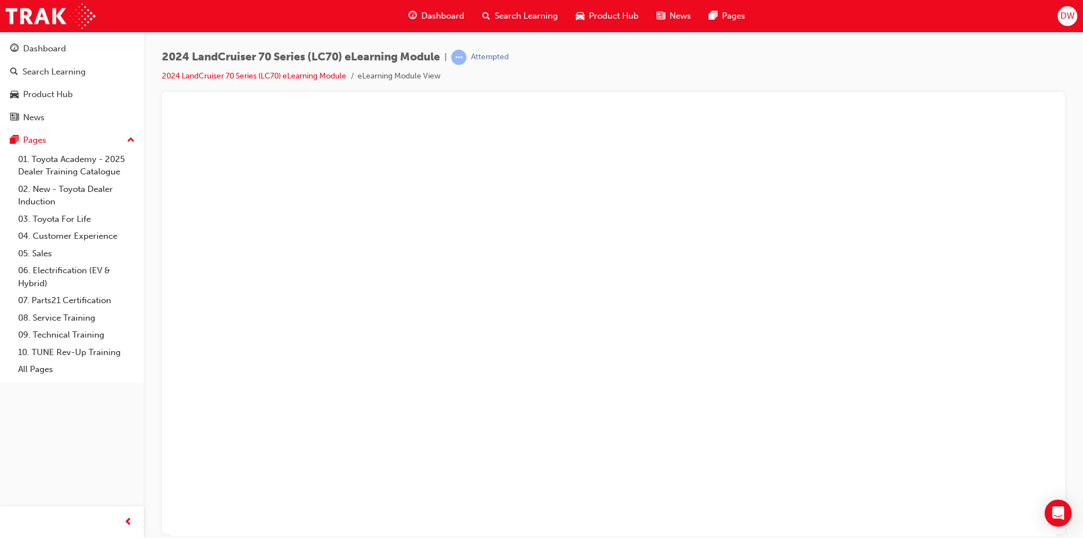
click at [754, 288] on button "Unzoom image" at bounding box center [613, 324] width 885 height 424
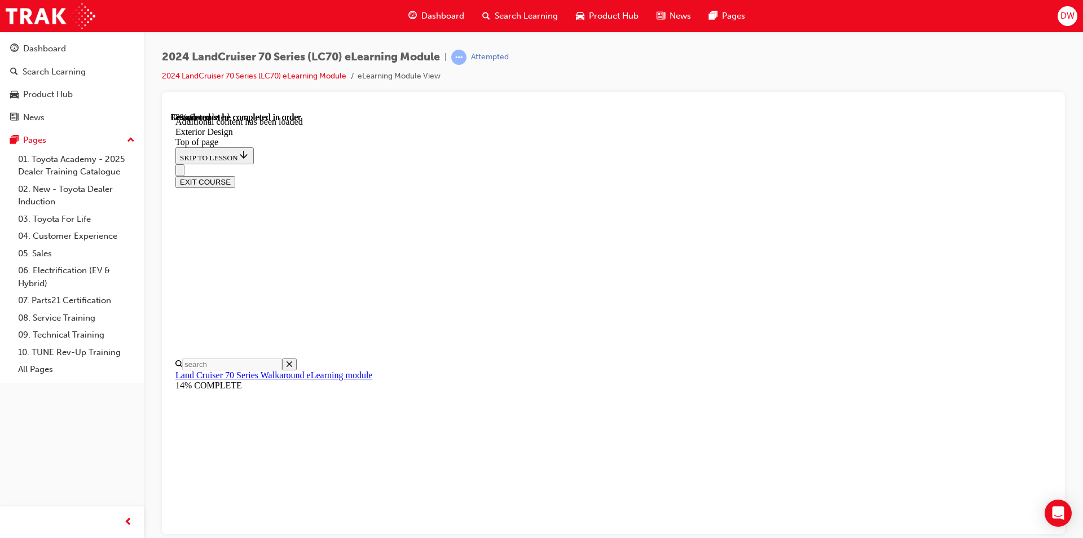
scroll to position [790, 0]
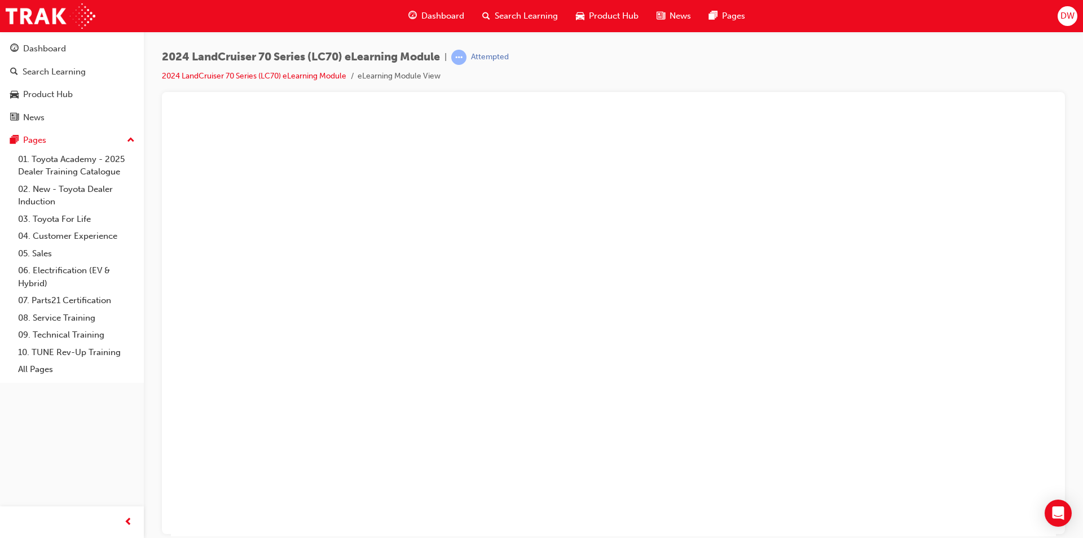
click at [724, 363] on button "Unzoom image" at bounding box center [613, 324] width 885 height 424
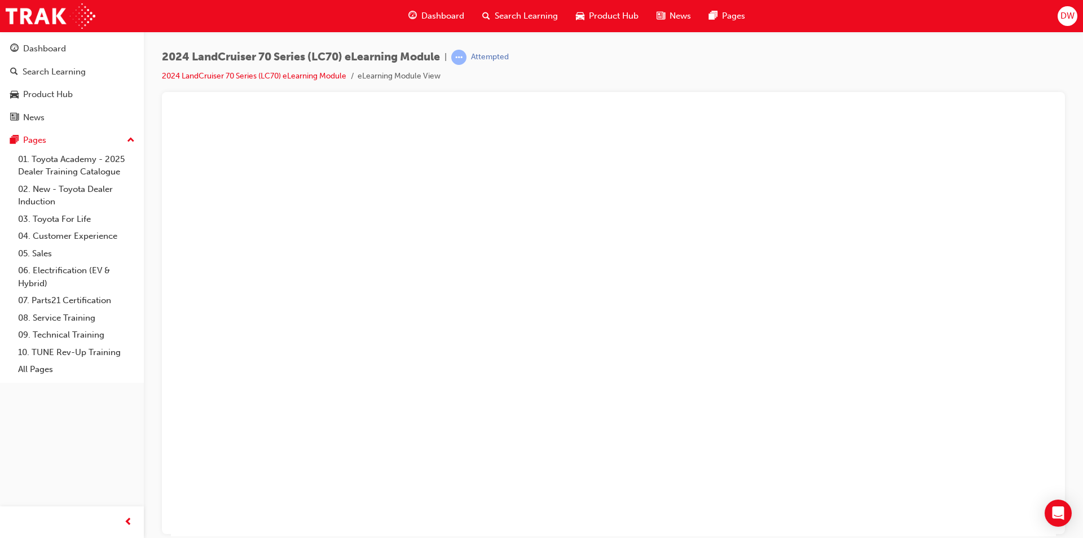
click at [465, 322] on button "Unzoom image" at bounding box center [613, 324] width 885 height 424
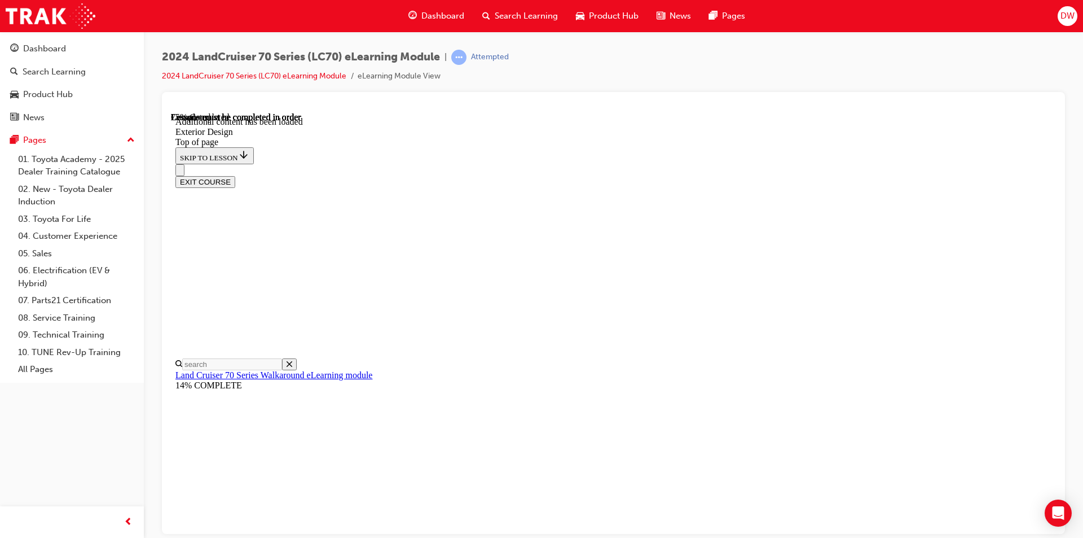
scroll to position [1323, 0]
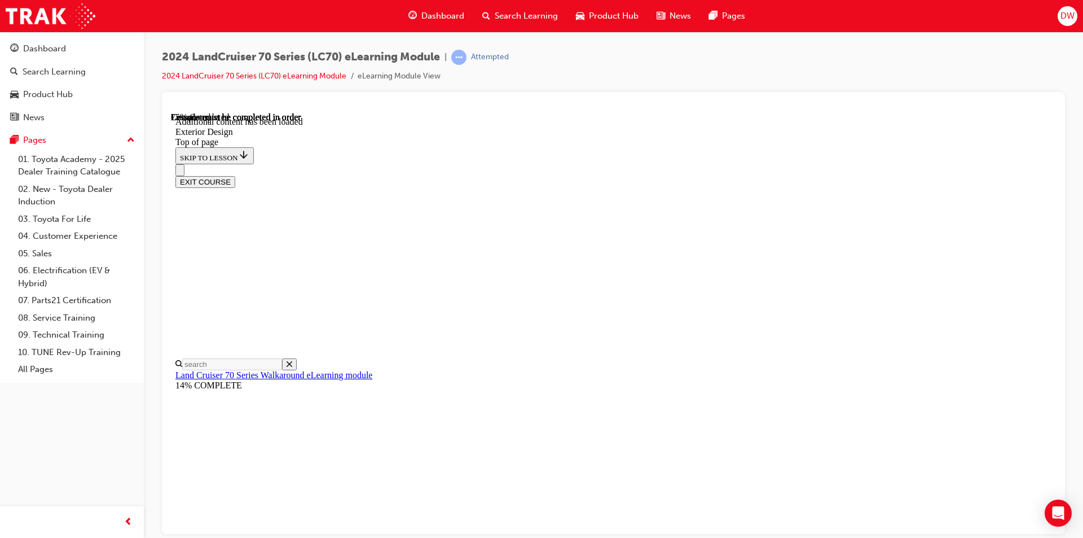
scroll to position [1267, 0]
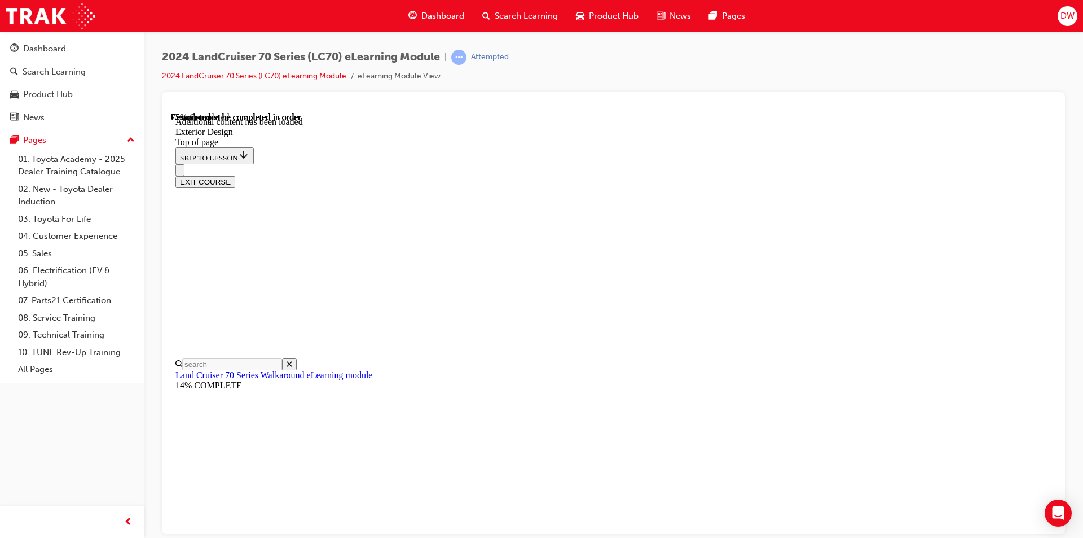
scroll to position [318, 0]
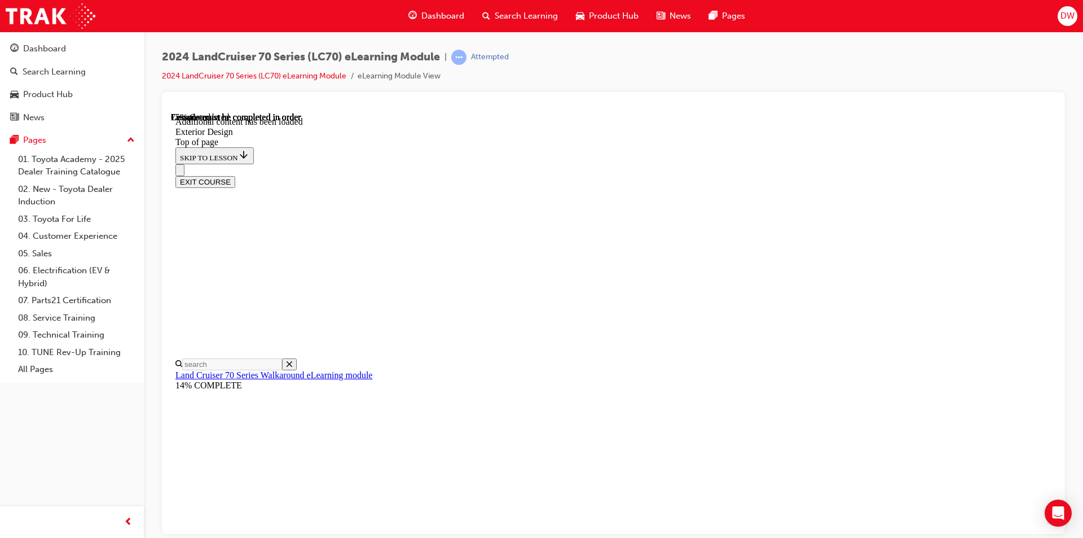
scroll to position [143, 0]
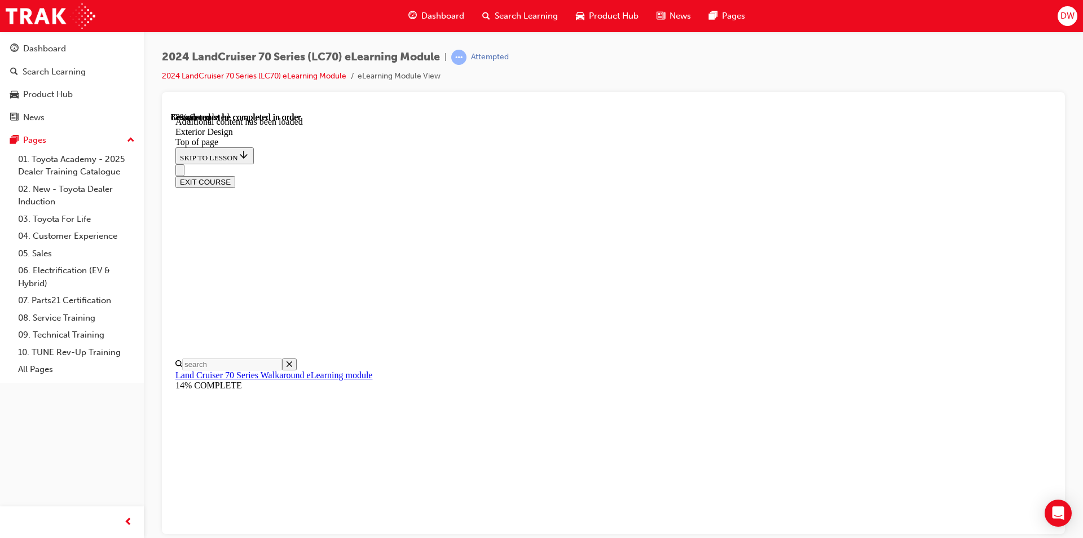
scroll to position [1271, 0]
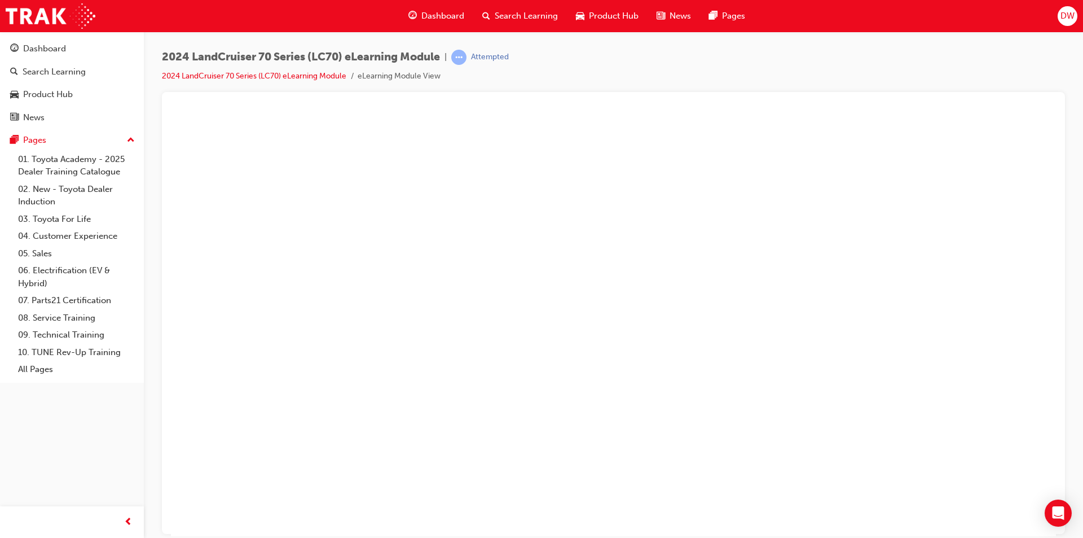
click at [410, 408] on button "Unzoom image" at bounding box center [613, 324] width 885 height 424
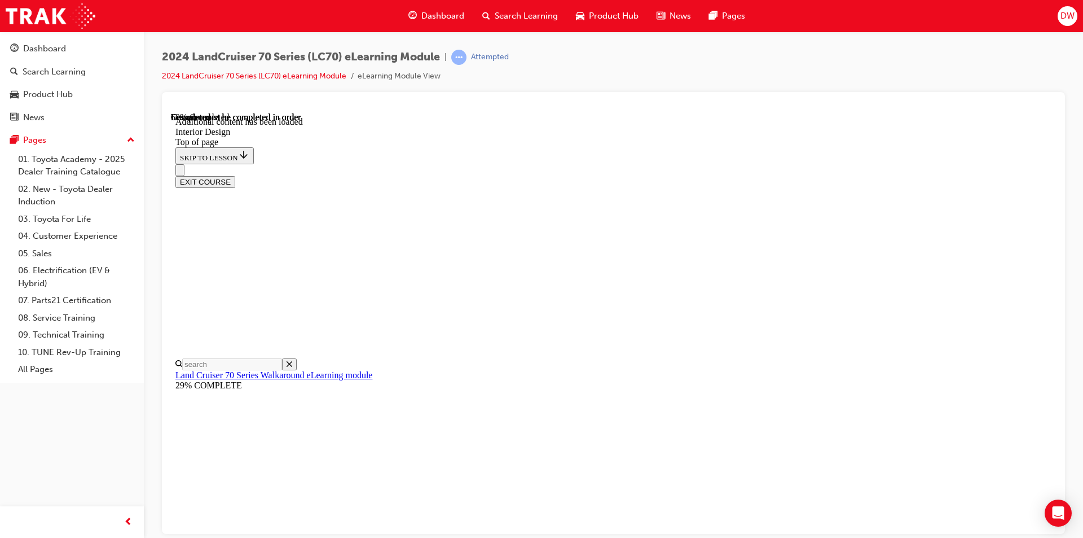
scroll to position [626, 0]
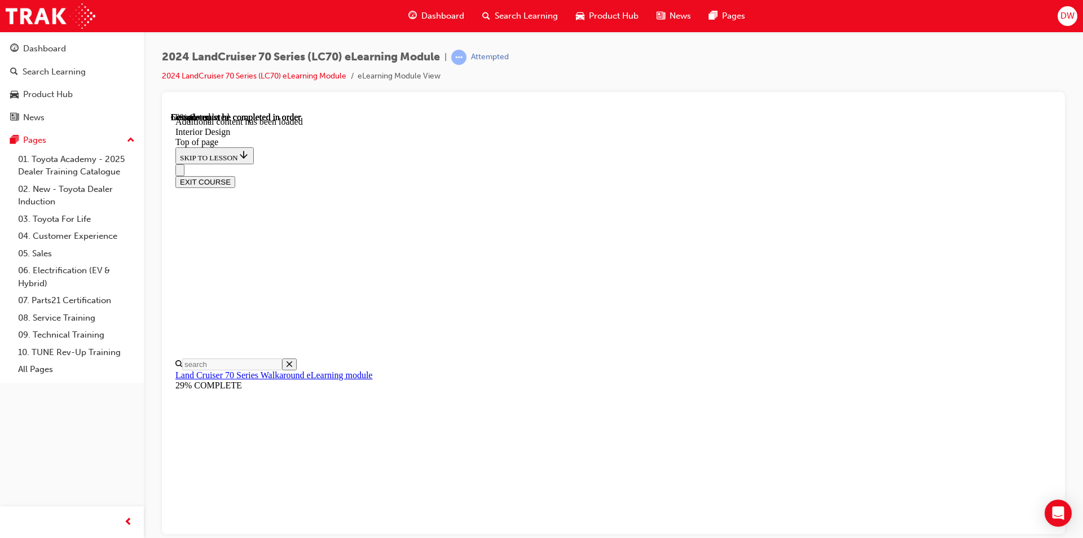
scroll to position [527, 0]
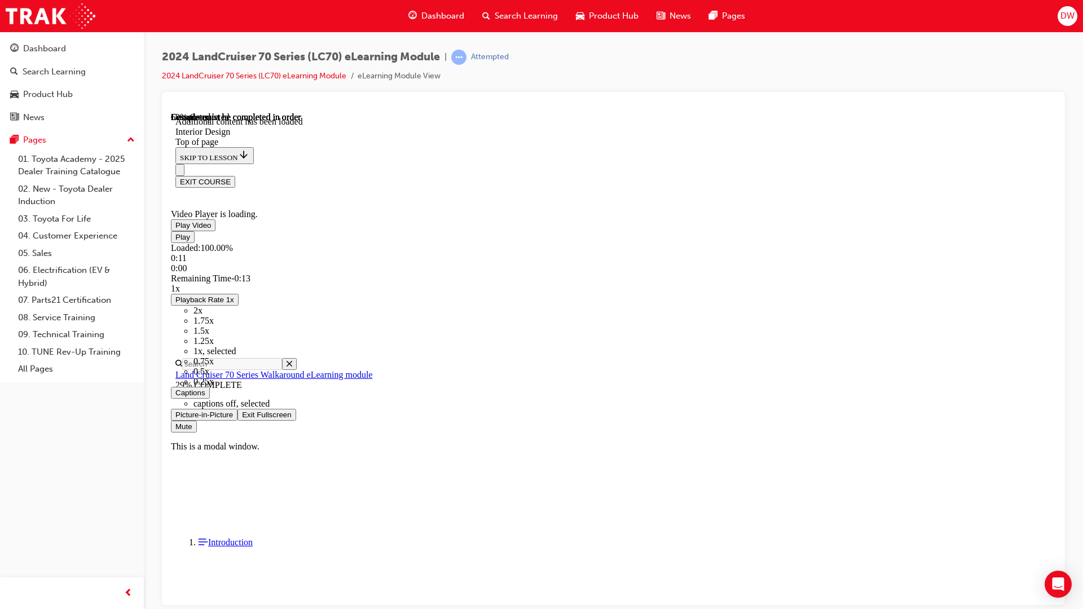
click at [242, 419] on span "Video player" at bounding box center [242, 414] width 0 height 8
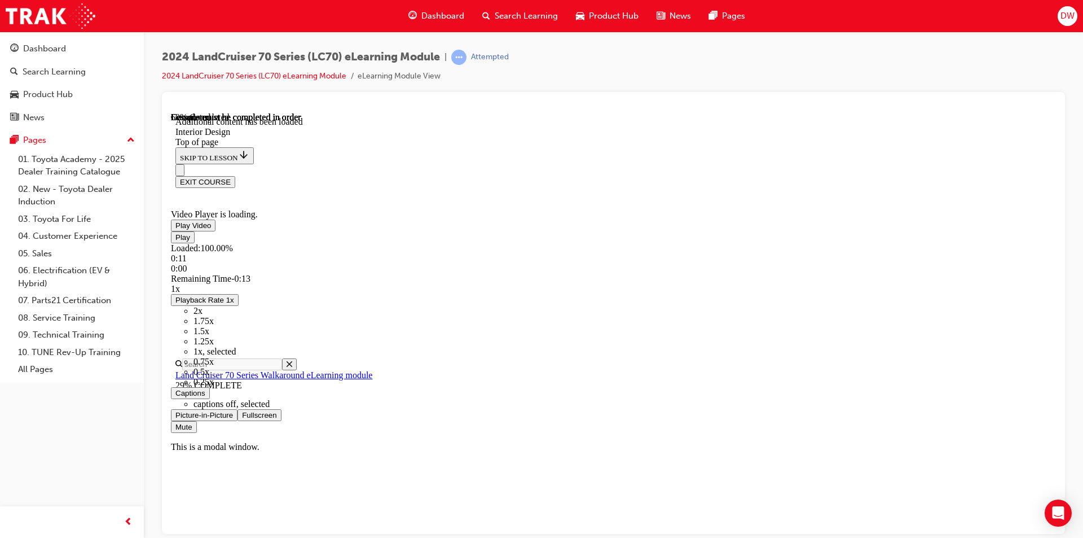
scroll to position [527, 0]
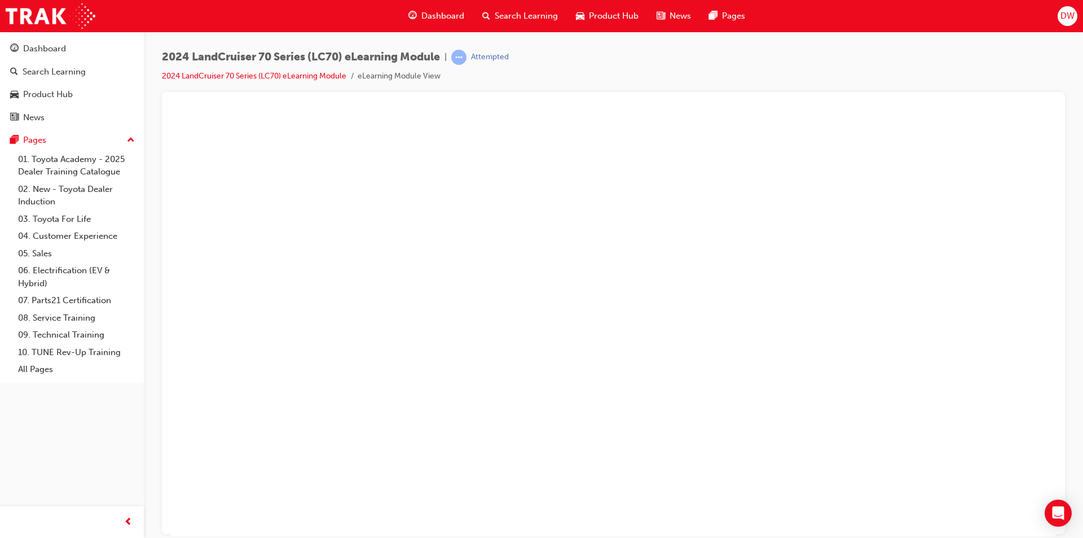
click at [879, 292] on button "Unzoom image" at bounding box center [613, 324] width 885 height 424
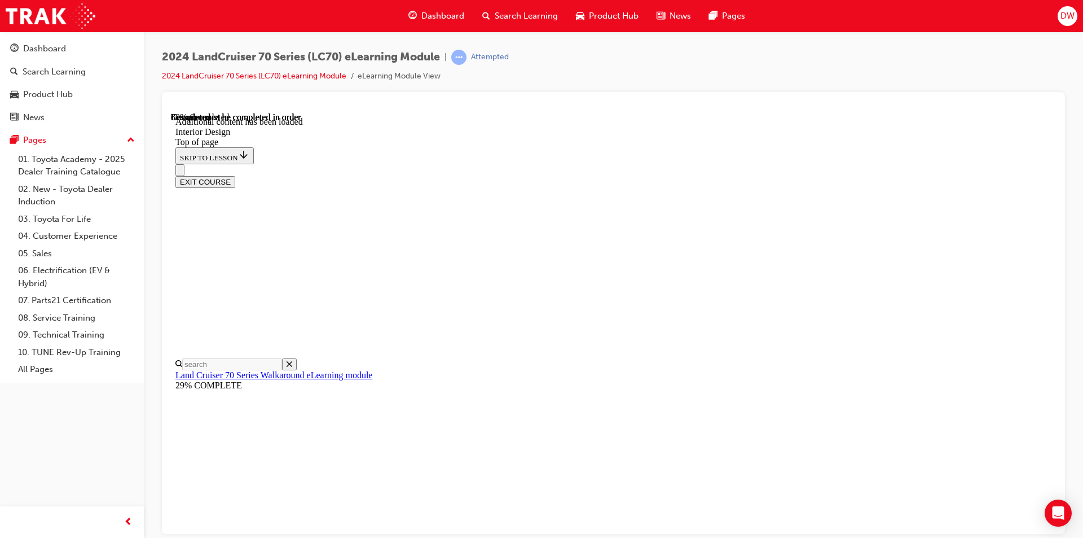
scroll to position [395, 0]
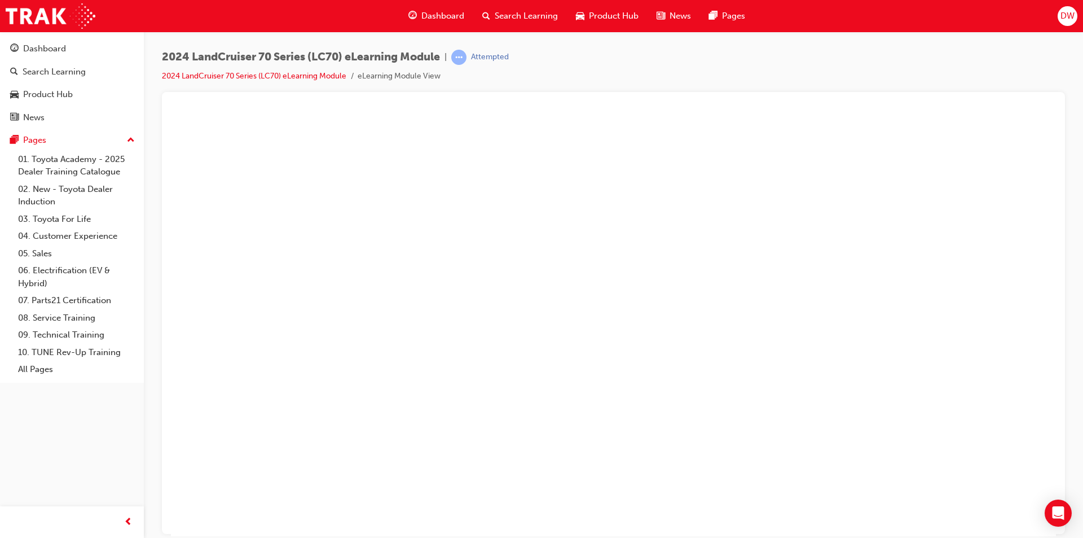
click at [642, 374] on button "Unzoom image" at bounding box center [613, 324] width 885 height 424
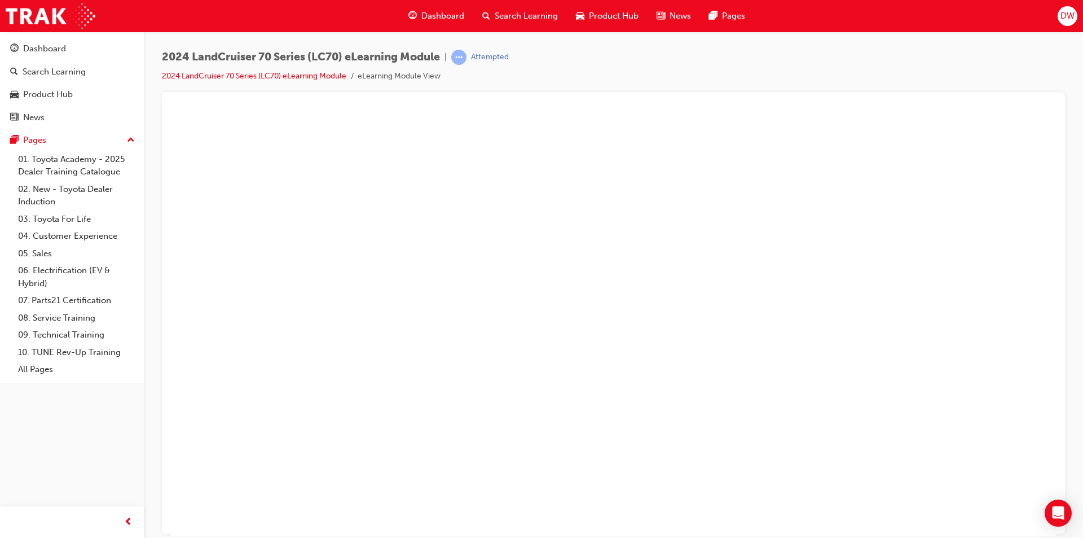
click at [915, 366] on button "Unzoom image" at bounding box center [613, 324] width 885 height 424
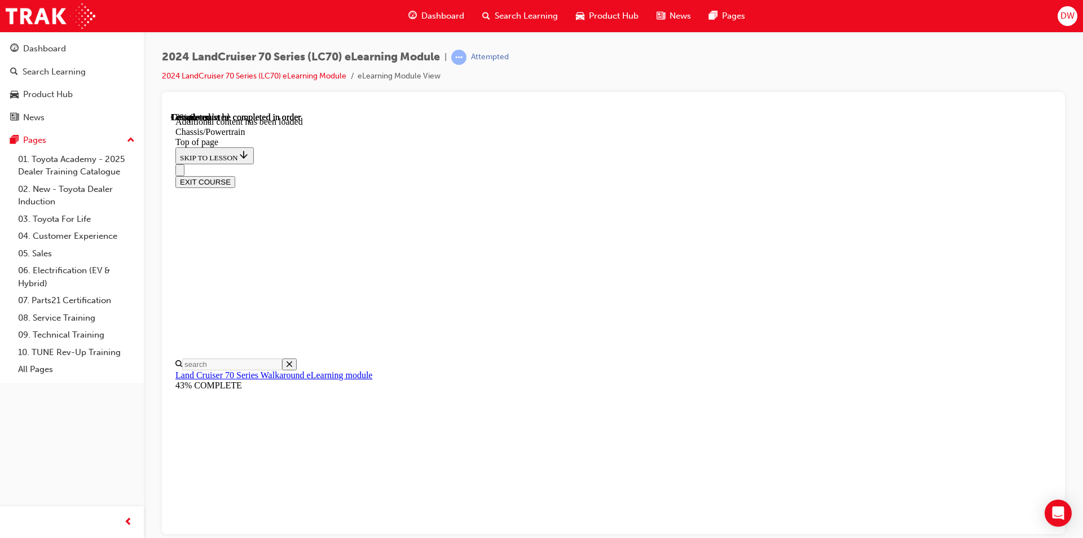
scroll to position [628, 0]
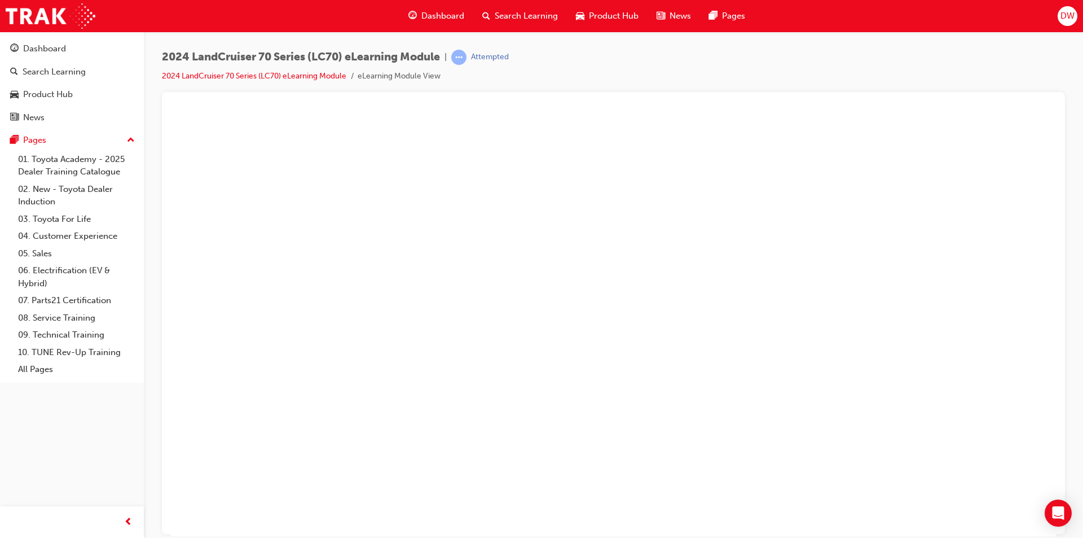
click at [677, 340] on button "Unzoom image" at bounding box center [613, 324] width 885 height 424
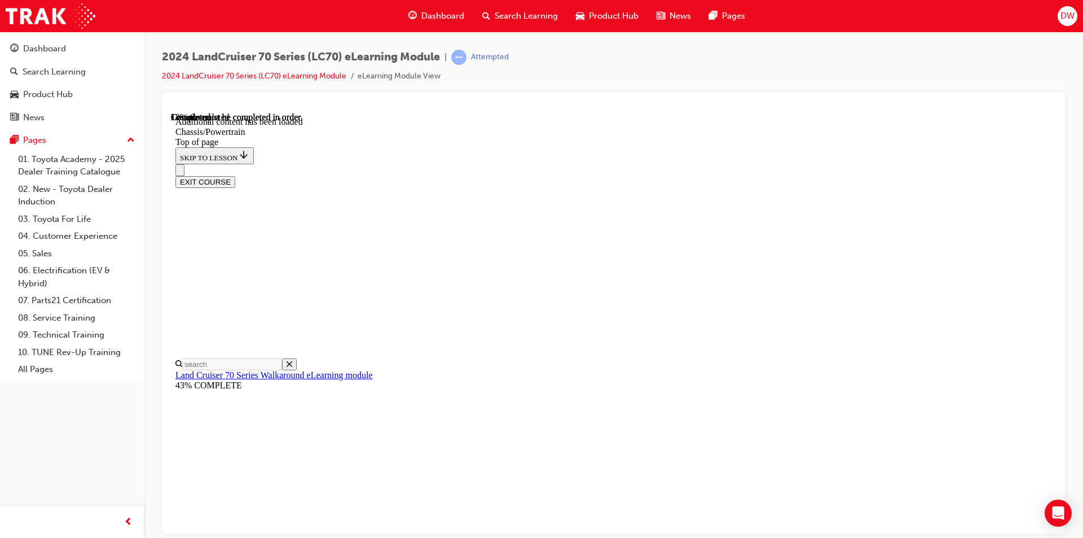
scroll to position [607, 0]
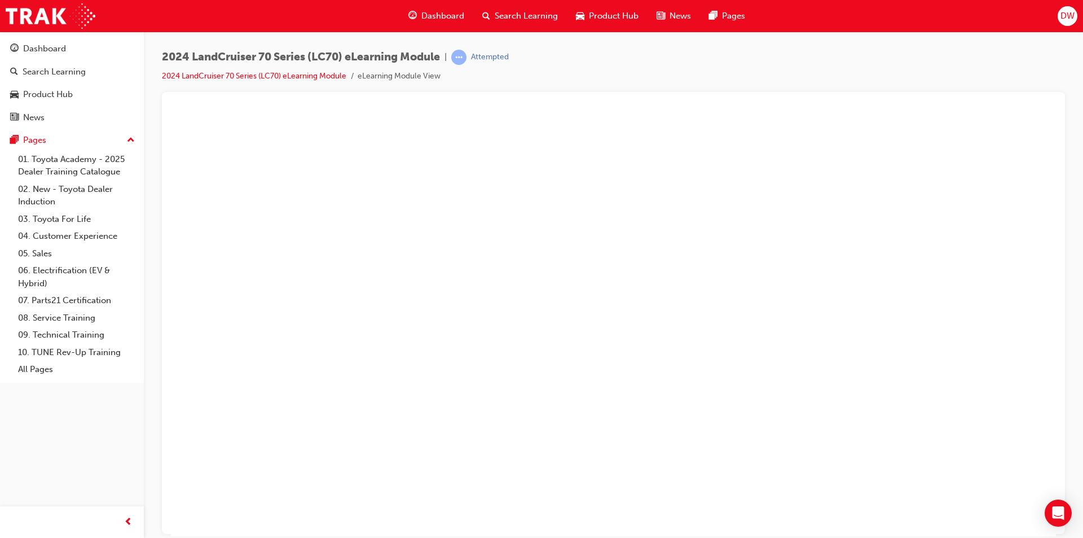
click at [853, 345] on button "Unzoom image" at bounding box center [613, 324] width 885 height 424
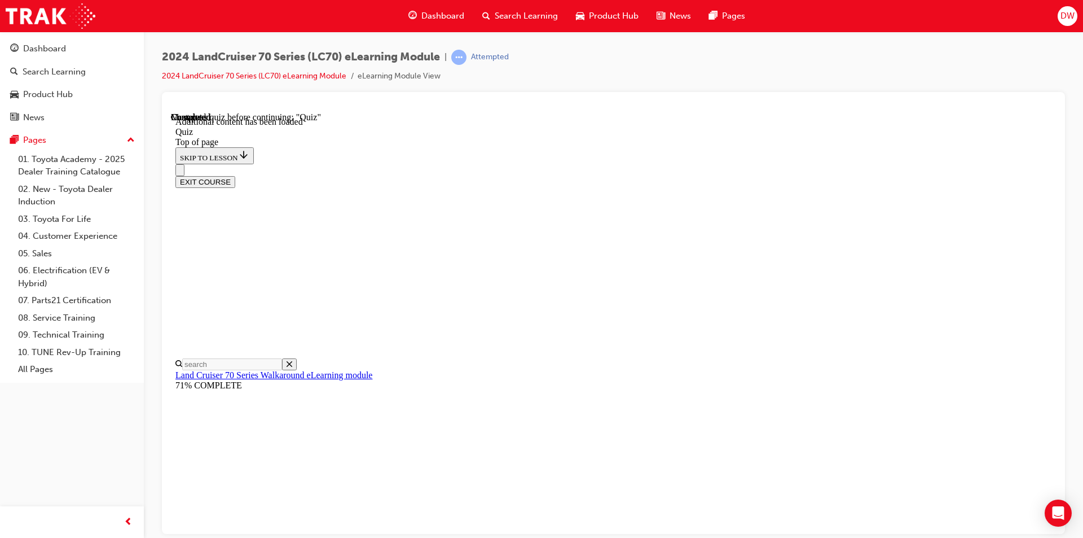
scroll to position [35, 0]
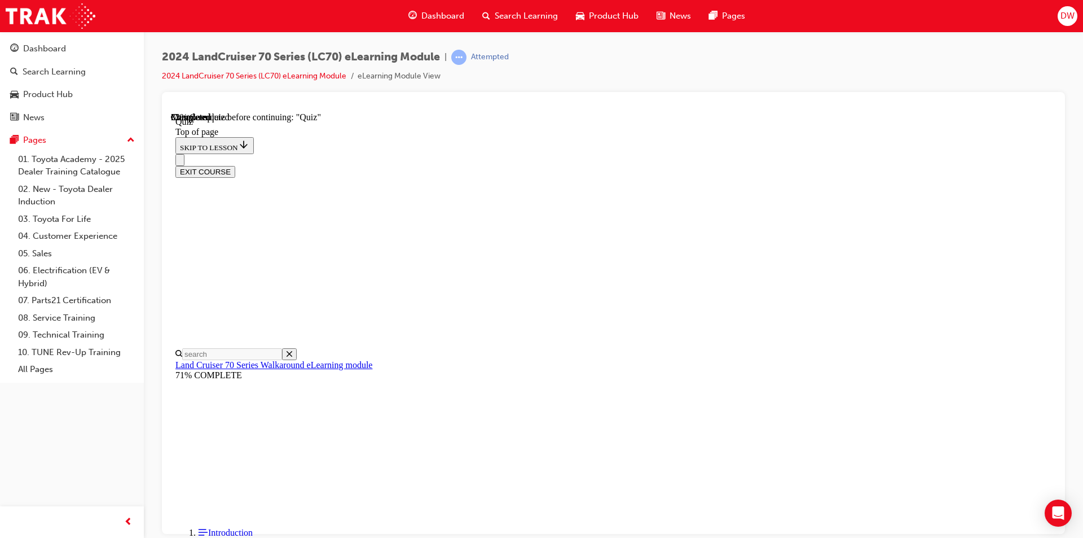
scroll to position [91, 0]
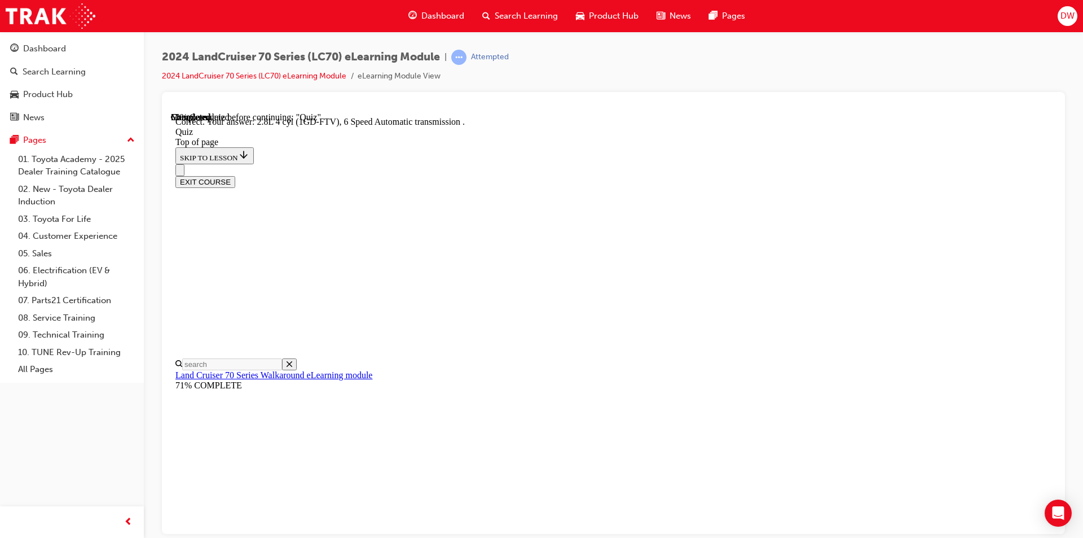
scroll to position [197, 0]
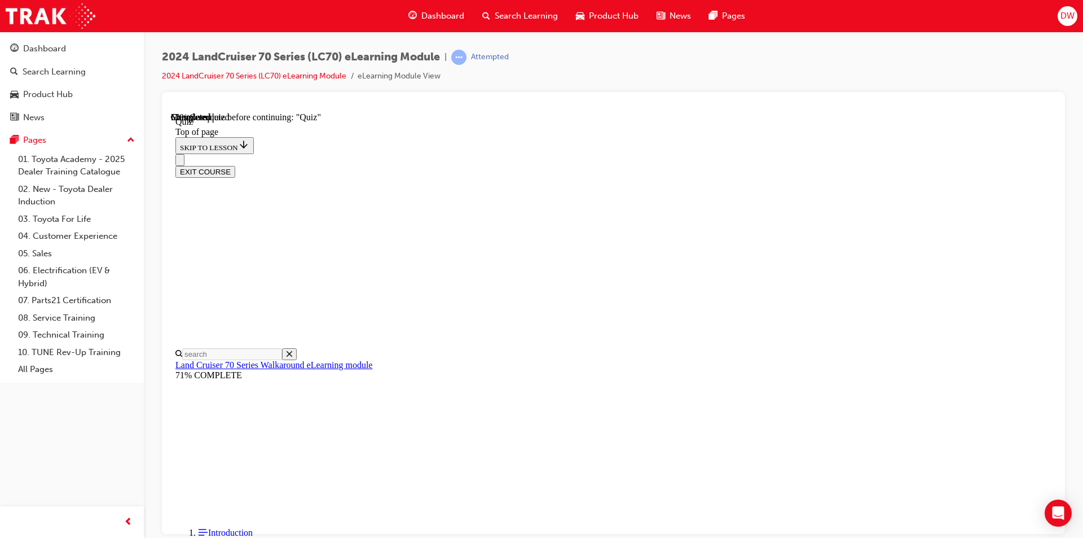
scroll to position [147, 0]
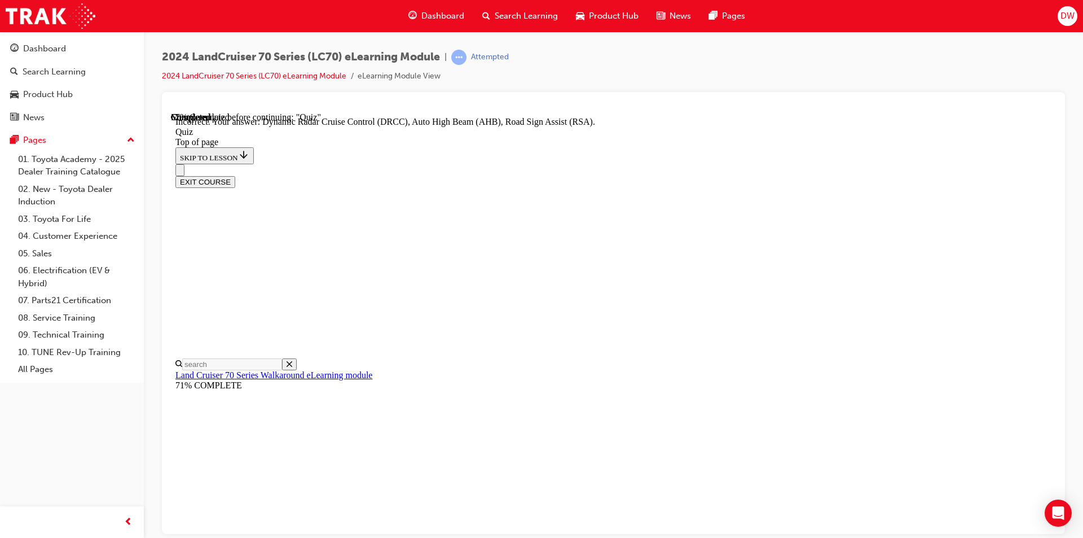
scroll to position [268, 0]
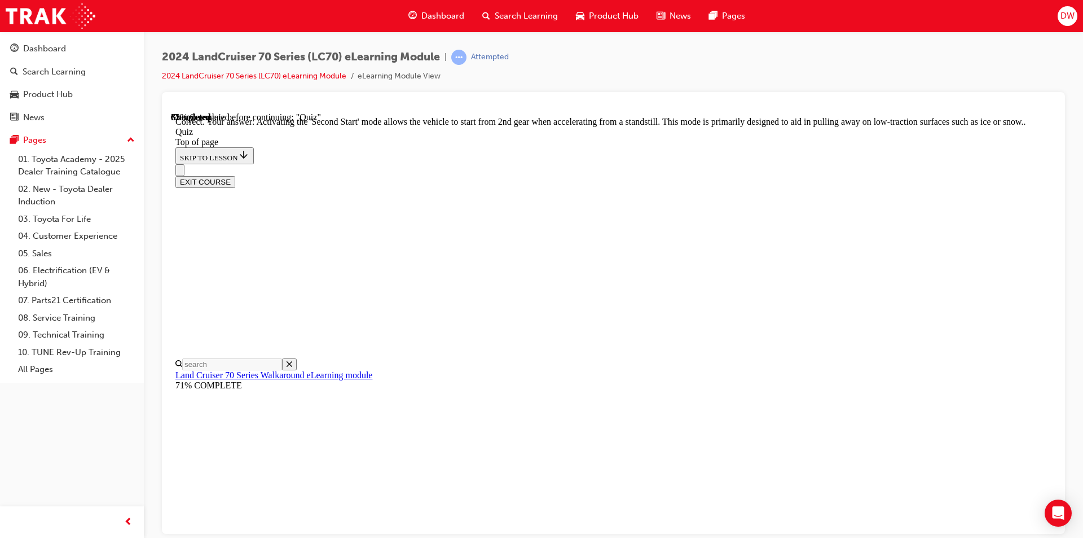
scroll to position [271, 0]
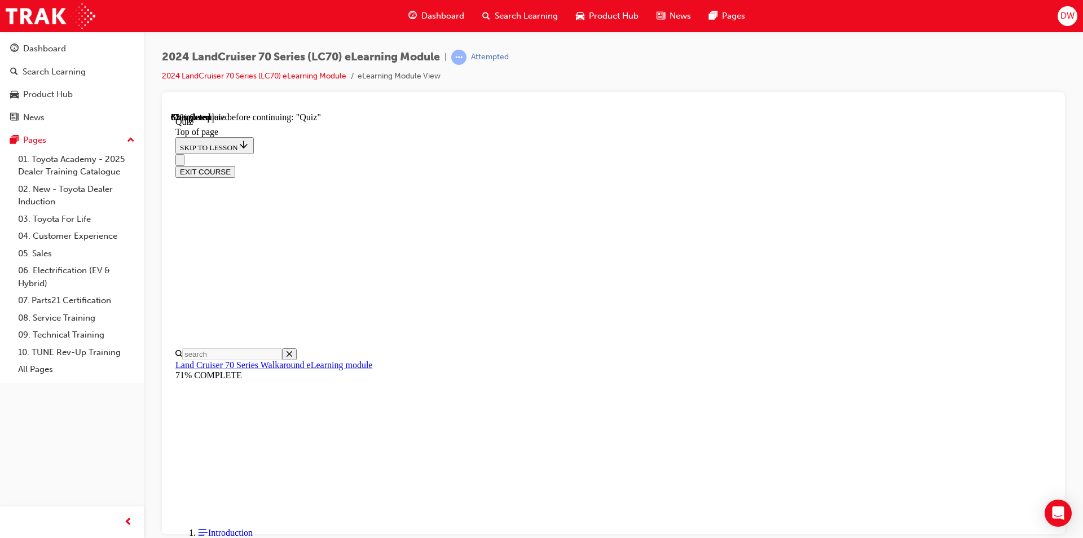
scroll to position [169, 0]
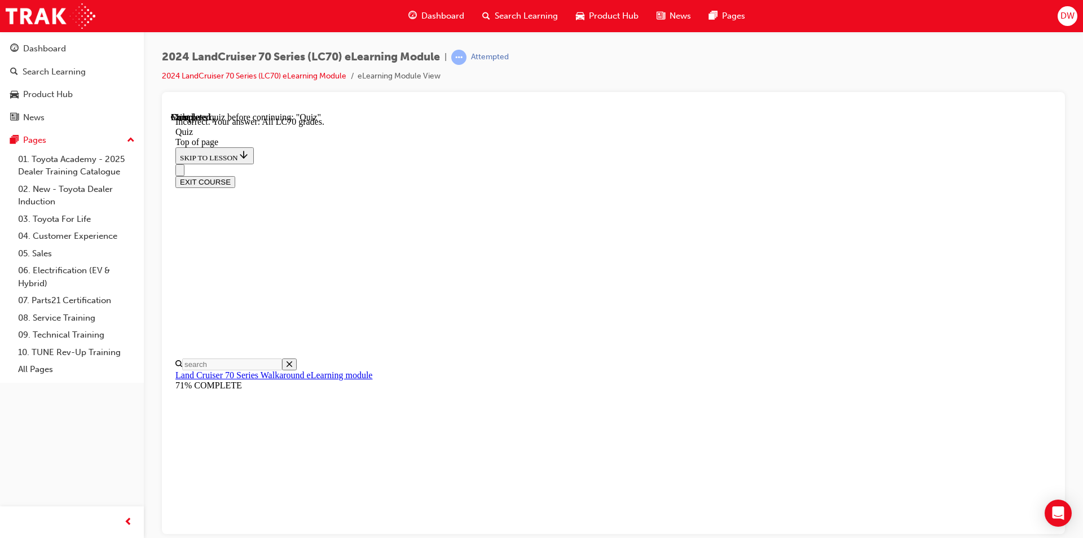
scroll to position [268, 0]
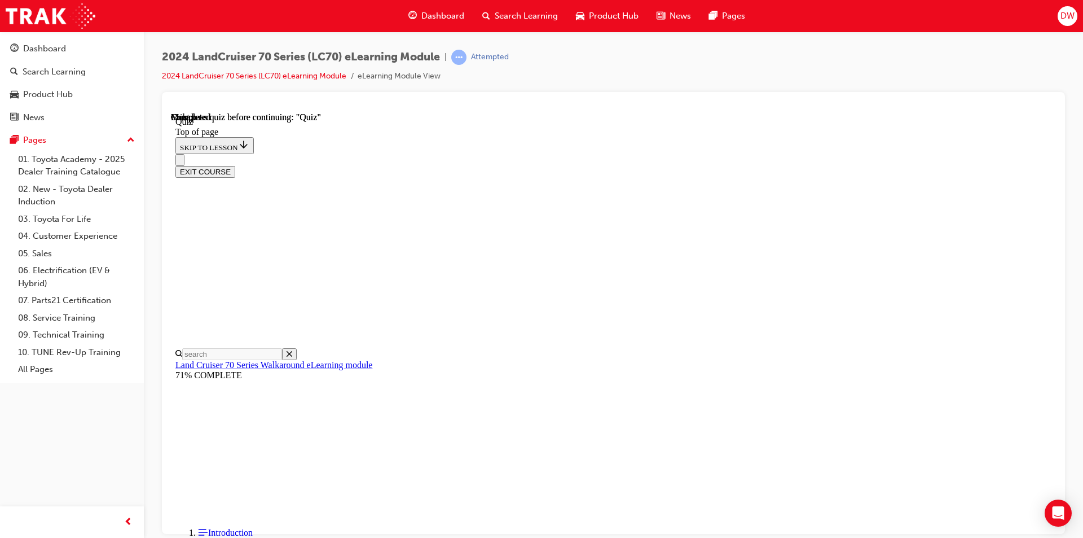
scroll to position [189, 0]
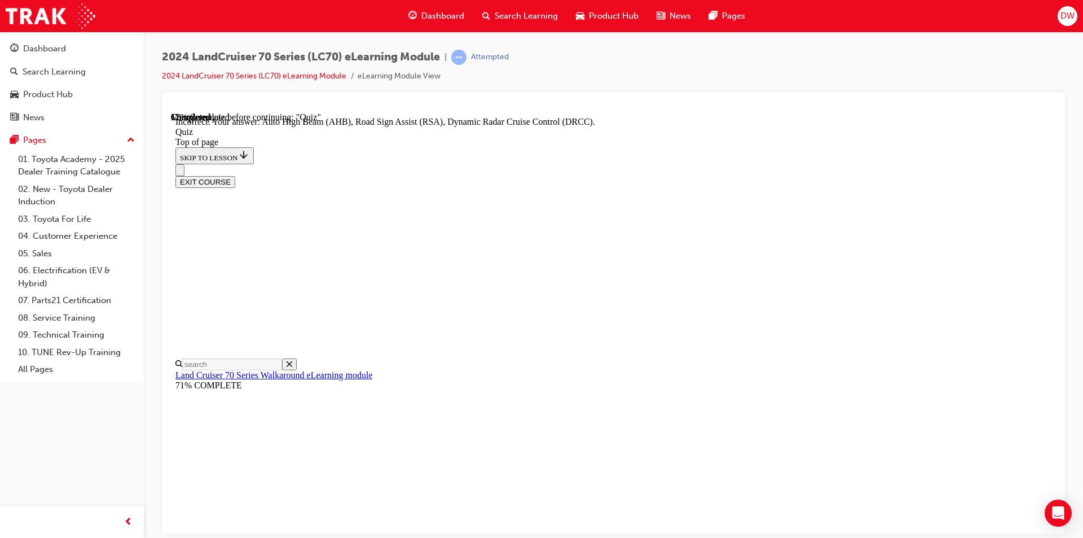
scroll to position [268, 0]
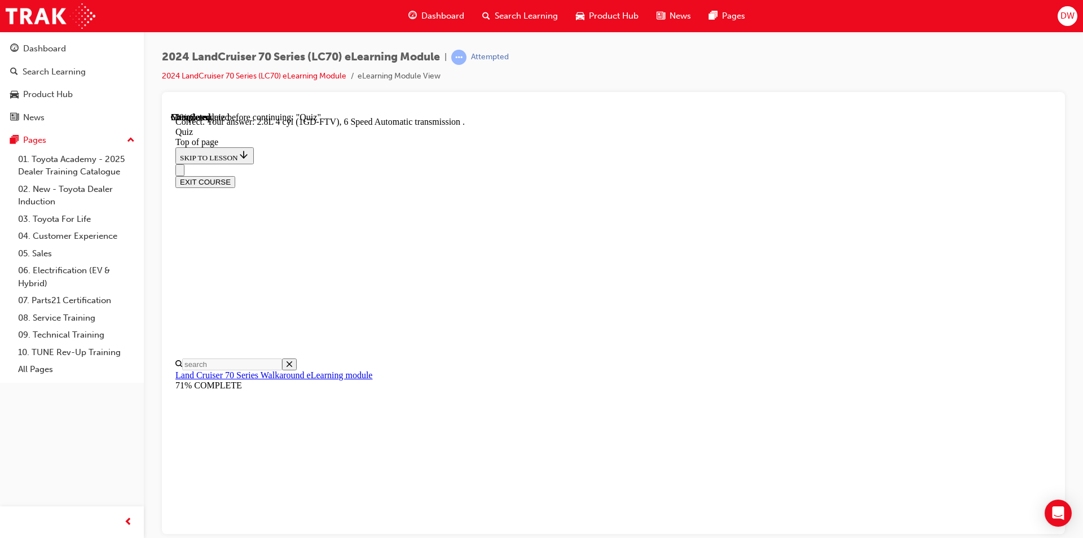
scroll to position [197, 0]
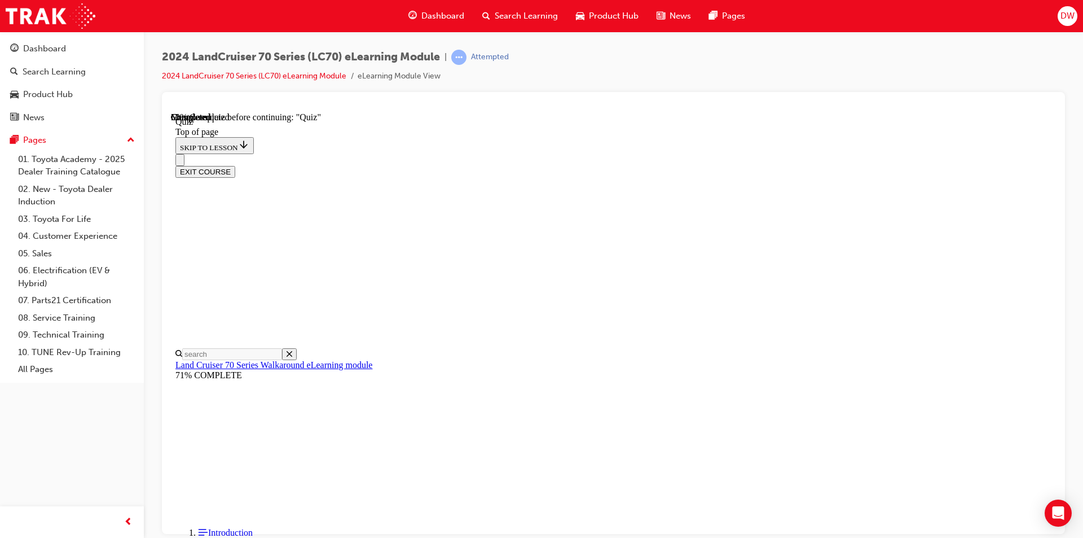
scroll to position [34, 0]
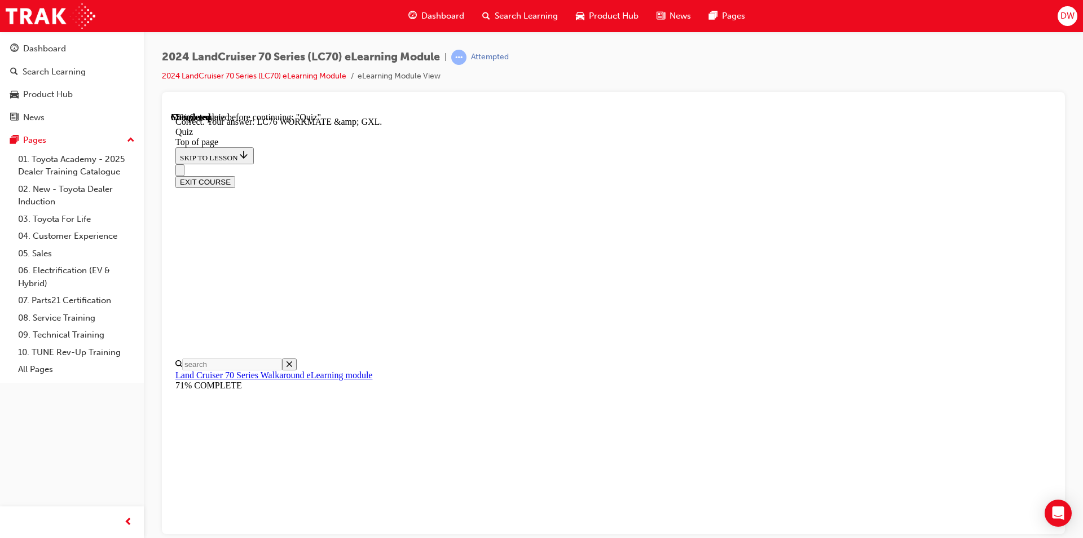
scroll to position [204, 0]
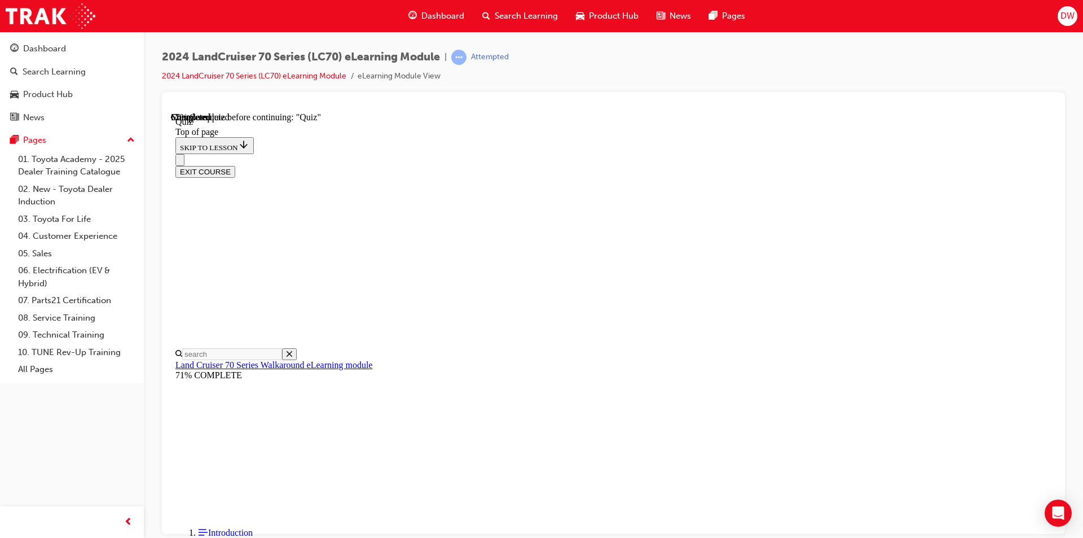
scroll to position [34, 0]
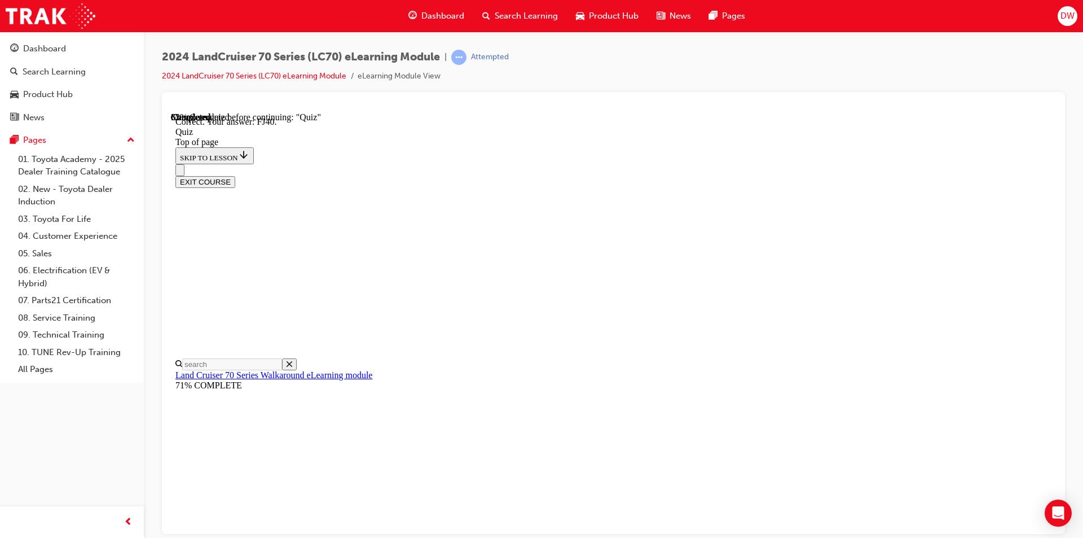
scroll to position [224, 0]
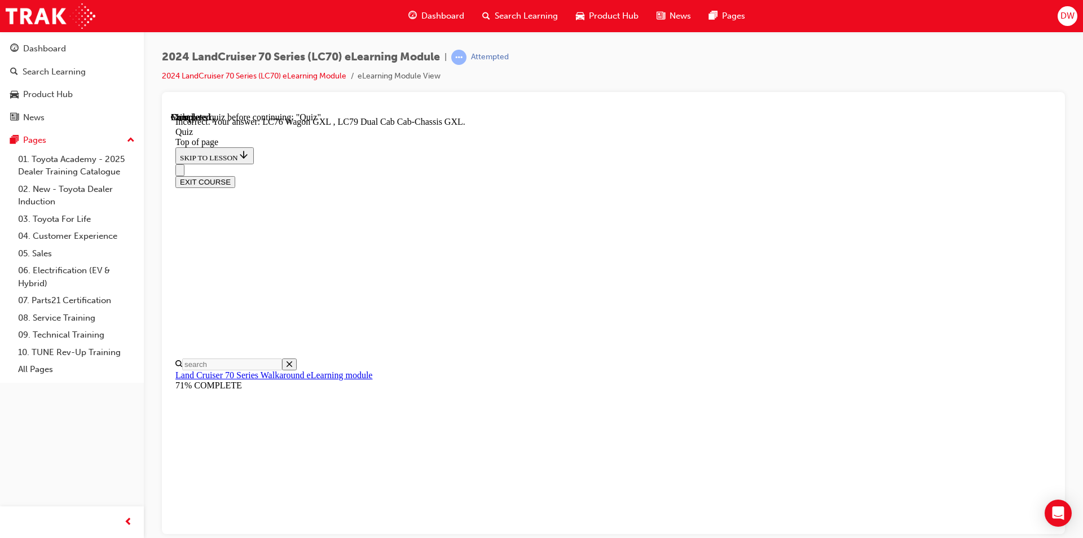
scroll to position [156, 0]
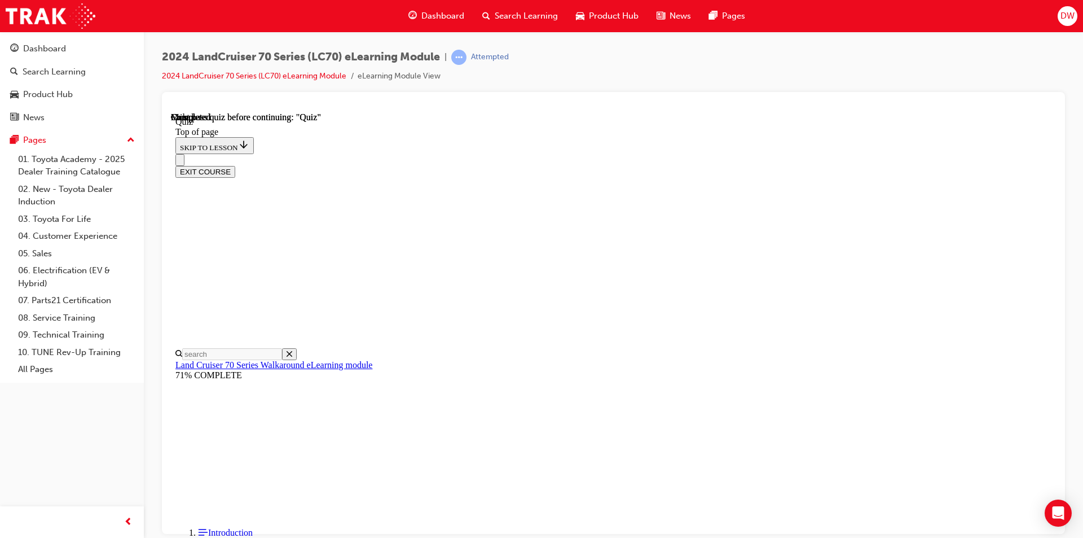
scroll to position [189, 0]
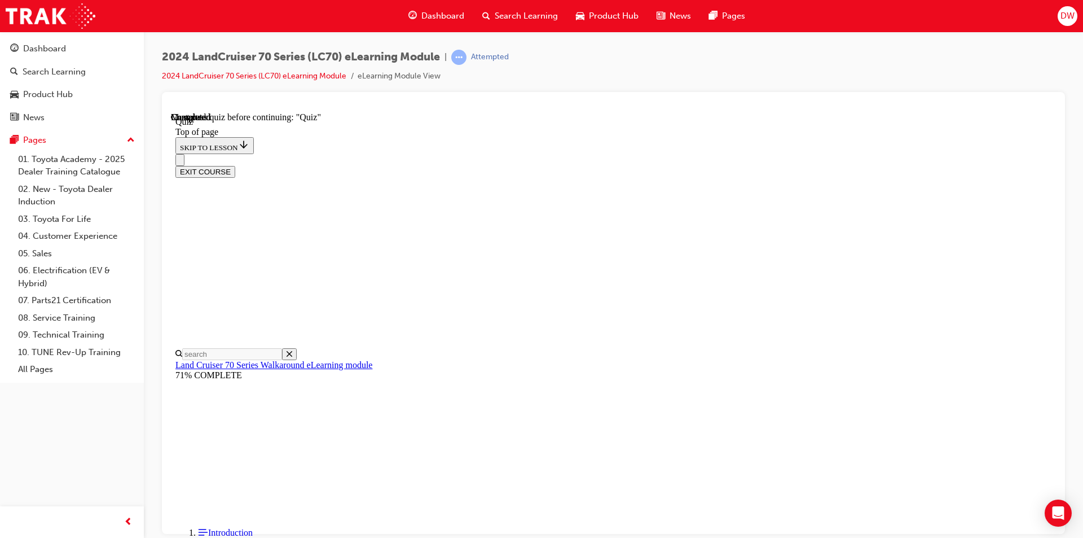
scroll to position [147, 0]
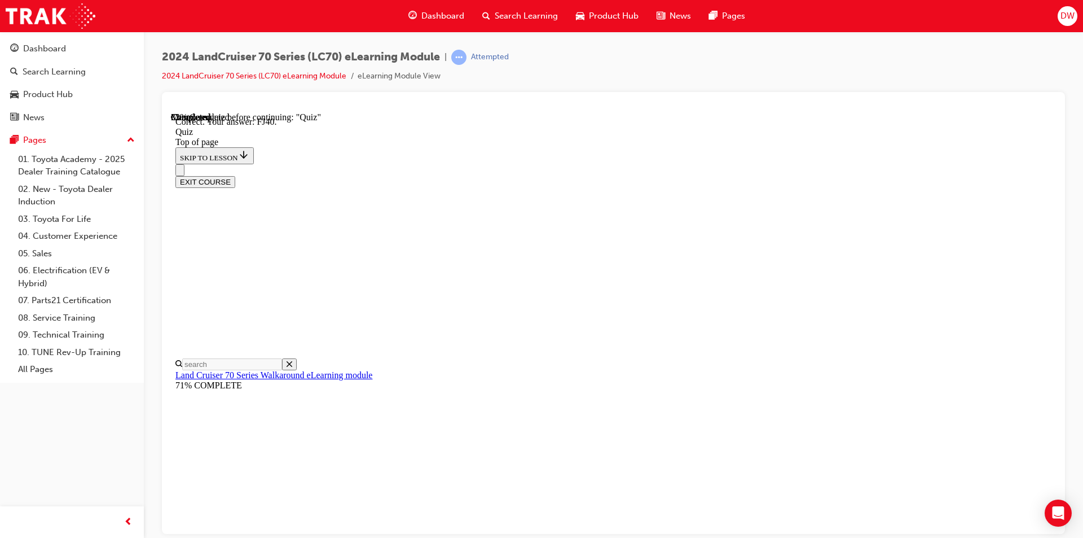
scroll to position [224, 0]
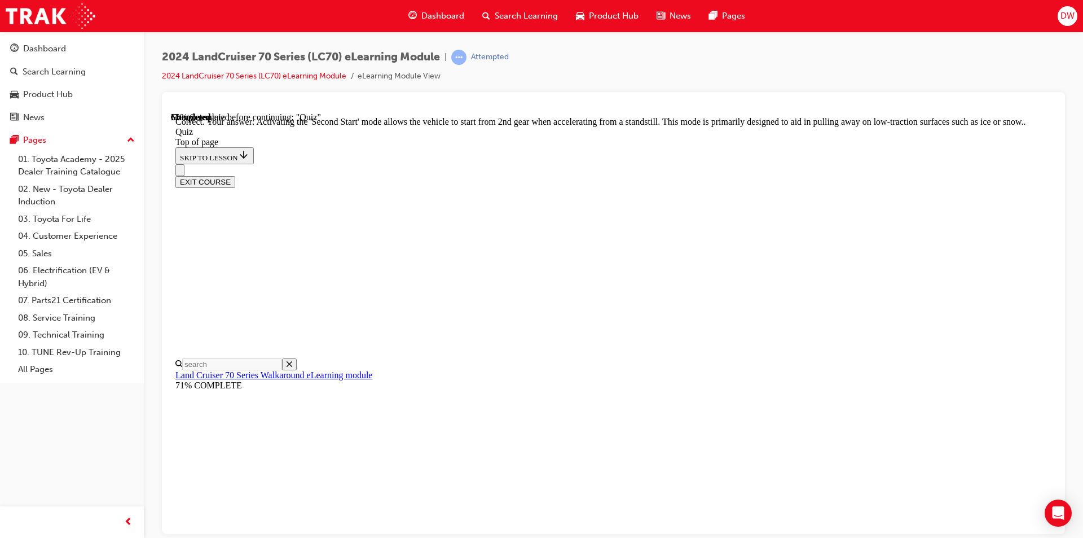
scroll to position [271, 0]
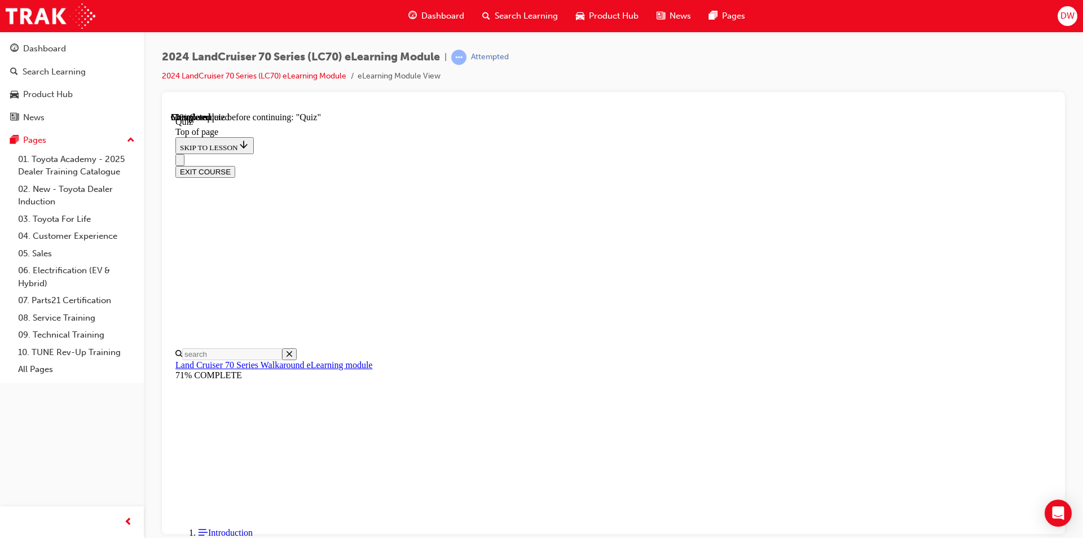
scroll to position [91, 0]
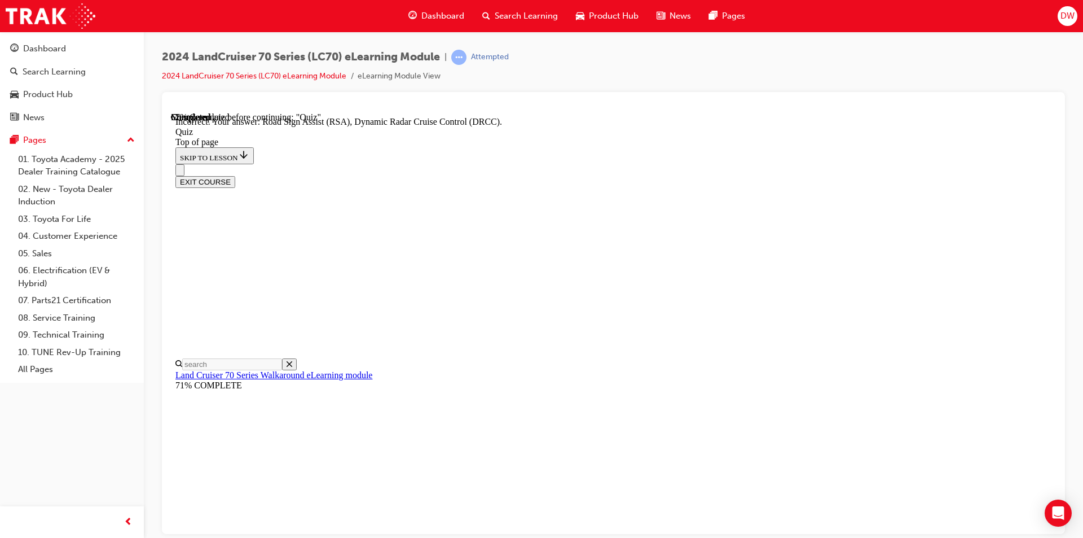
scroll to position [155, 0]
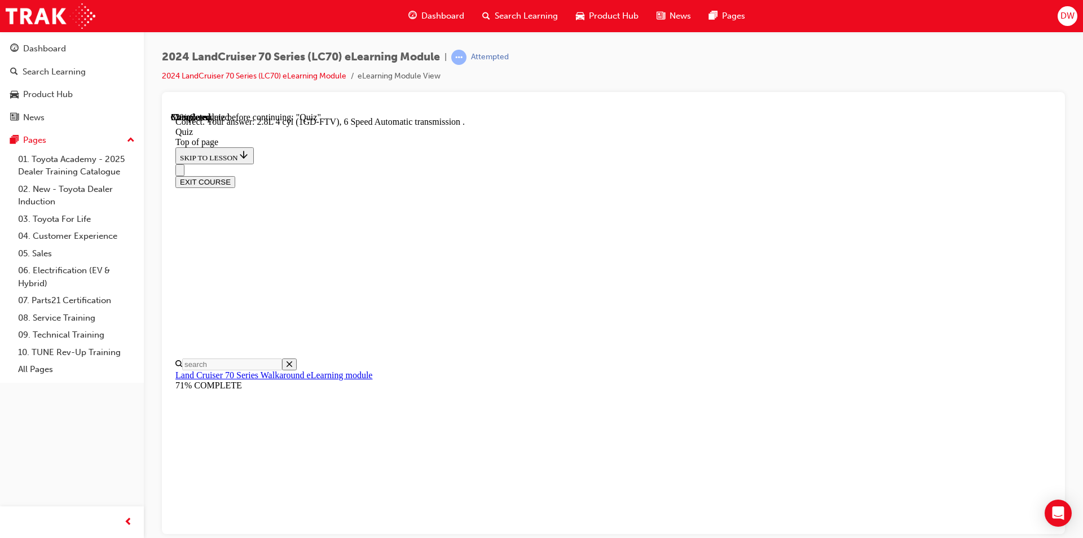
scroll to position [197, 0]
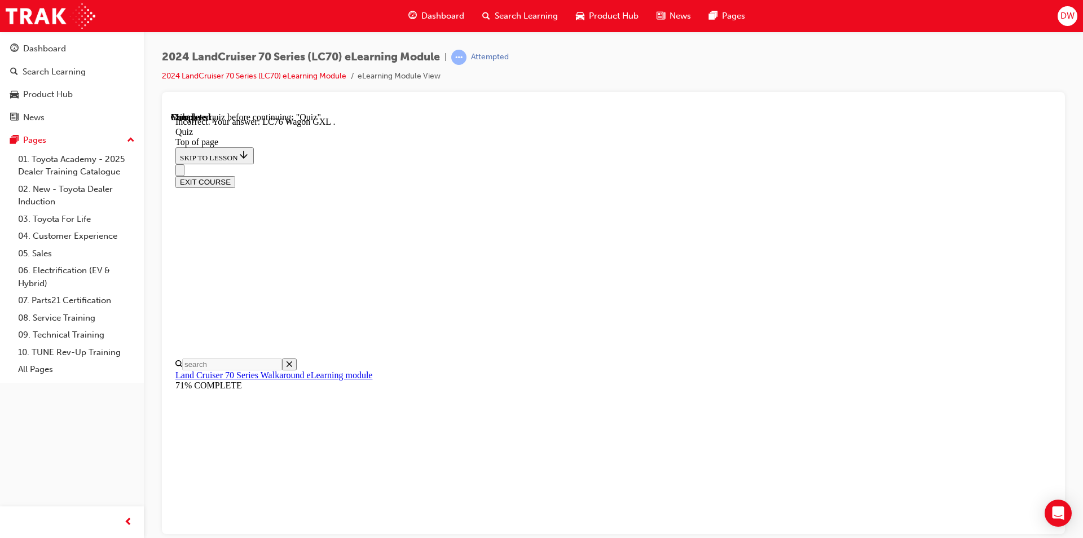
scroll to position [156, 0]
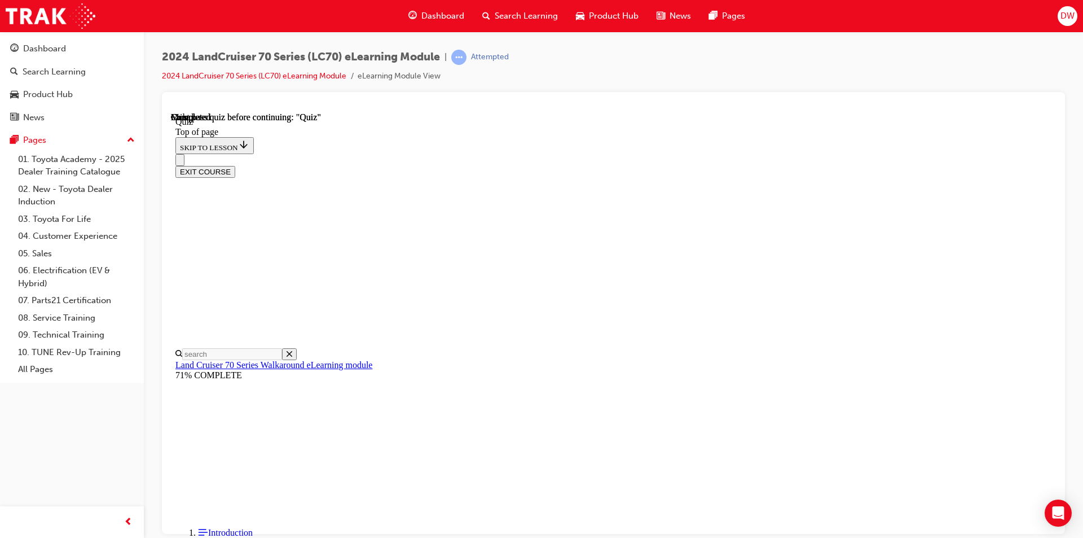
scroll to position [189, 0]
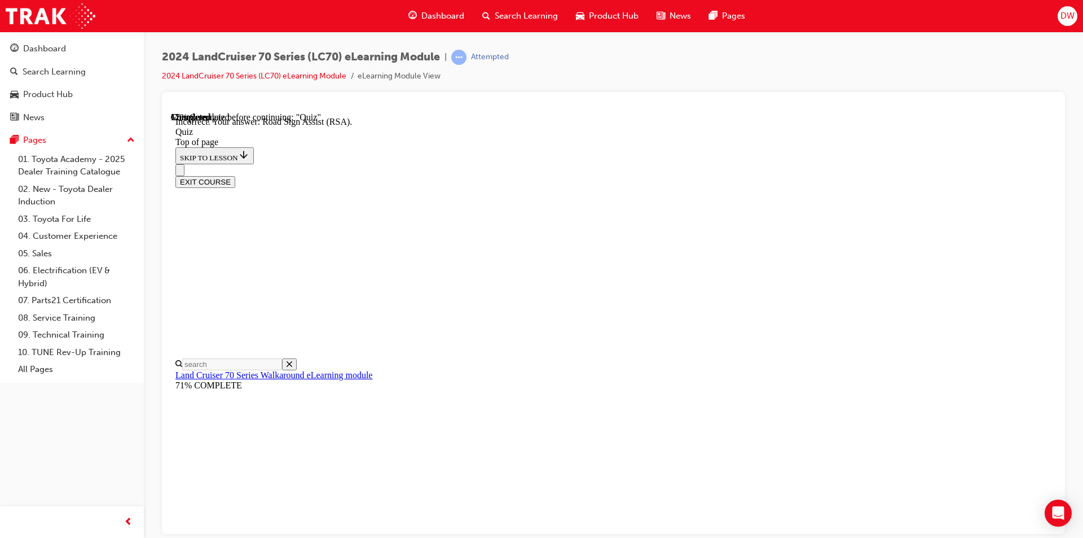
scroll to position [155, 0]
click at [1007, 175] on div "EXIT COURSE" at bounding box center [609, 181] width 868 height 12
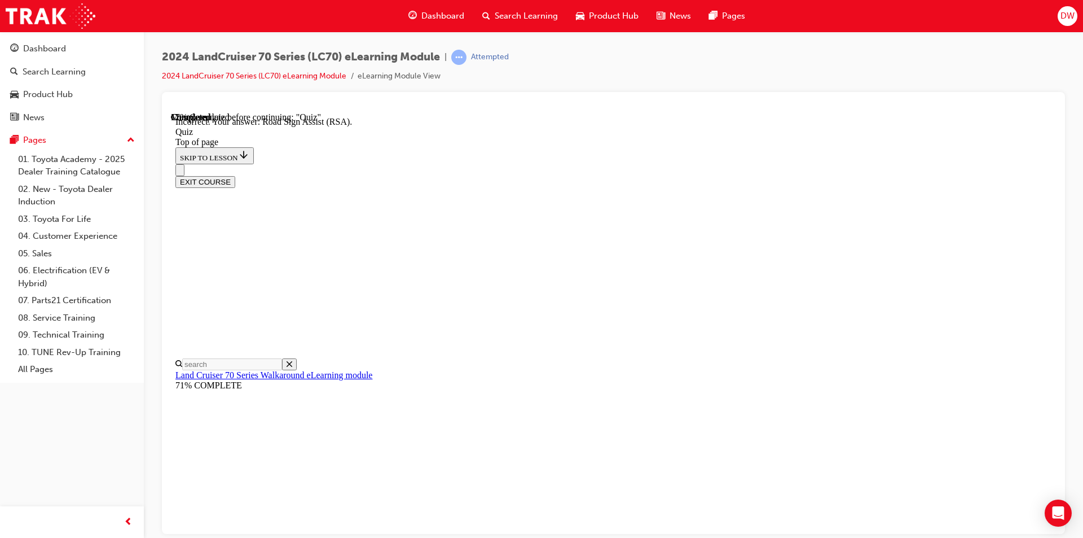
click at [235, 175] on button "EXIT COURSE" at bounding box center [205, 181] width 60 height 12
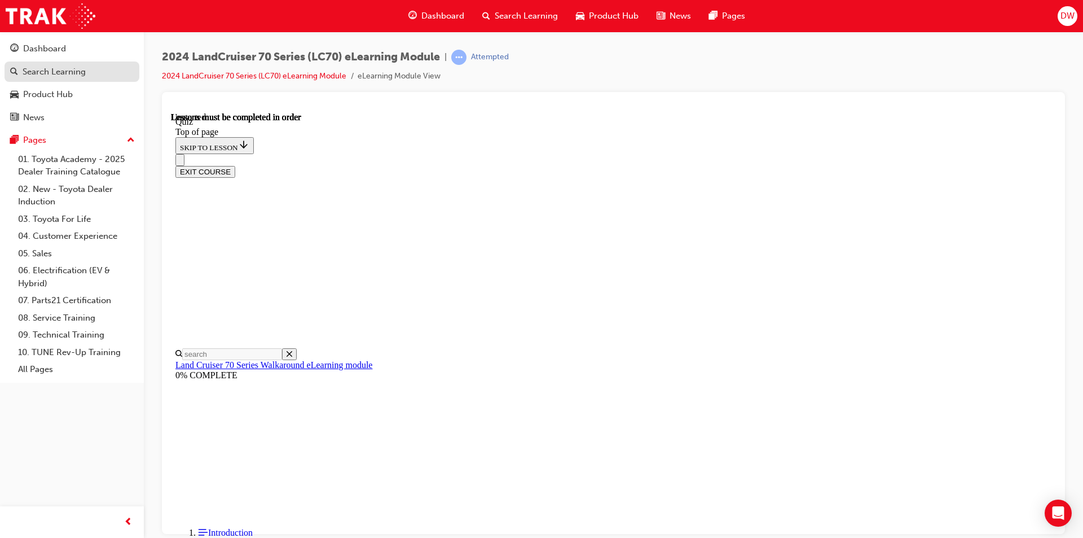
scroll to position [35, 0]
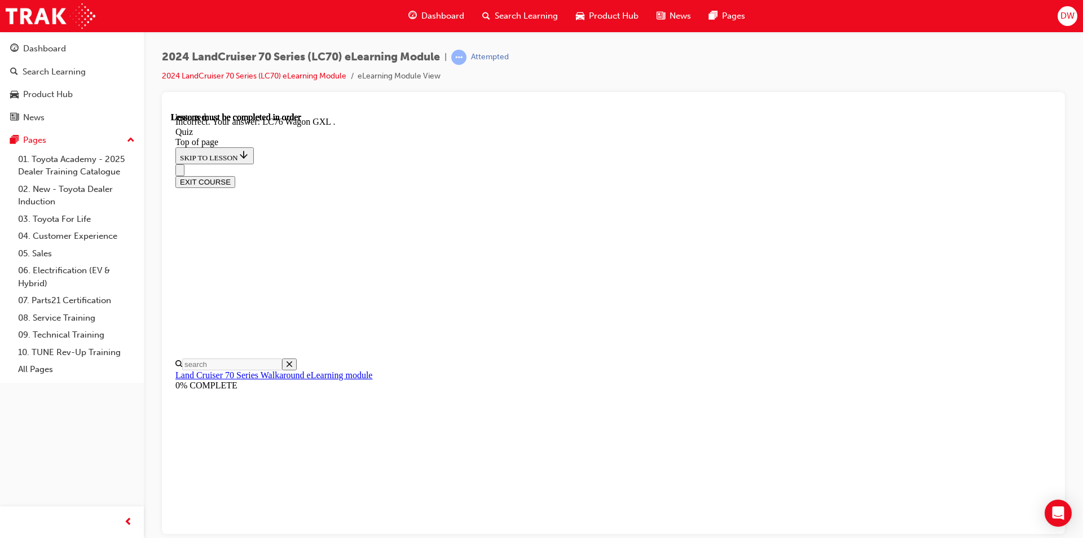
scroll to position [268, 0]
click at [235, 175] on button "EXIT COURSE" at bounding box center [205, 181] width 60 height 12
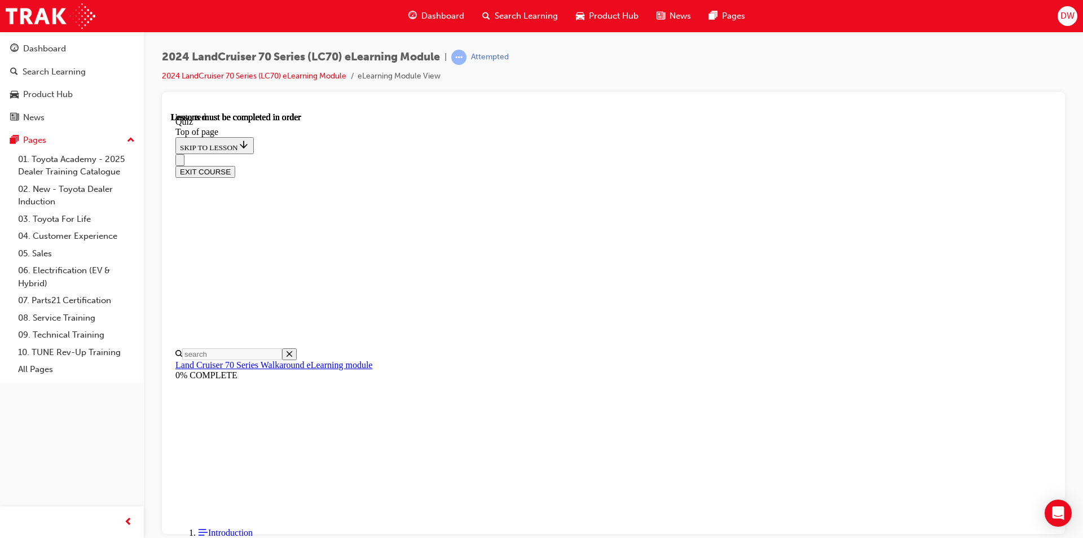
scroll to position [35, 0]
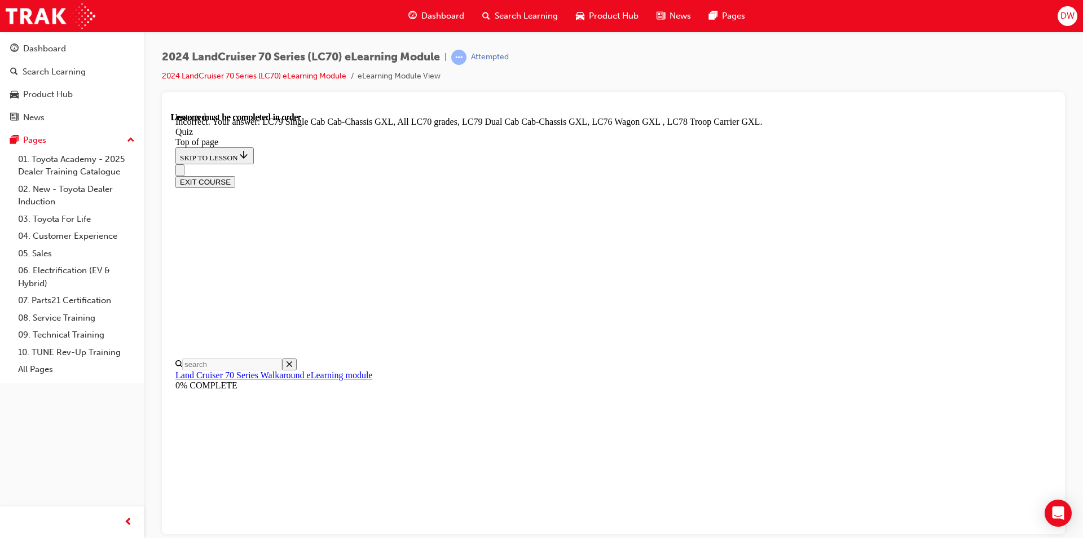
scroll to position [268, 0]
click at [235, 175] on button "EXIT COURSE" at bounding box center [205, 181] width 60 height 12
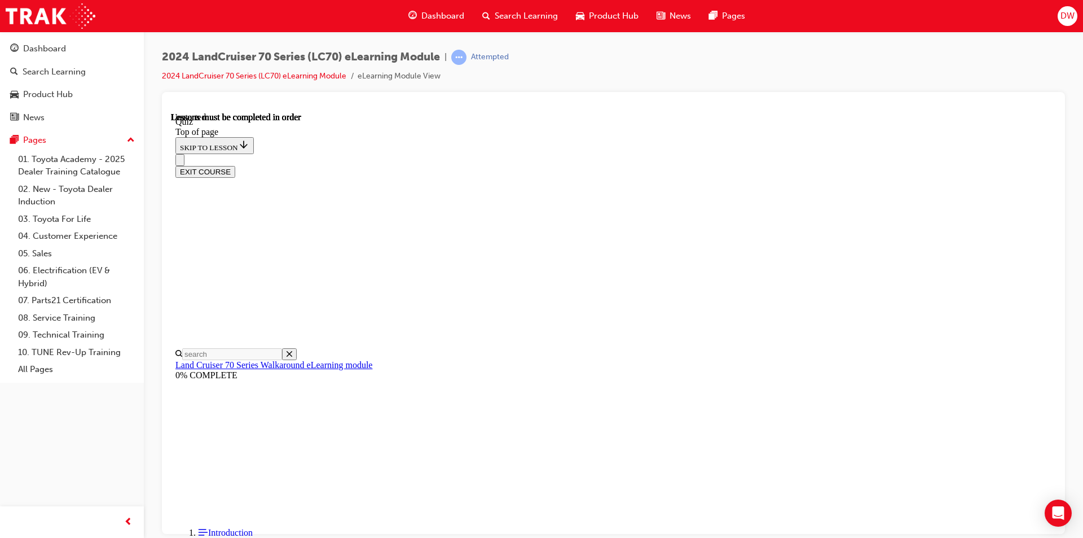
scroll to position [35, 0]
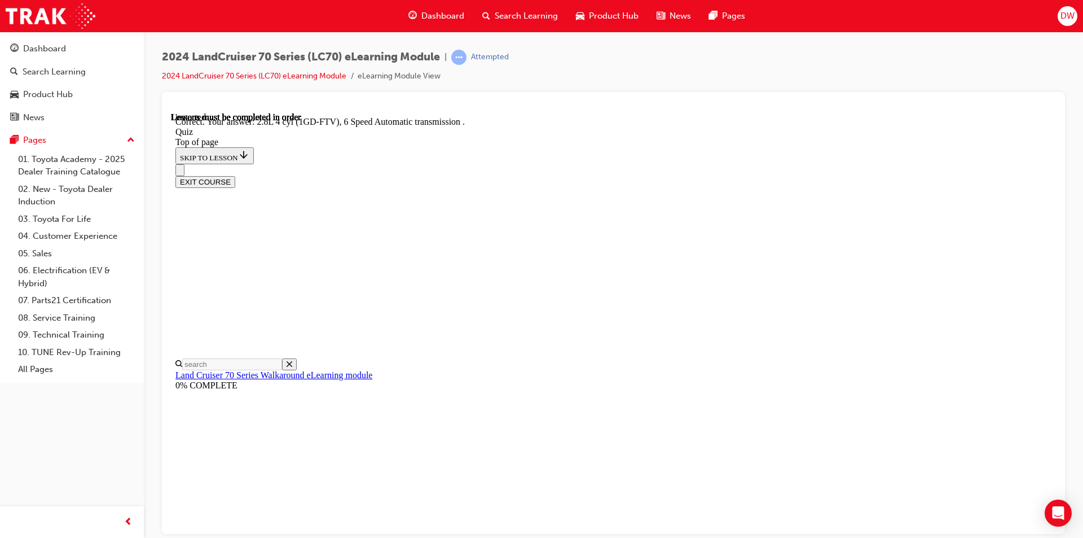
scroll to position [197, 0]
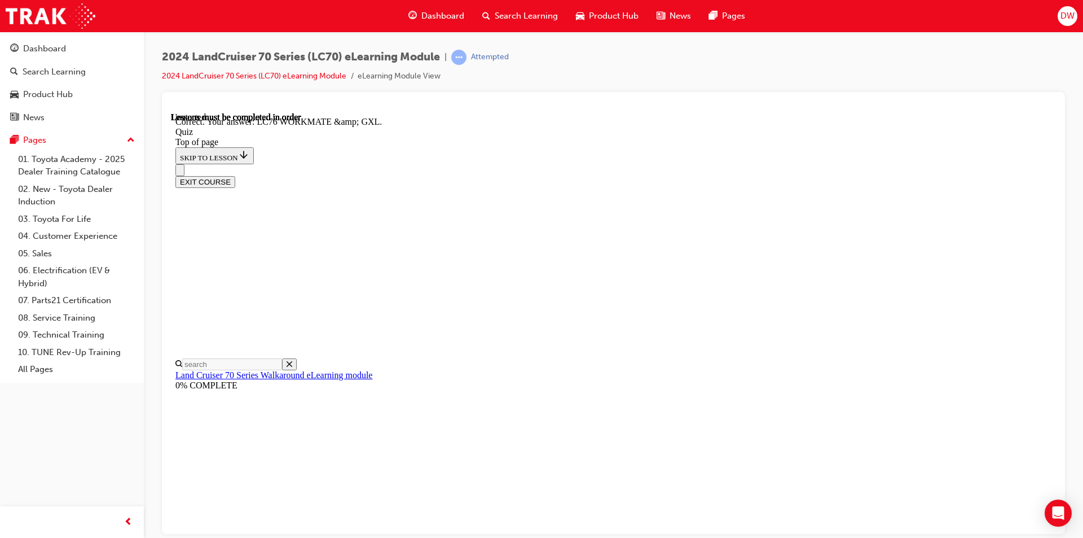
scroll to position [204, 0]
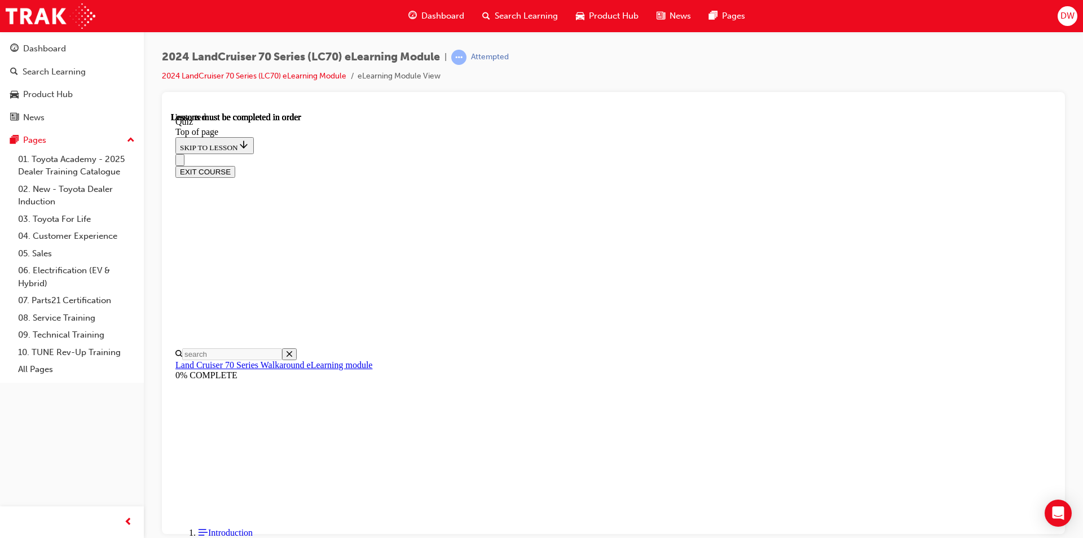
scroll to position [147, 0]
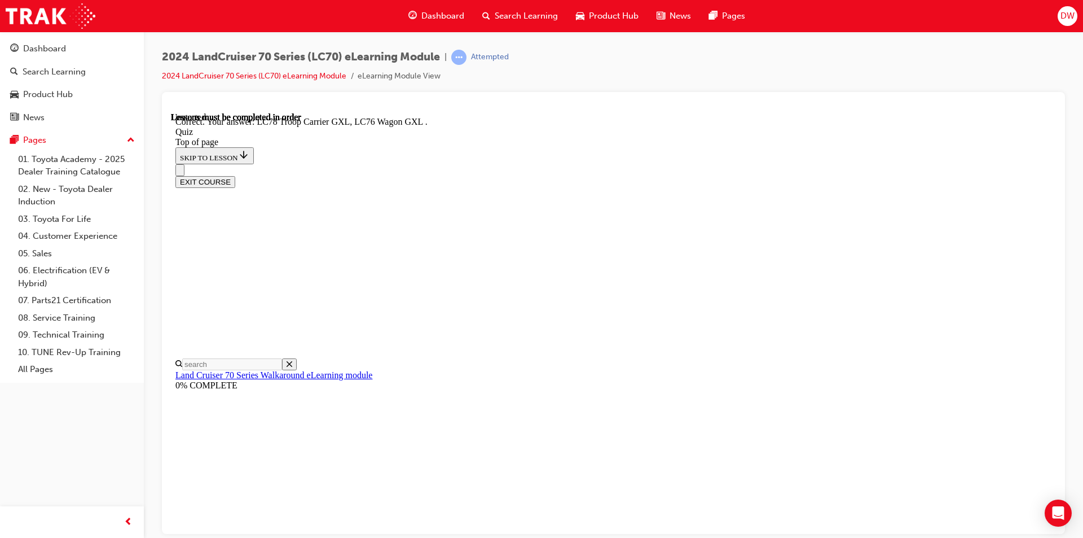
scroll to position [268, 0]
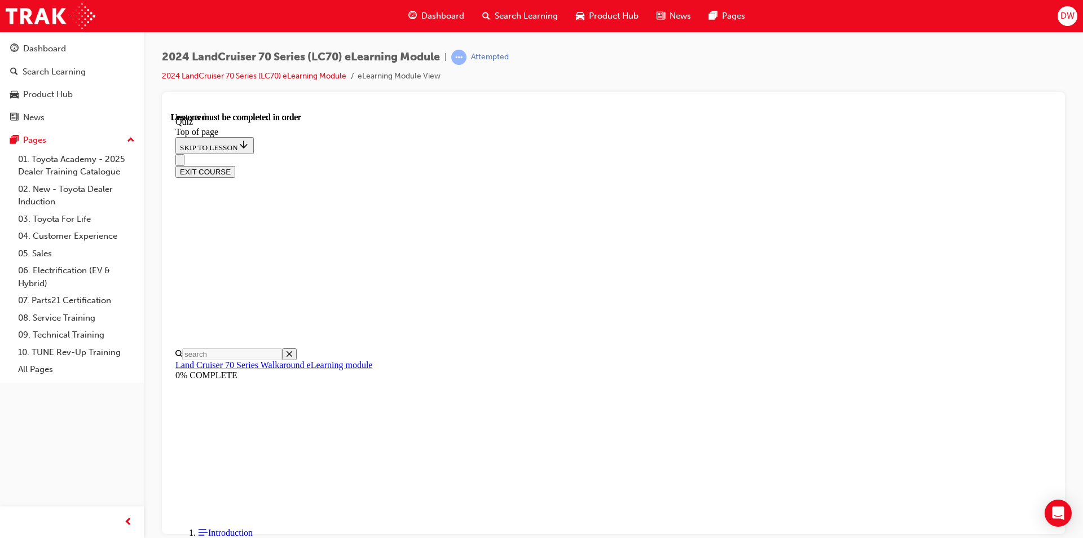
scroll to position [204, 0]
drag, startPoint x: 586, startPoint y: 390, endPoint x: 584, endPoint y: 356, distance: 34.5
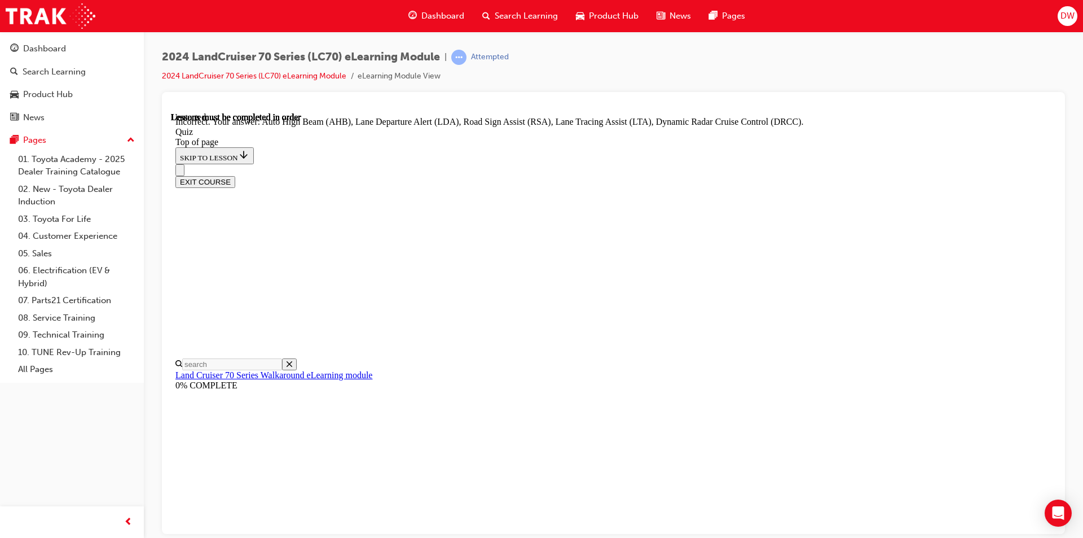
scroll to position [268, 0]
click at [235, 175] on button "EXIT COURSE" at bounding box center [205, 181] width 60 height 12
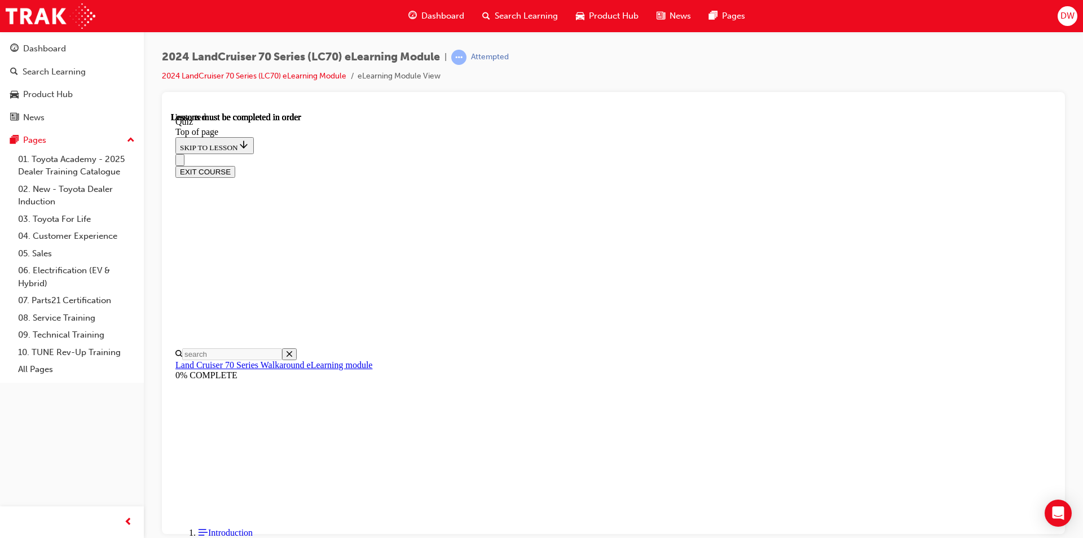
scroll to position [35, 0]
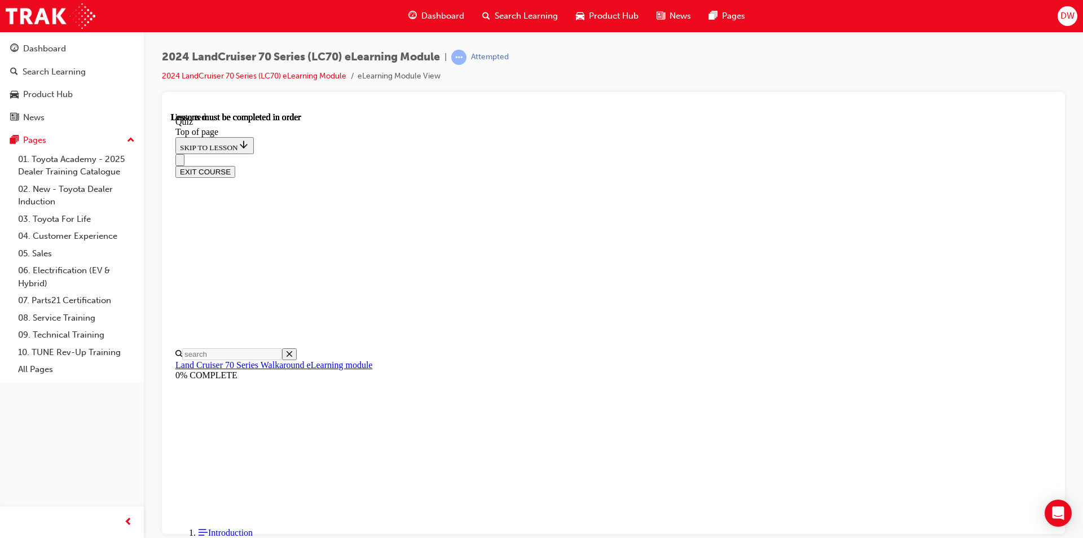
scroll to position [34, 0]
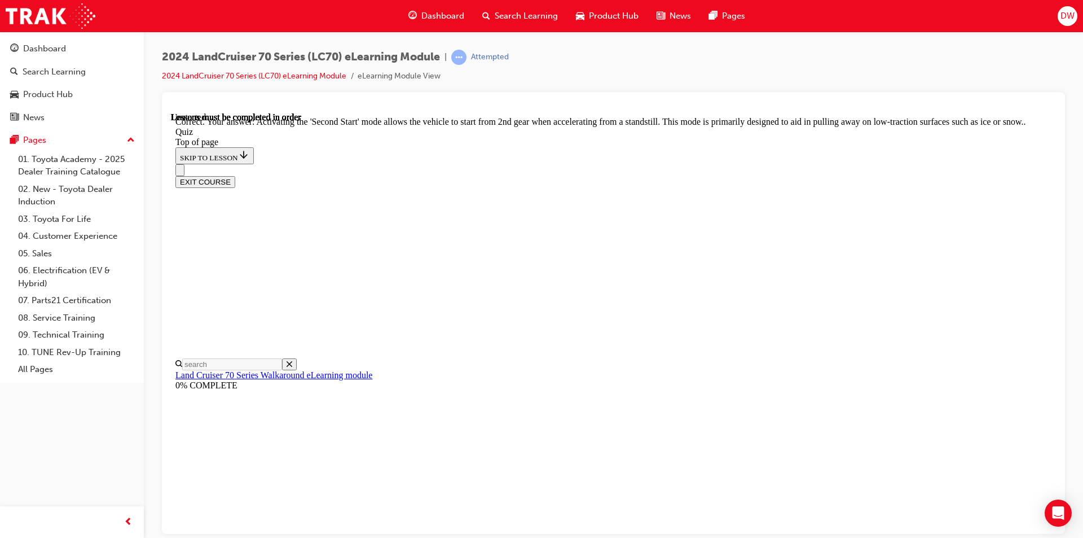
scroll to position [271, 0]
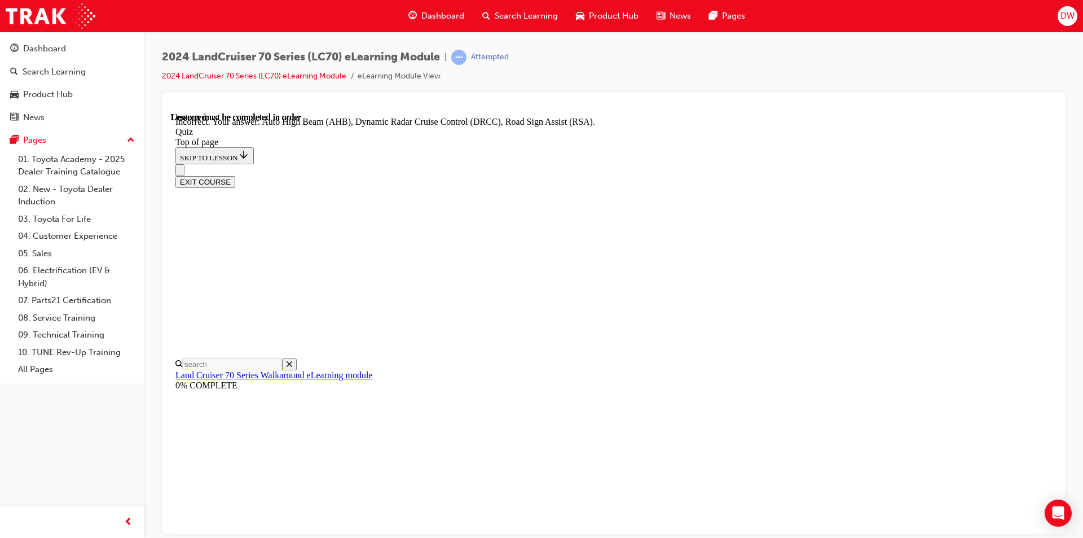
scroll to position [155, 0]
click at [235, 175] on button "EXIT COURSE" at bounding box center [205, 181] width 60 height 12
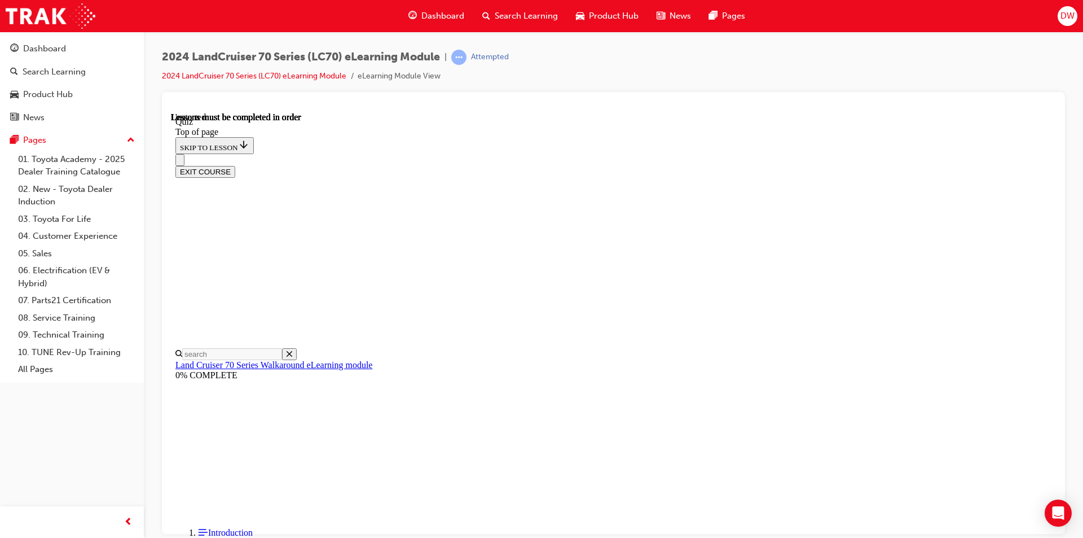
scroll to position [35, 0]
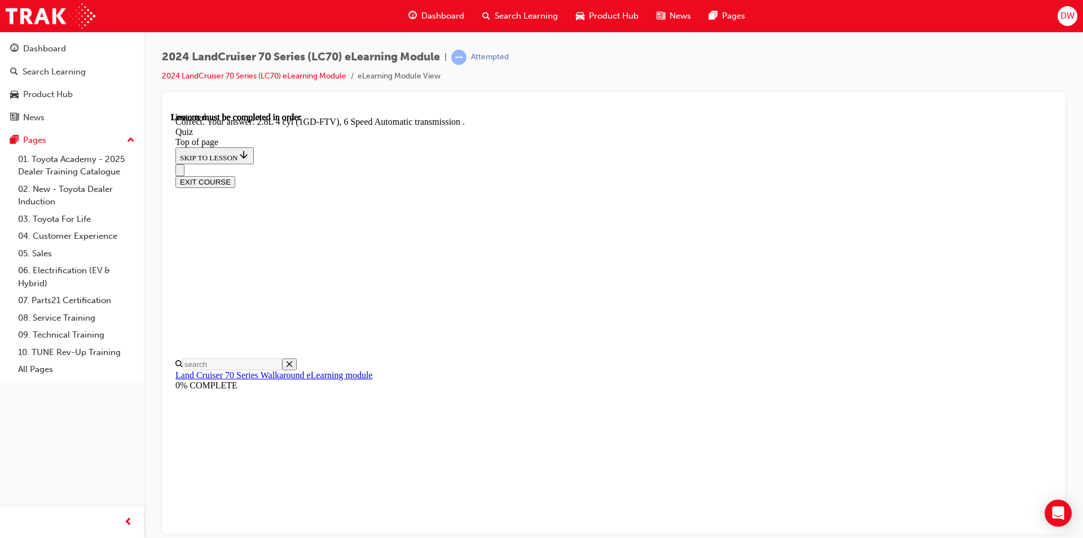
scroll to position [34, 0]
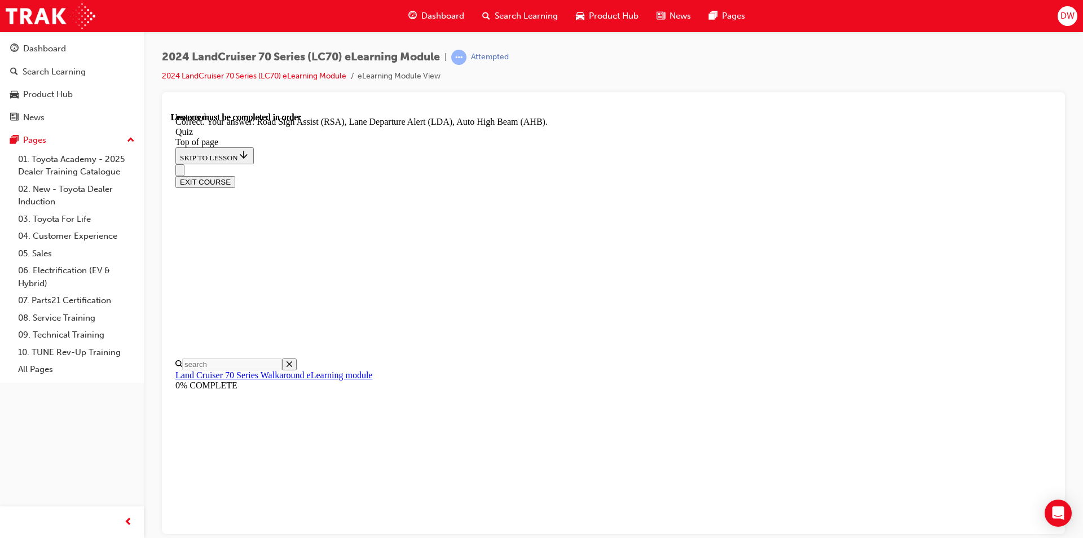
scroll to position [268, 0]
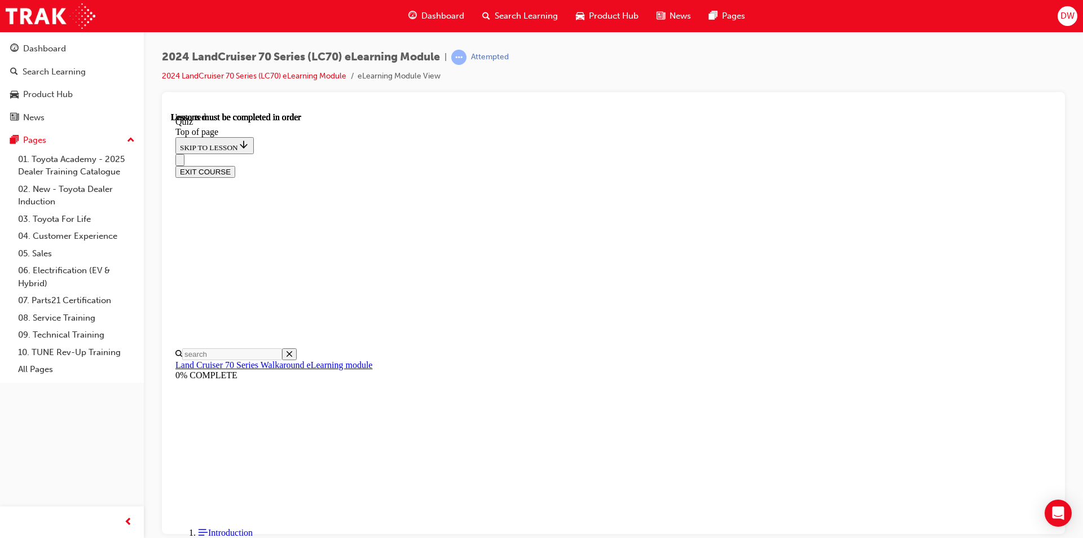
scroll to position [34, 0]
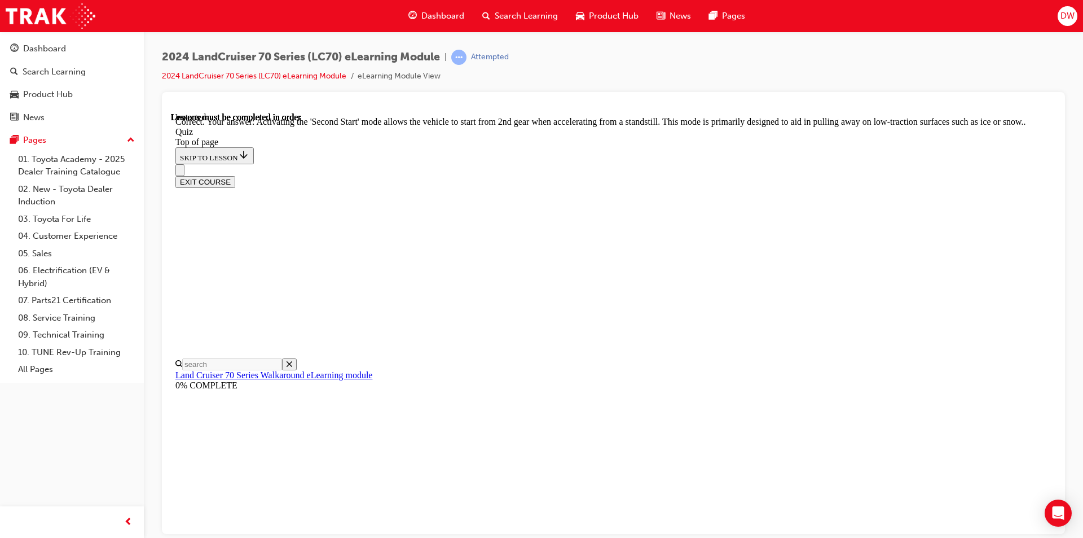
scroll to position [271, 0]
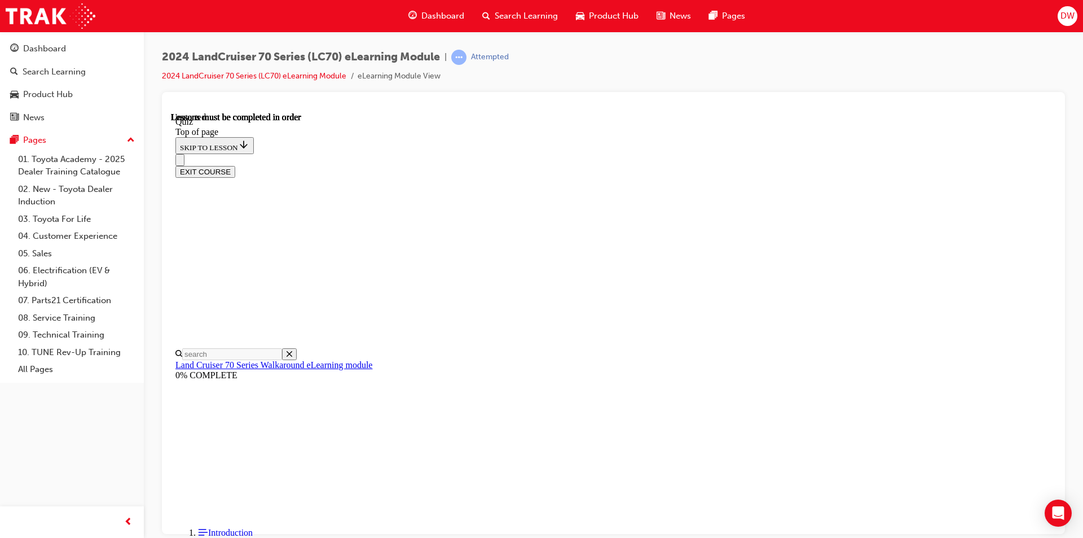
scroll to position [91, 0]
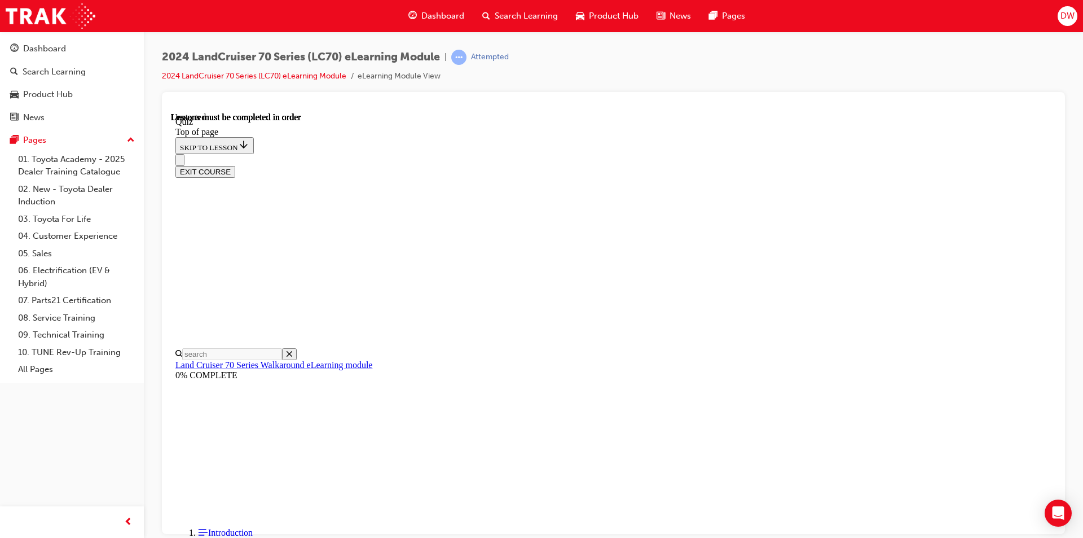
scroll to position [204, 0]
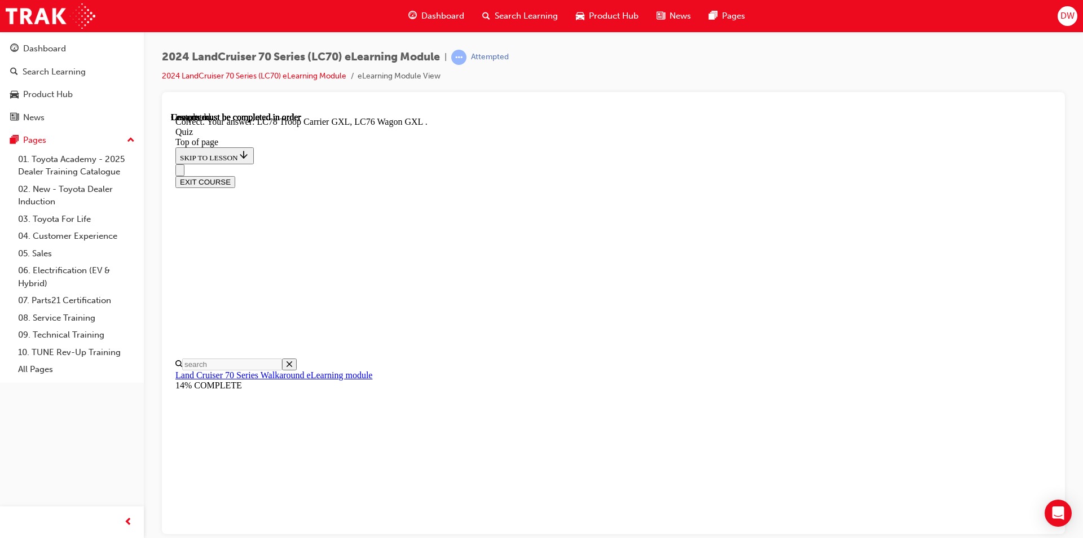
scroll to position [268, 0]
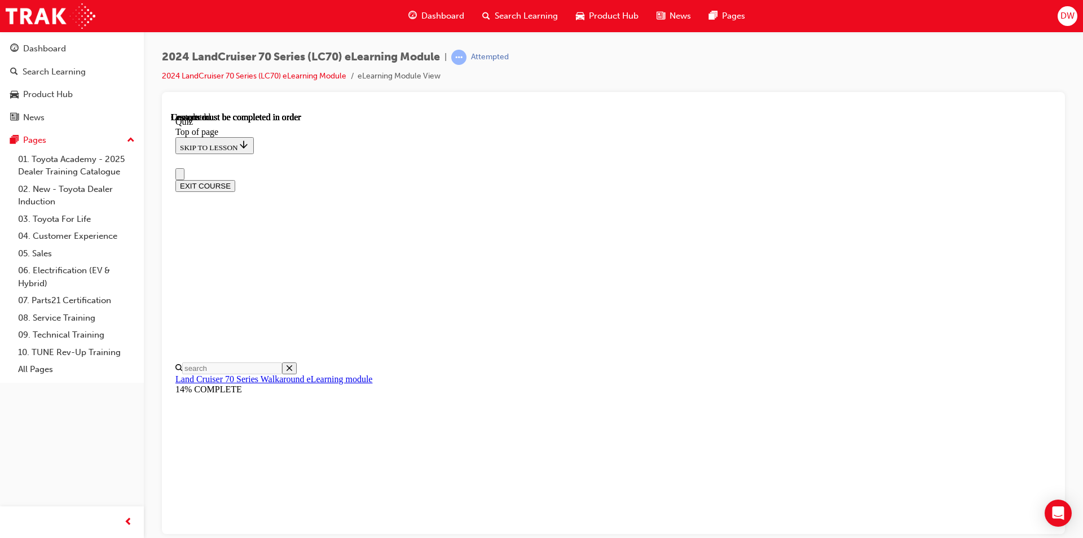
scroll to position [189, 0]
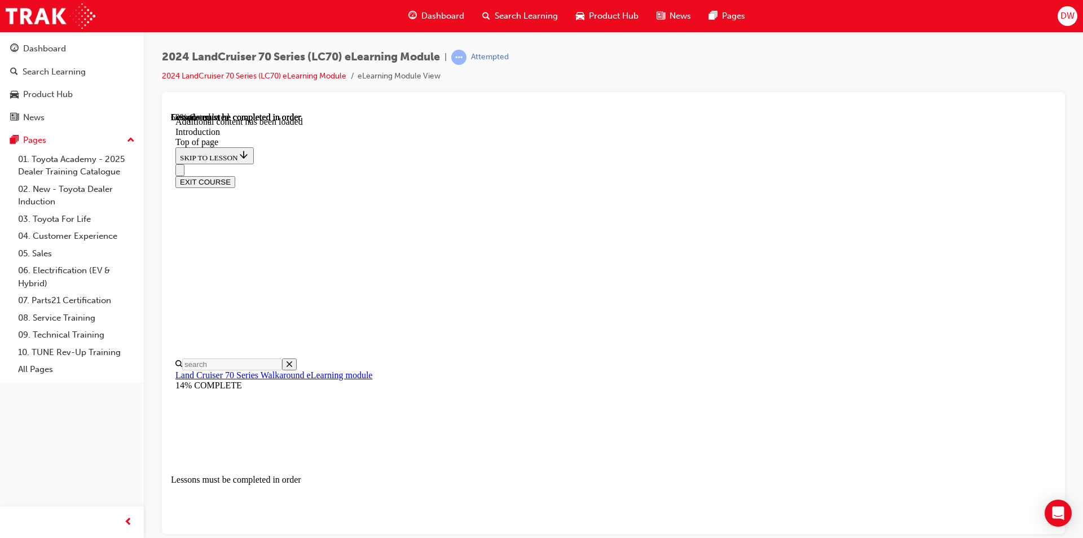
click at [649, 164] on div "EXIT COURSE" at bounding box center [609, 176] width 868 height 24
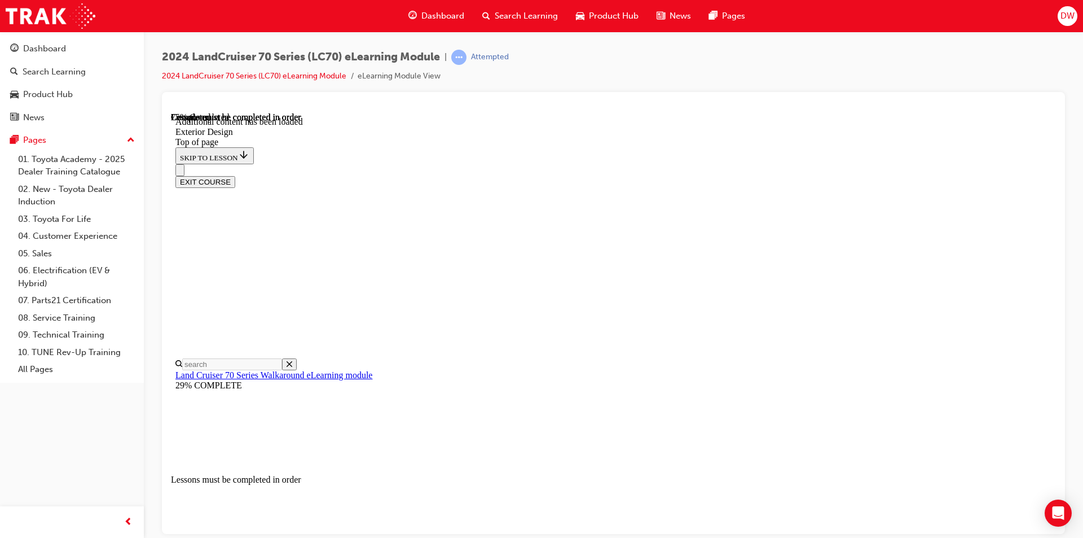
drag, startPoint x: 501, startPoint y: 366, endPoint x: 579, endPoint y: 323, distance: 88.9
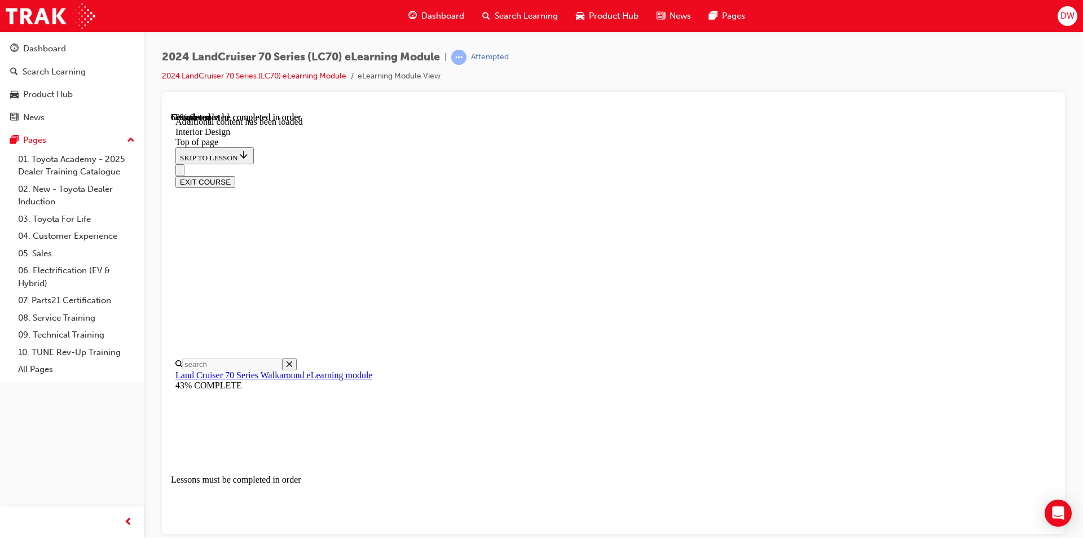
drag, startPoint x: 535, startPoint y: 373, endPoint x: 644, endPoint y: 383, distance: 109.3
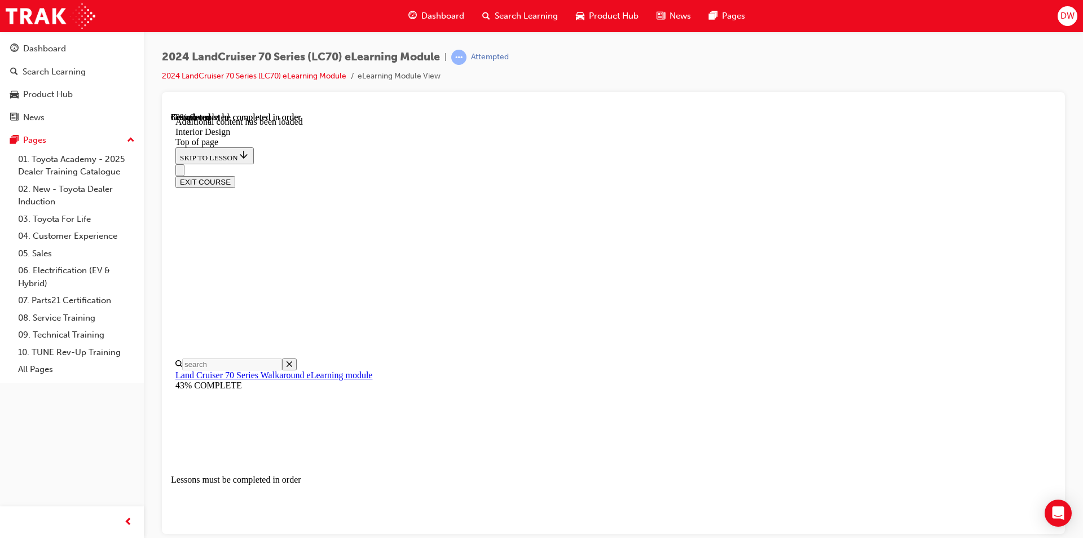
scroll to position [694, 0]
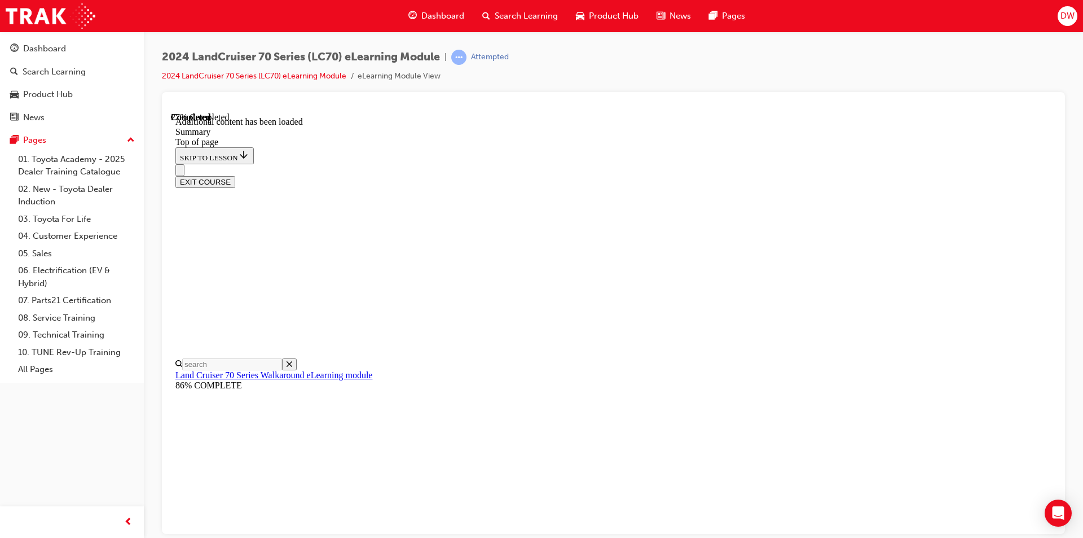
scroll to position [391, 0]
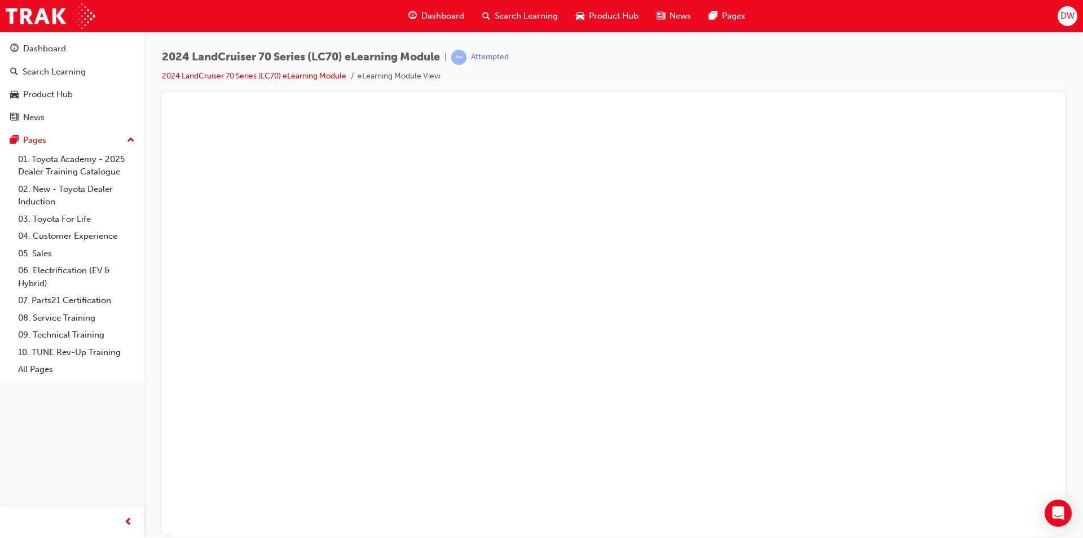
click at [935, 312] on button "Unzoom image" at bounding box center [613, 324] width 885 height 424
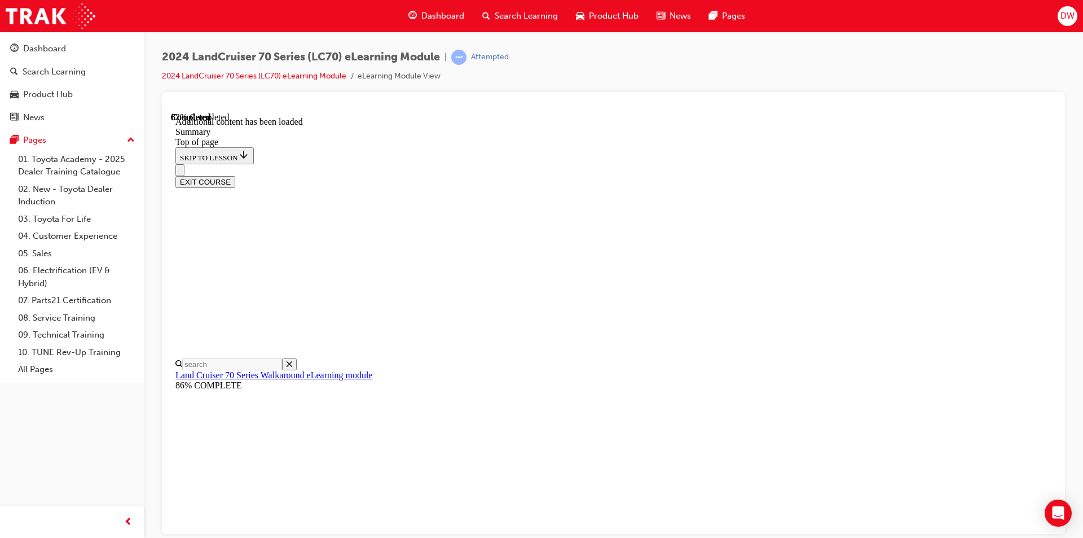
click at [298, 80] on link "2024 LandCruiser 70 Series (LC70) eLearning Module" at bounding box center [254, 76] width 184 height 10
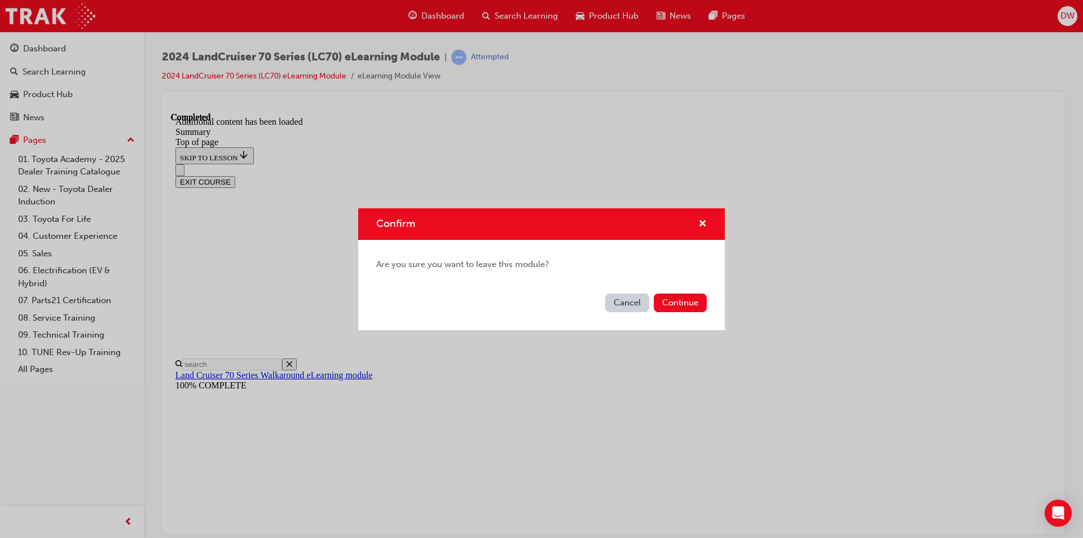
click at [628, 302] on button "Cancel" at bounding box center [627, 302] width 44 height 19
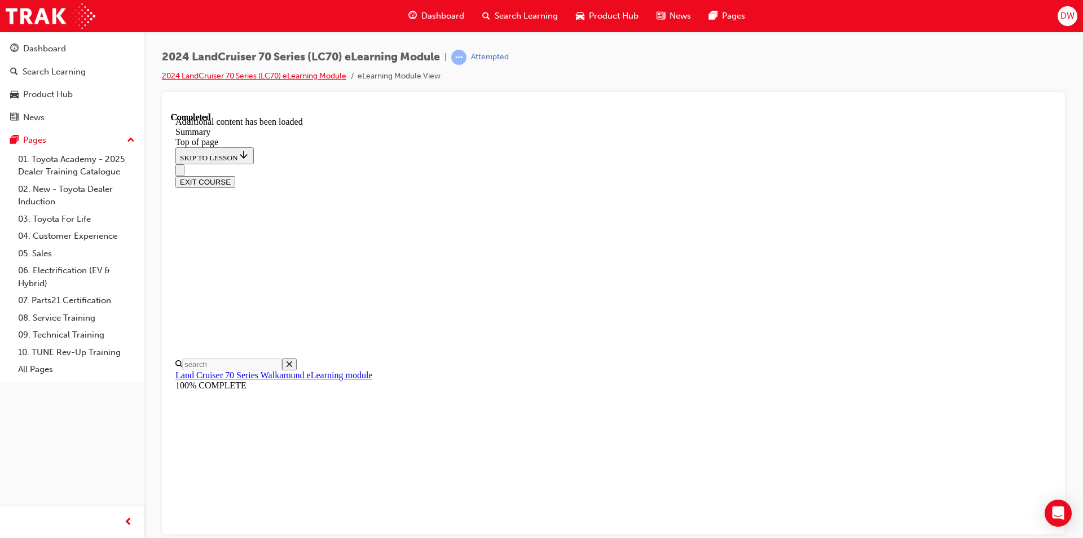
scroll to position [6, 0]
click at [235, 175] on button "EXIT COURSE" at bounding box center [205, 181] width 60 height 12
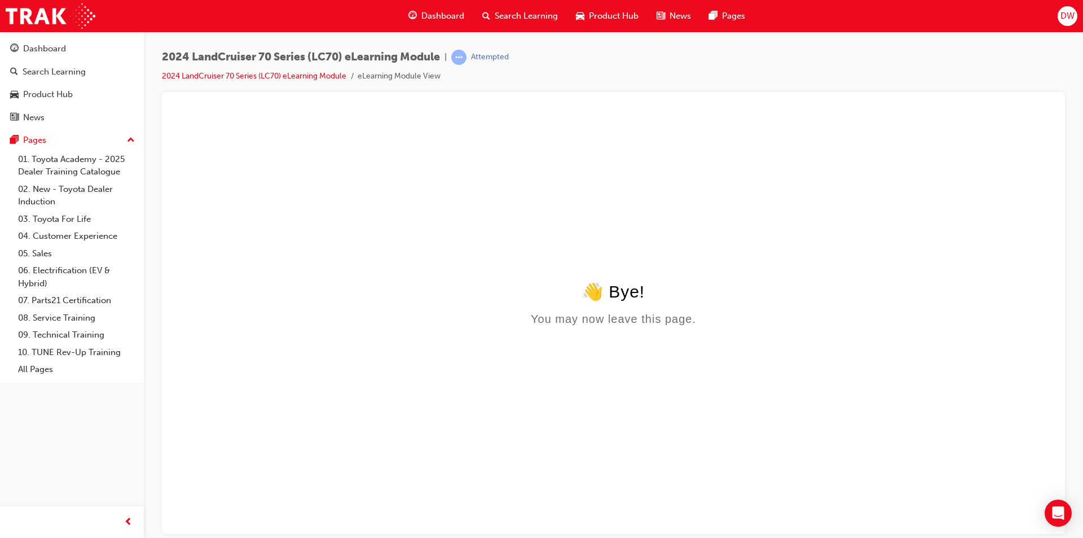
scroll to position [0, 0]
click at [266, 74] on link "2024 LandCruiser 70 Series (LC70) eLearning Module" at bounding box center [254, 76] width 184 height 10
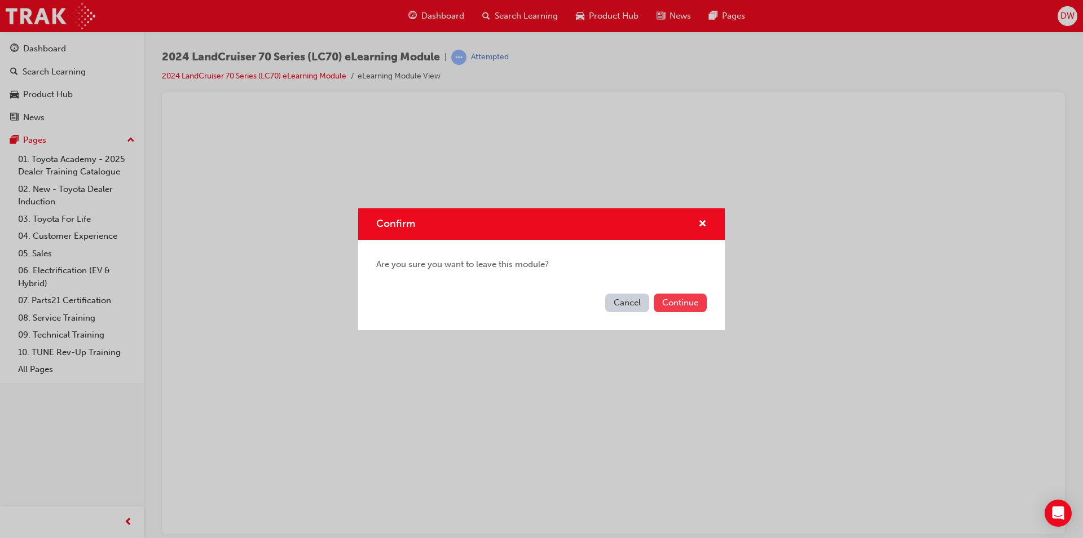
click at [681, 305] on button "Continue" at bounding box center [680, 302] width 53 height 19
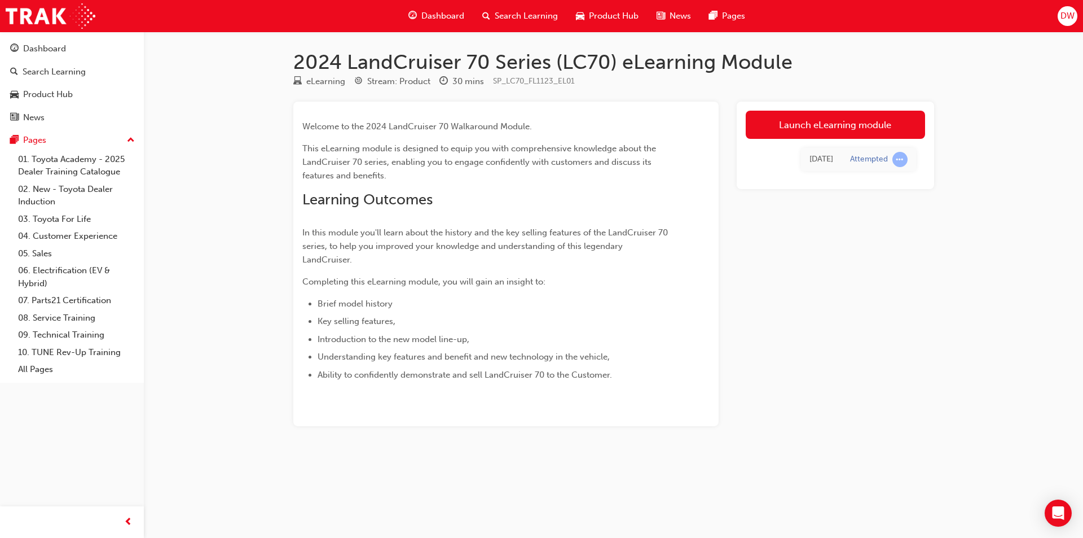
click at [883, 159] on div "Attempted" at bounding box center [869, 159] width 38 height 11
click at [904, 160] on span "learningRecordVerb_ATTEMPT-icon" at bounding box center [899, 159] width 15 height 15
click at [864, 230] on div "Launch eLearning module Today Attempted" at bounding box center [835, 264] width 197 height 324
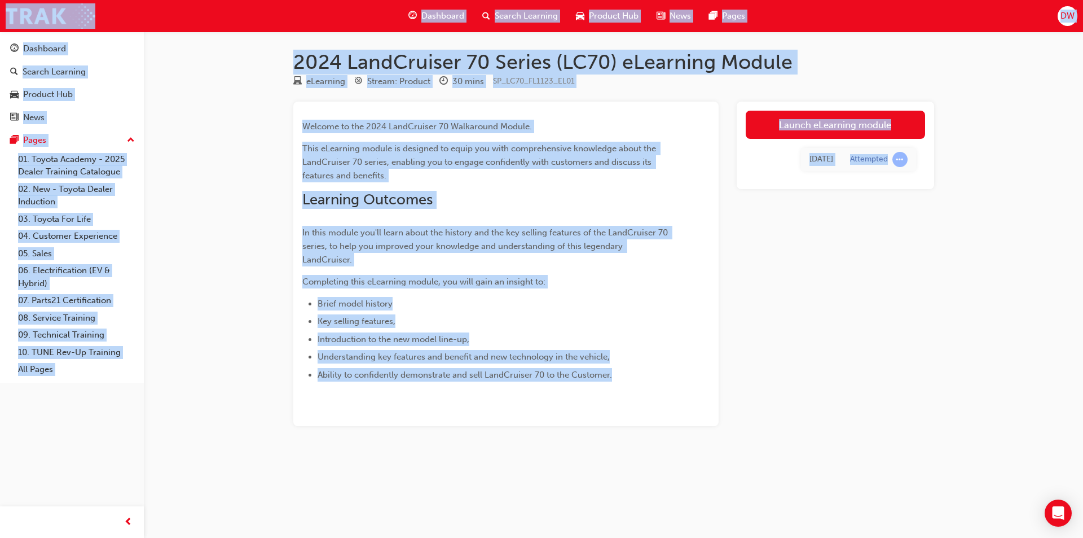
click at [864, 230] on div "Launch eLearning module Today Attempted" at bounding box center [835, 264] width 197 height 324
